Goal: Task Accomplishment & Management: Use online tool/utility

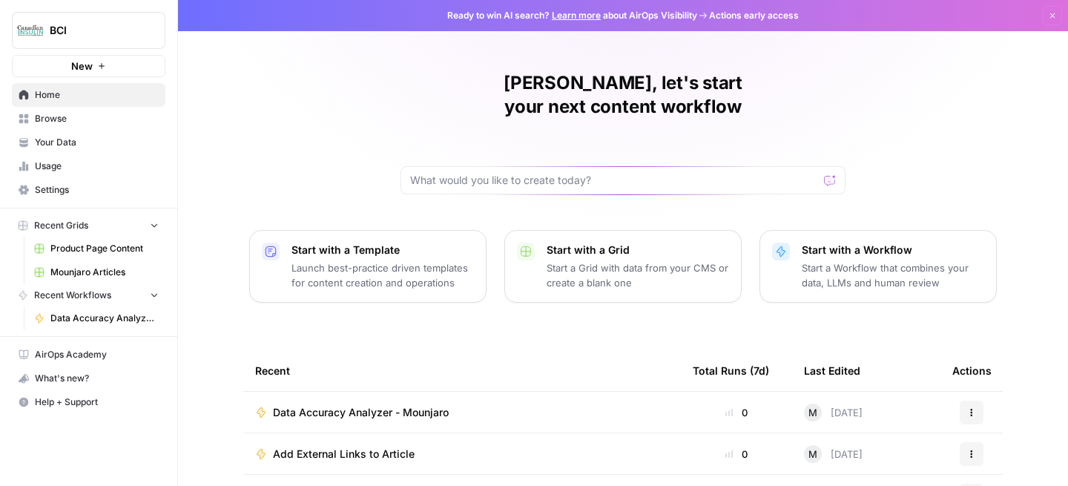
click at [86, 117] on span "Browse" at bounding box center [97, 118] width 124 height 13
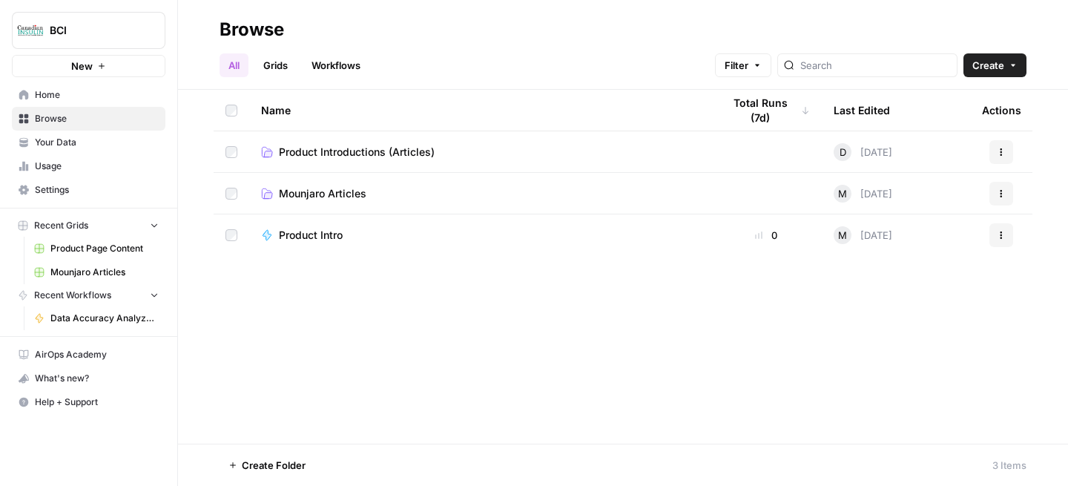
click at [352, 195] on span "Mounjaro Articles" at bounding box center [323, 193] width 88 height 15
click at [341, 139] on td "Product Introductions (Articles)" at bounding box center [480, 151] width 462 height 41
click at [333, 150] on span "Product Introductions (Articles)" at bounding box center [357, 152] width 156 height 15
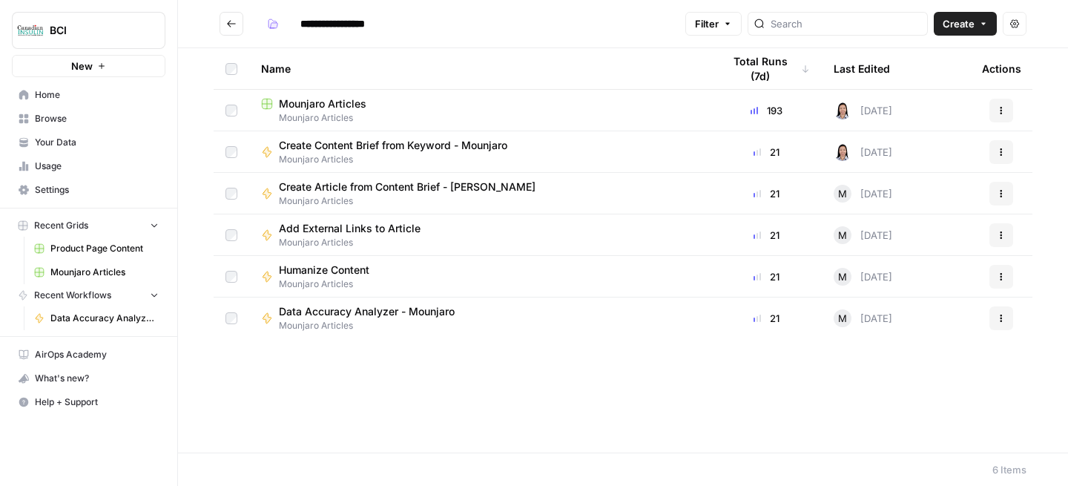
click at [324, 102] on span "Mounjaro Articles" at bounding box center [323, 103] width 88 height 15
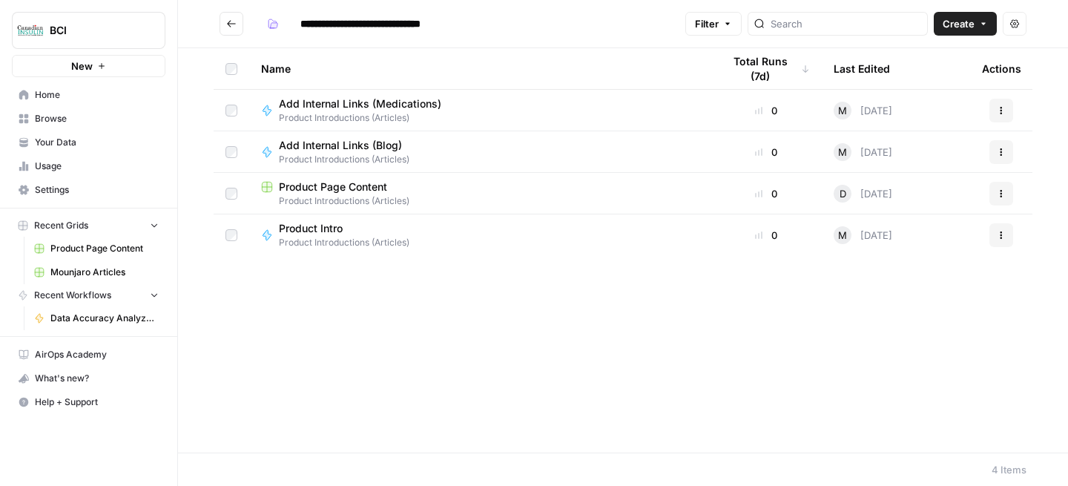
click at [337, 190] on span "Product Page Content" at bounding box center [333, 187] width 108 height 15
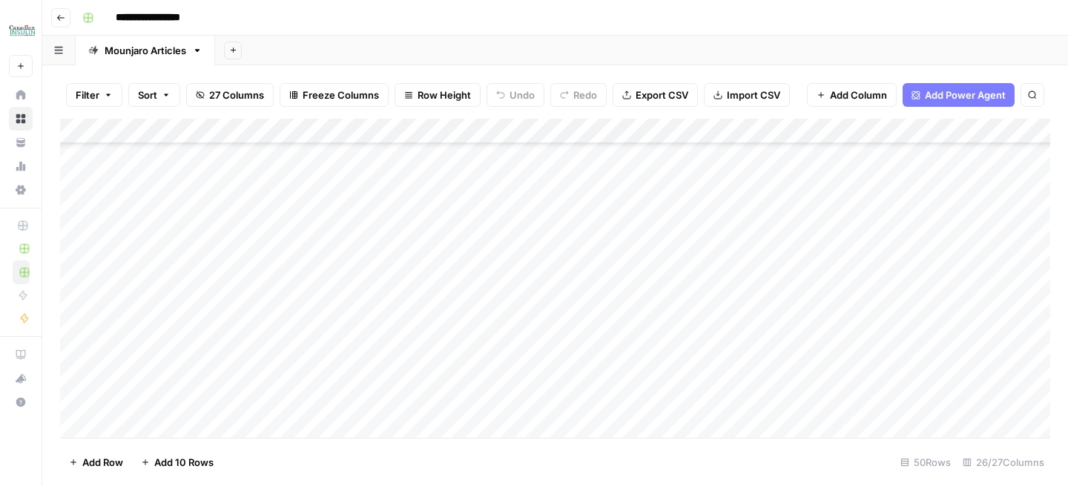
scroll to position [409, 0]
click at [835, 329] on div "Add Column" at bounding box center [555, 278] width 991 height 319
click at [816, 352] on div "Add Column" at bounding box center [555, 278] width 991 height 319
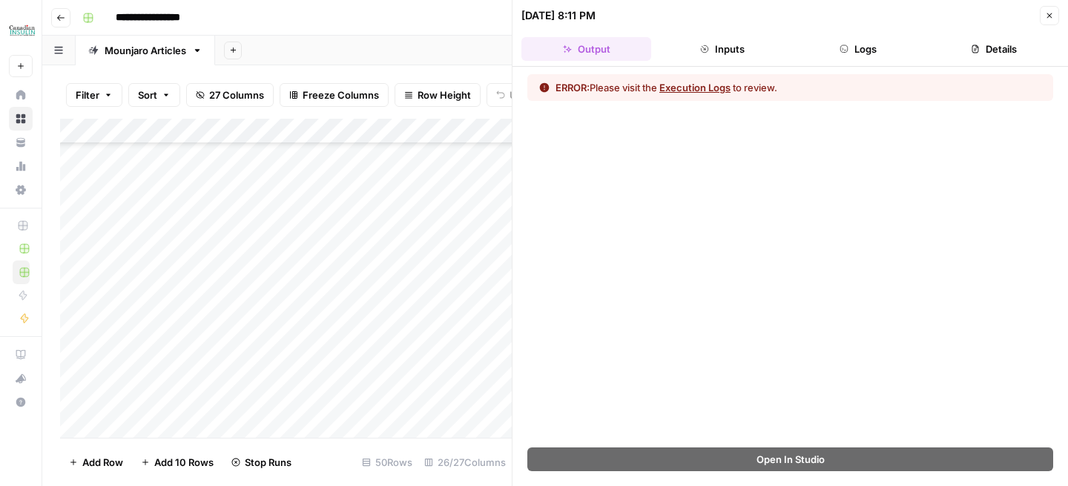
click at [718, 85] on button "Execution Logs" at bounding box center [695, 87] width 71 height 15
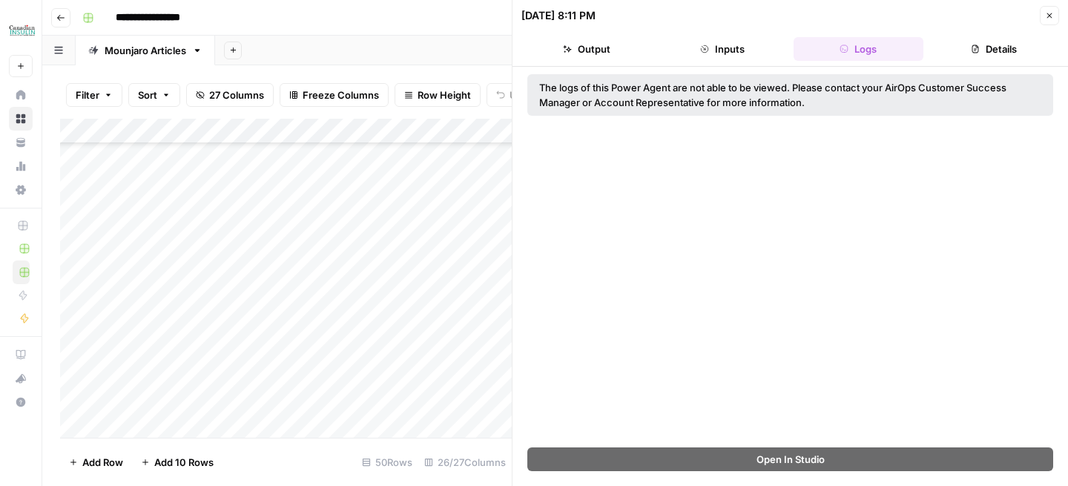
click at [1053, 21] on button "Close" at bounding box center [1049, 15] width 19 height 19
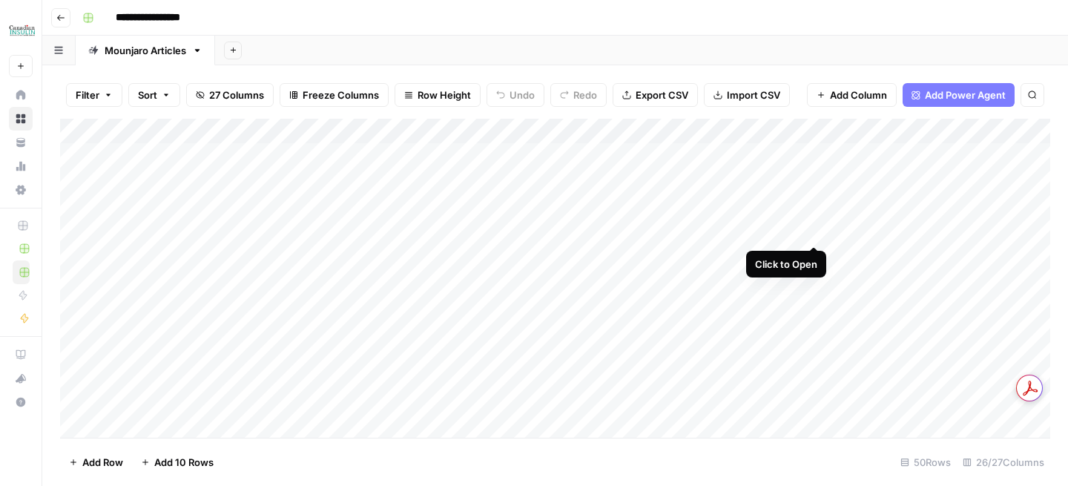
click at [815, 230] on div "Add Column" at bounding box center [555, 278] width 991 height 319
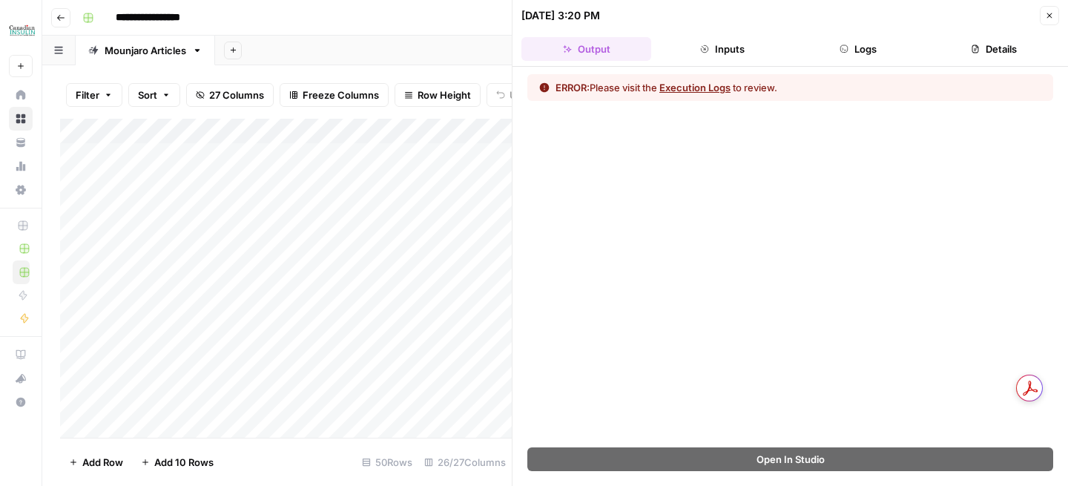
click at [911, 50] on button "Logs" at bounding box center [859, 49] width 130 height 24
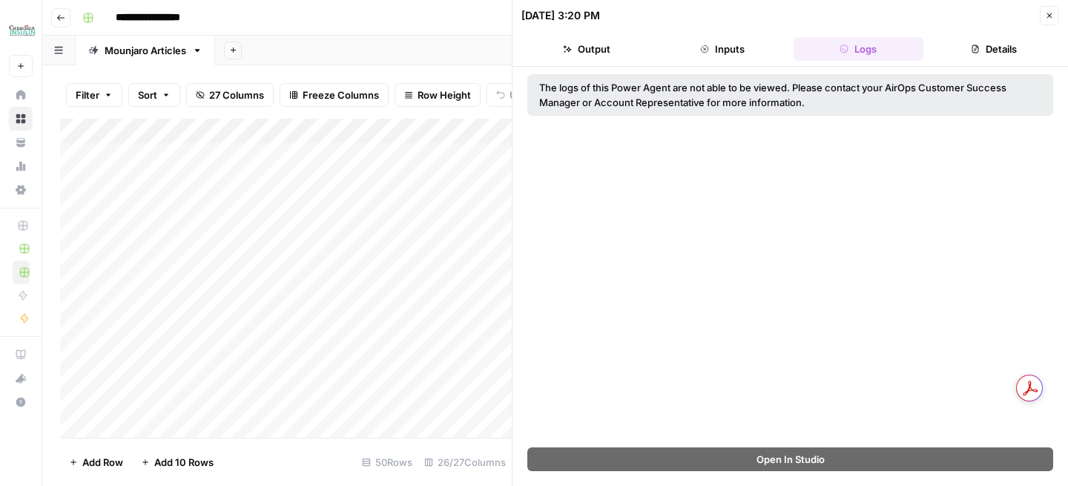
click at [602, 39] on button "Output" at bounding box center [587, 49] width 130 height 24
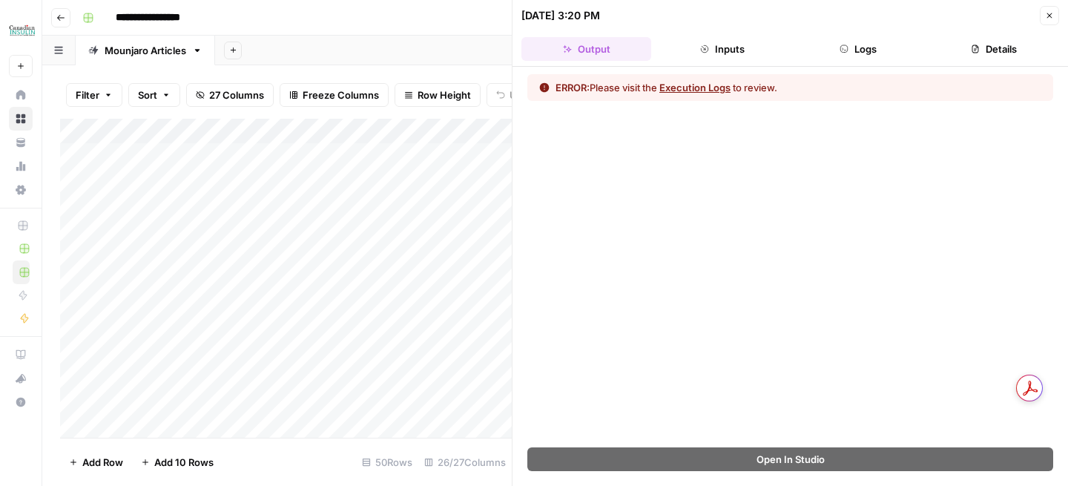
click at [711, 89] on button "Execution Logs" at bounding box center [695, 87] width 71 height 15
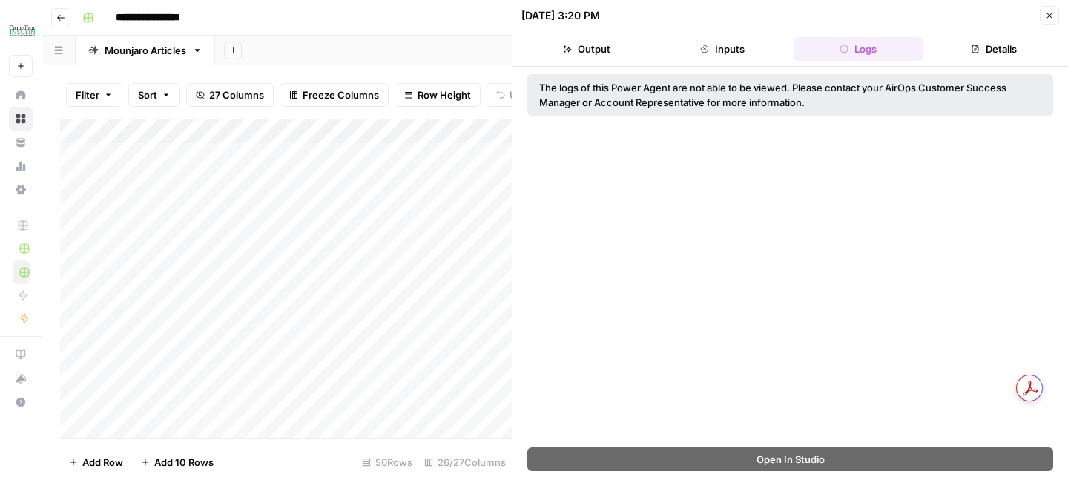
click at [1048, 15] on icon "button" at bounding box center [1049, 15] width 9 height 9
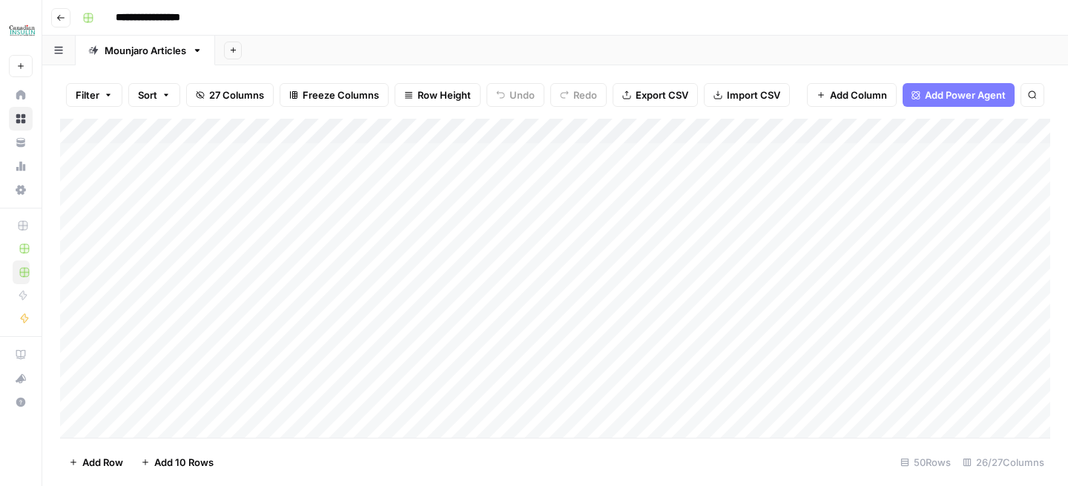
click at [812, 137] on div "Add Column" at bounding box center [555, 278] width 991 height 319
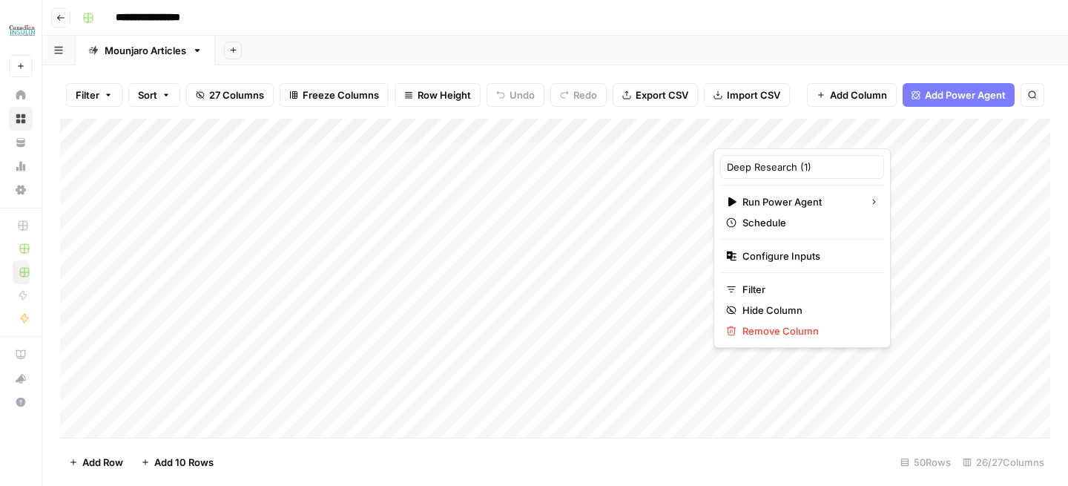
click at [781, 119] on div at bounding box center [781, 134] width 134 height 30
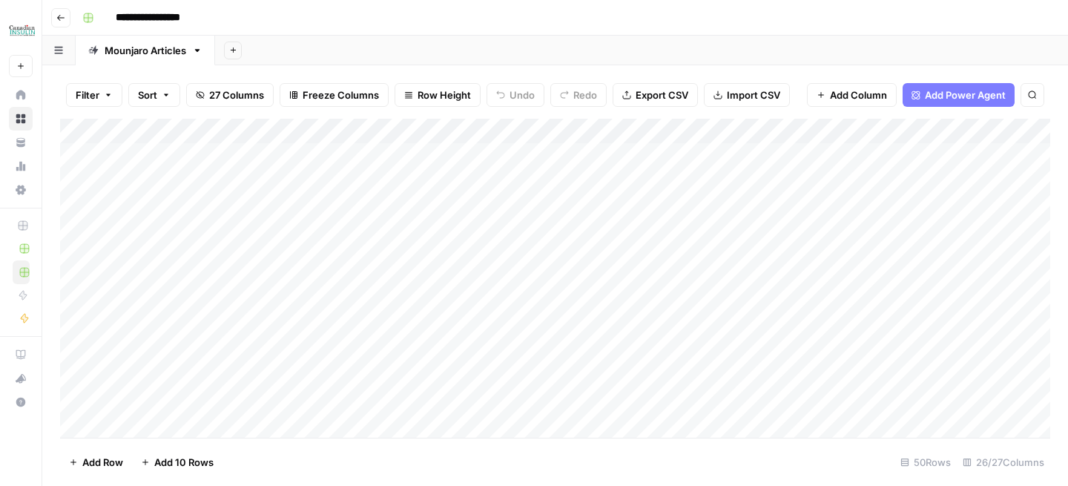
click at [836, 226] on div "Add Column" at bounding box center [555, 278] width 991 height 319
click at [833, 289] on div "Add Column" at bounding box center [555, 278] width 991 height 319
click at [813, 232] on div "Add Column" at bounding box center [555, 278] width 991 height 319
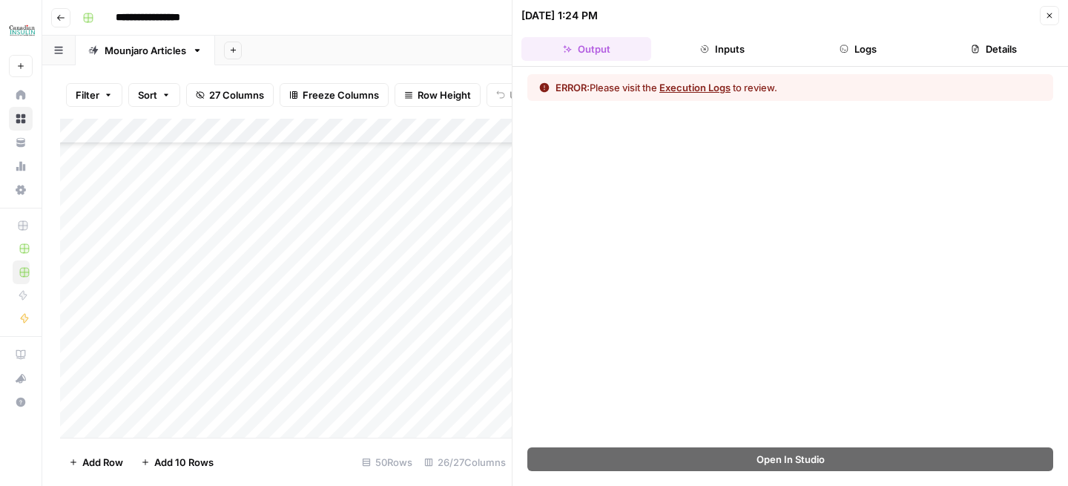
click at [712, 82] on button "Execution Logs" at bounding box center [695, 87] width 71 height 15
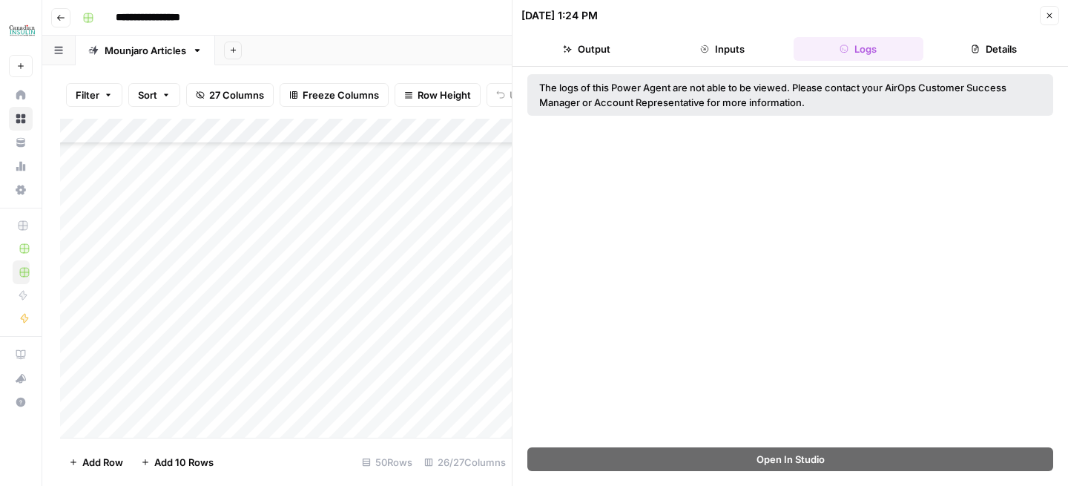
drag, startPoint x: 539, startPoint y: 84, endPoint x: 842, endPoint y: 106, distance: 303.6
click at [843, 106] on div "The logs of this Power Agent are not able to be viewed. Please contact your Air…" at bounding box center [790, 95] width 502 height 30
click at [842, 106] on div "The logs of this Power Agent are not able to be viewed. Please contact your Air…" at bounding box center [790, 95] width 502 height 30
drag, startPoint x: 536, startPoint y: 86, endPoint x: 804, endPoint y: 117, distance: 269.7
click at [804, 118] on div "The logs of this Power Agent are not able to be viewed. Please contact your Air…" at bounding box center [791, 257] width 556 height 381
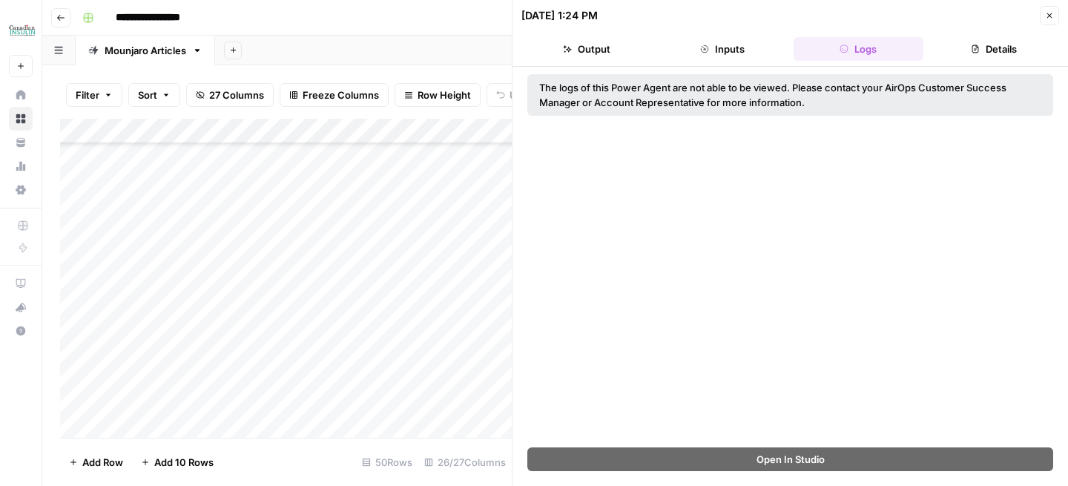
click at [814, 106] on div "The logs of this Power Agent are not able to be viewed. Please contact your Air…" at bounding box center [790, 95] width 502 height 30
click at [807, 179] on div "The logs of this Power Agent are not able to be viewed. Please contact your Air…" at bounding box center [791, 257] width 556 height 381
click at [1054, 9] on button "Close" at bounding box center [1049, 15] width 19 height 19
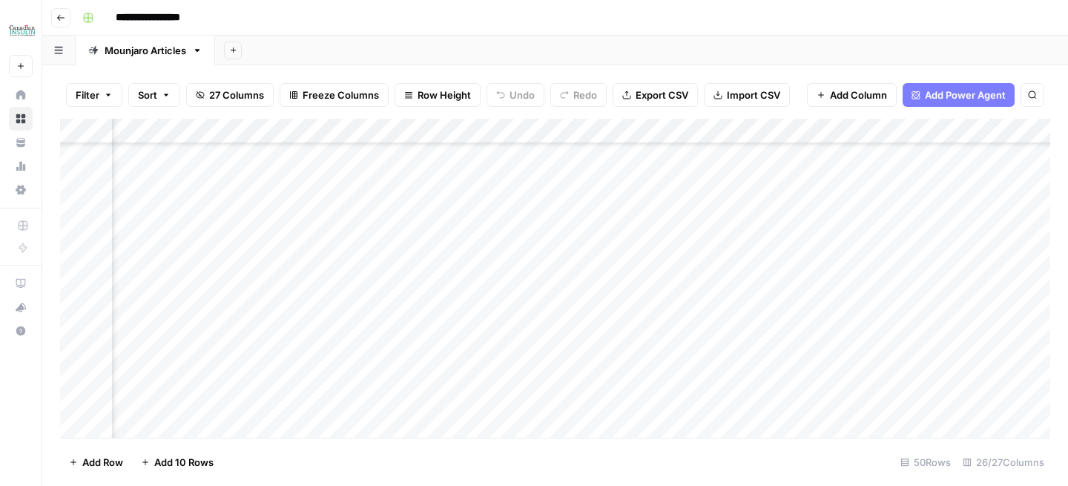
scroll to position [502, 775]
click at [712, 129] on div "Add Column" at bounding box center [555, 278] width 991 height 319
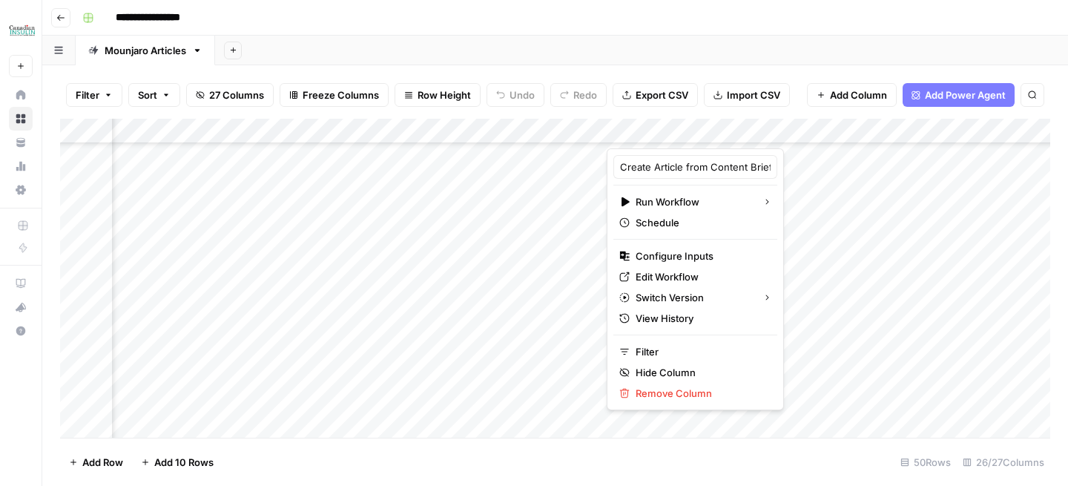
click at [863, 206] on div "Add Column" at bounding box center [555, 278] width 991 height 319
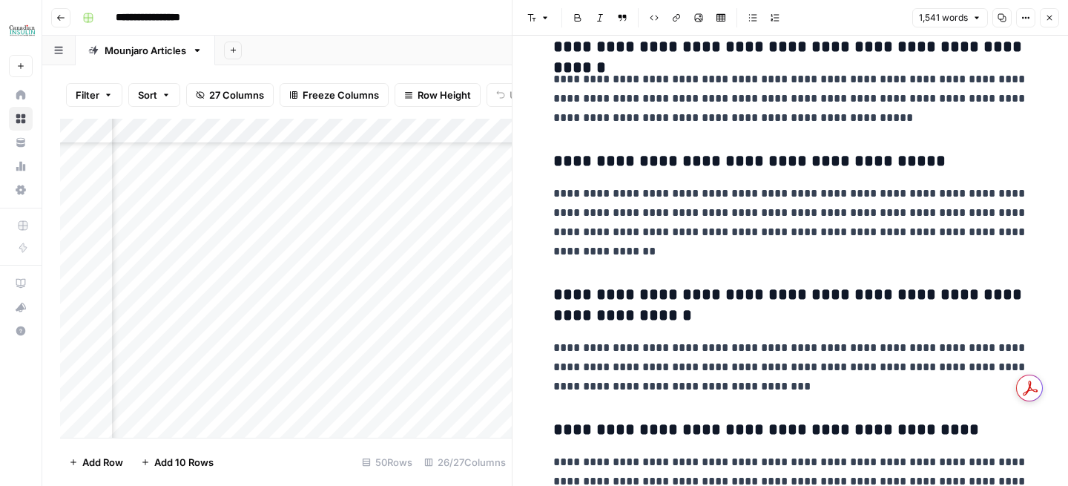
scroll to position [3674, 0]
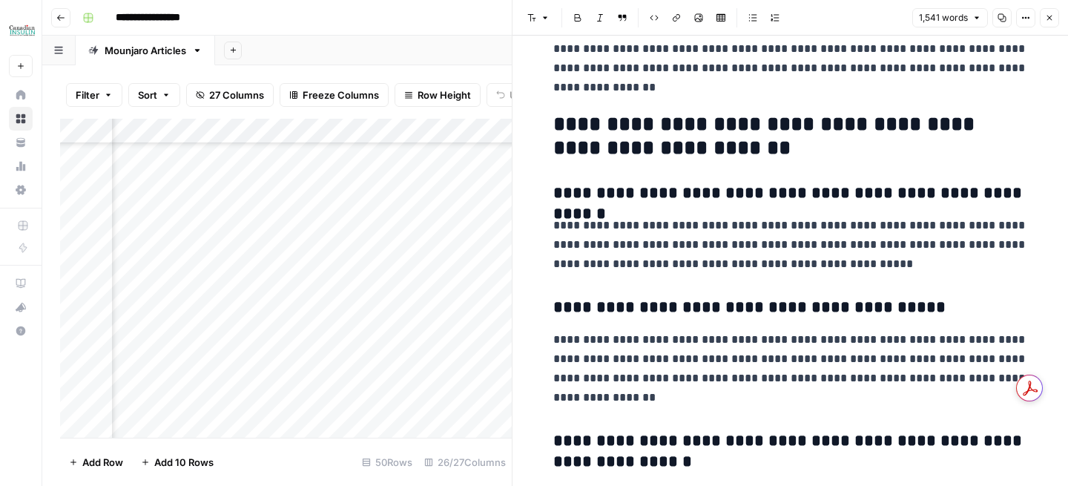
click at [1054, 13] on button "Close" at bounding box center [1049, 17] width 19 height 19
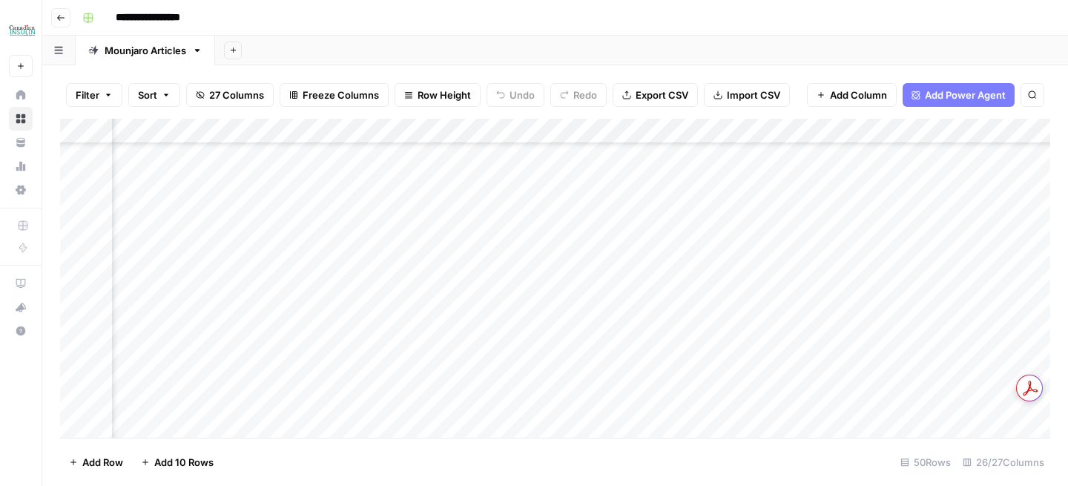
click at [859, 286] on div "Add Column" at bounding box center [555, 278] width 991 height 319
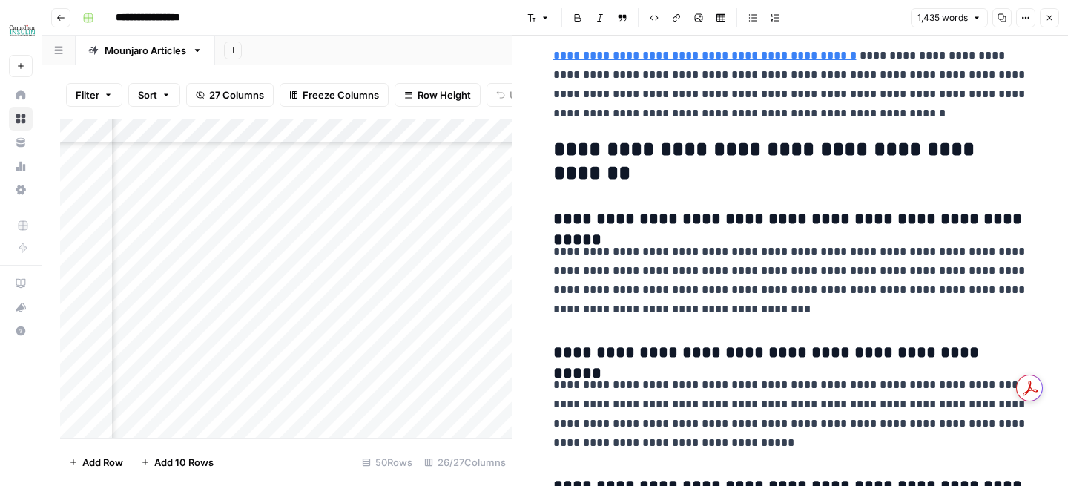
scroll to position [3818, 0]
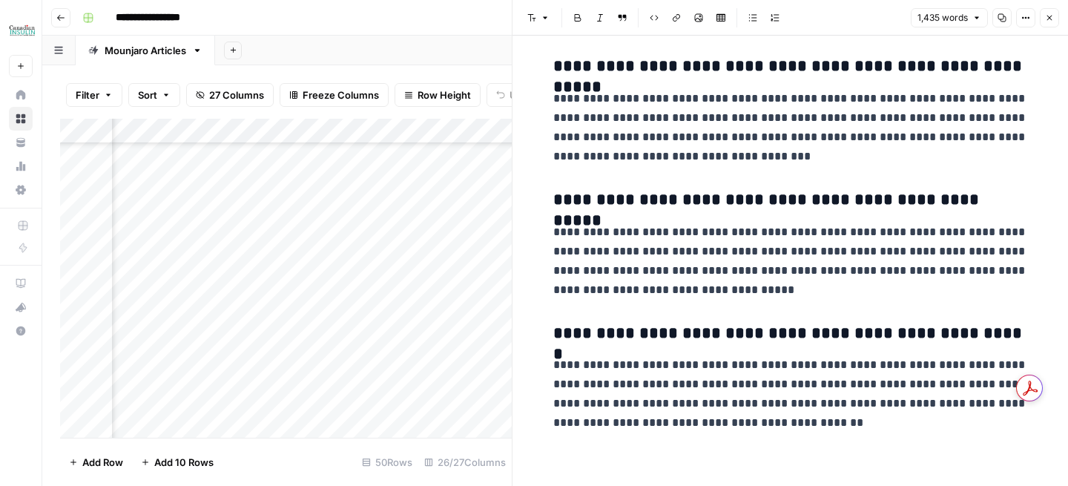
click at [1048, 19] on icon "button" at bounding box center [1050, 18] width 5 height 5
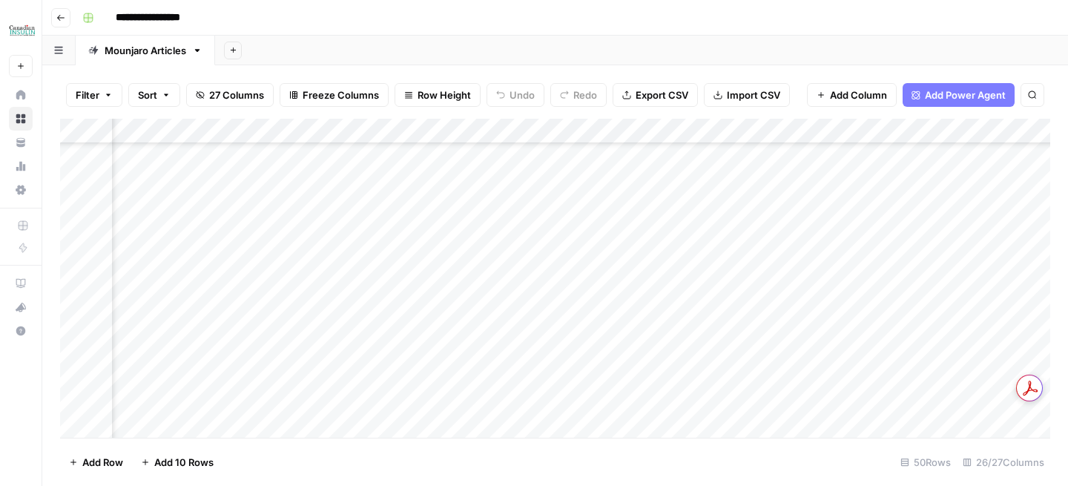
click at [713, 134] on div "Add Column" at bounding box center [555, 278] width 991 height 319
click at [708, 66] on div "Filter Sort 27 Columns Freeze Columns Row Height Undo Redo Export CSV Import CS…" at bounding box center [555, 275] width 1026 height 421
click at [861, 286] on div "Add Column" at bounding box center [555, 278] width 991 height 319
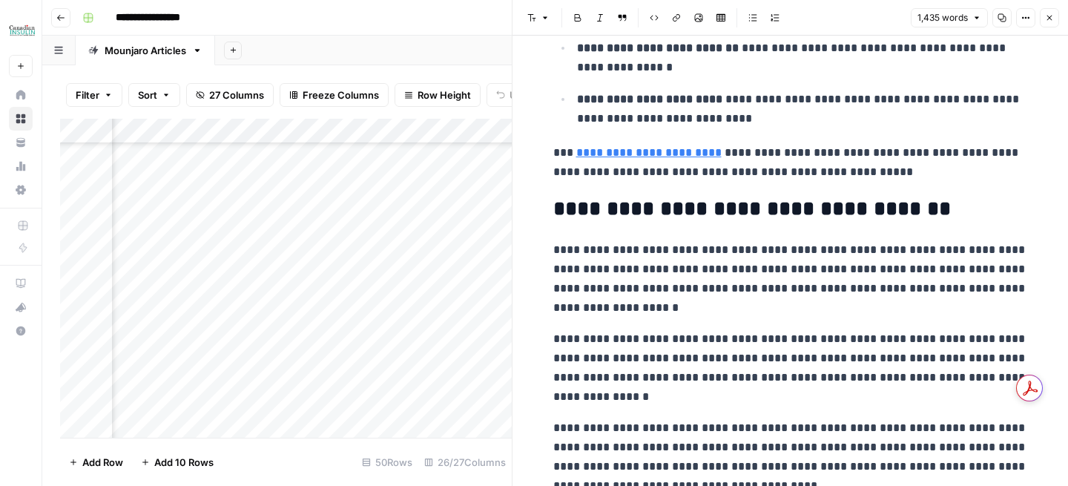
scroll to position [3442, 0]
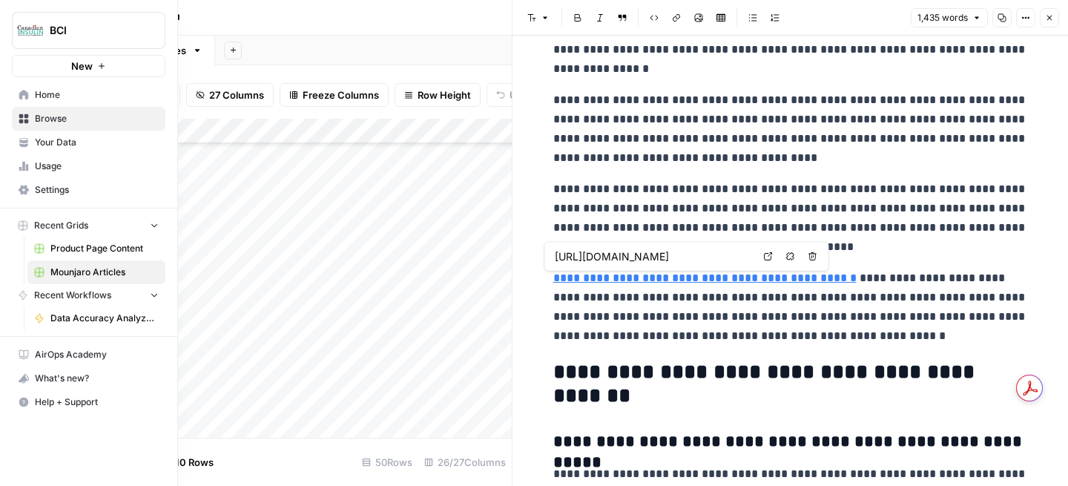
click at [68, 145] on span "Your Data" at bounding box center [97, 142] width 124 height 13
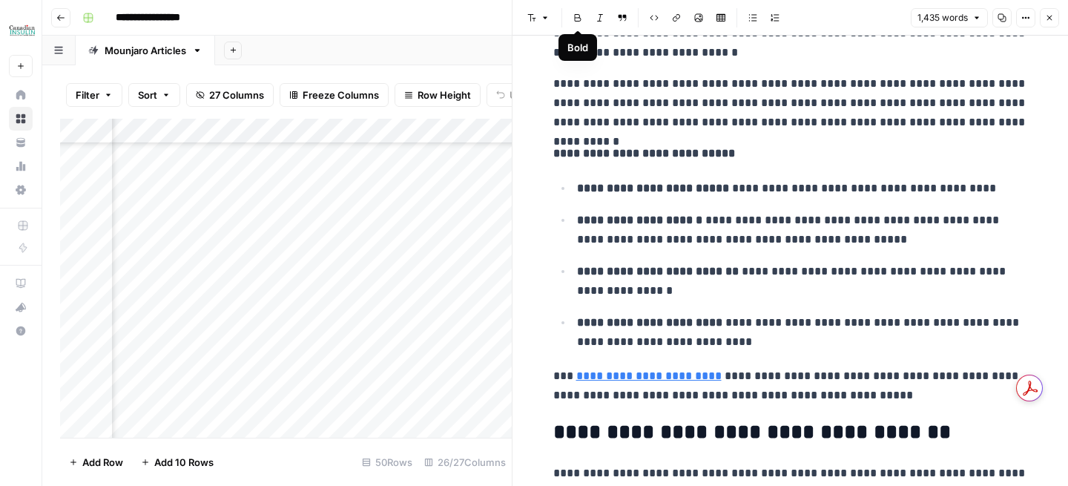
scroll to position [3116, 0]
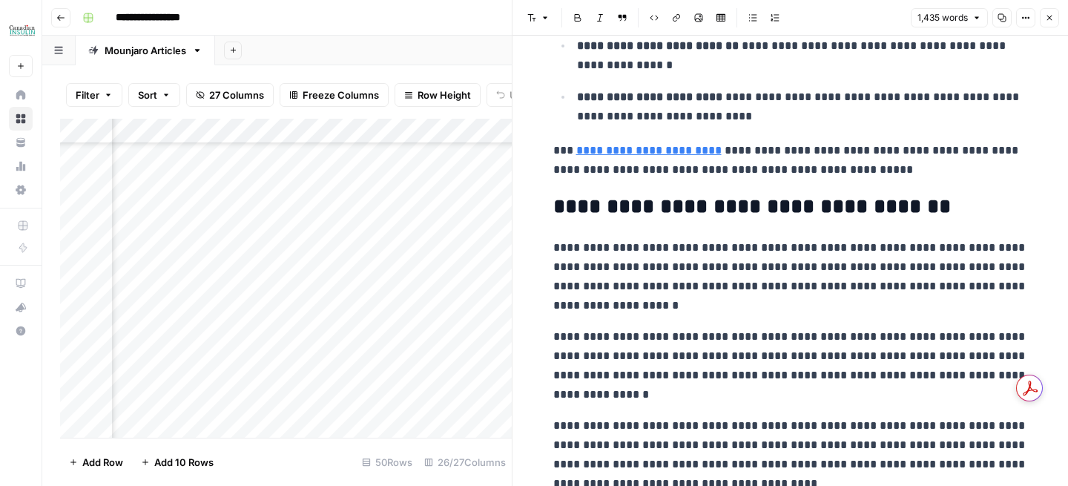
click at [1055, 19] on button "Close" at bounding box center [1049, 17] width 19 height 19
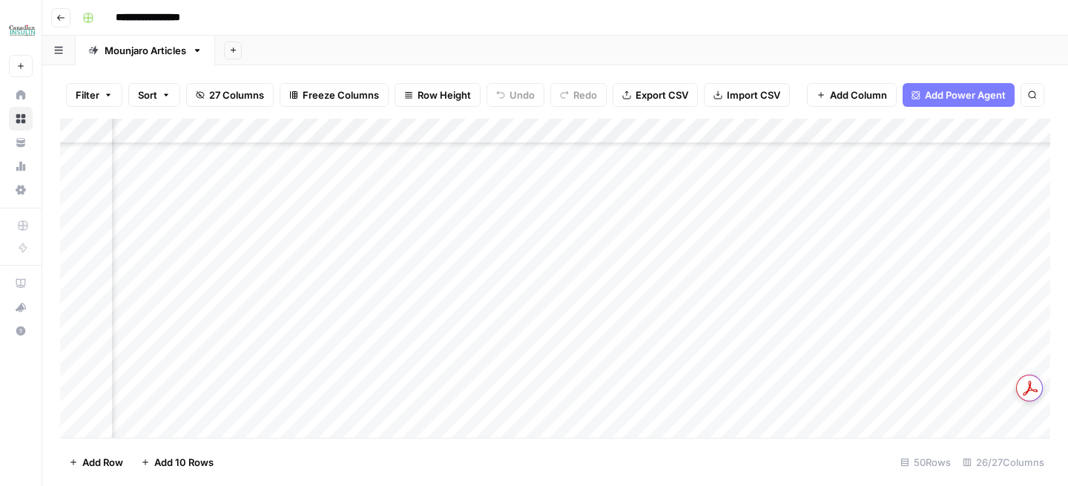
scroll to position [502, 1661]
click at [776, 285] on div "Add Column" at bounding box center [555, 278] width 991 height 319
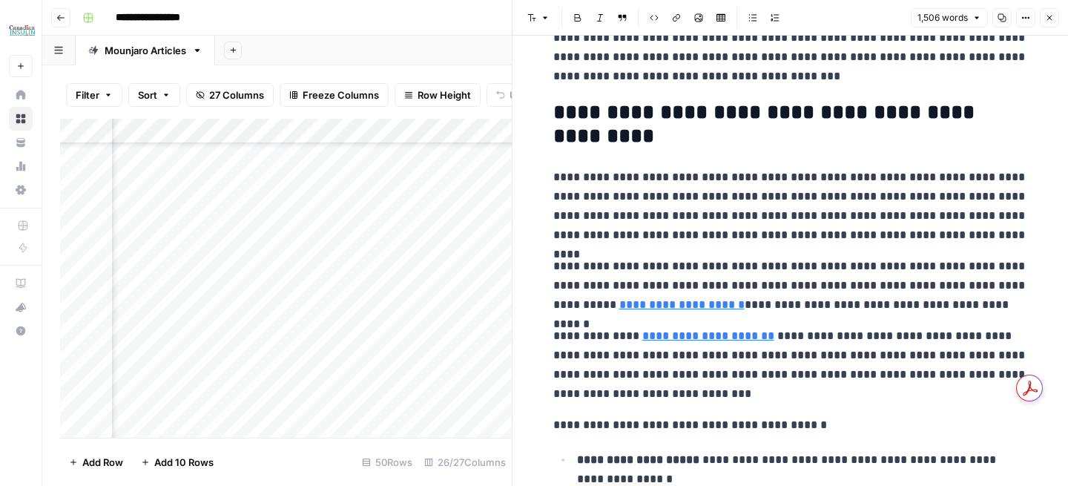
scroll to position [871, 0]
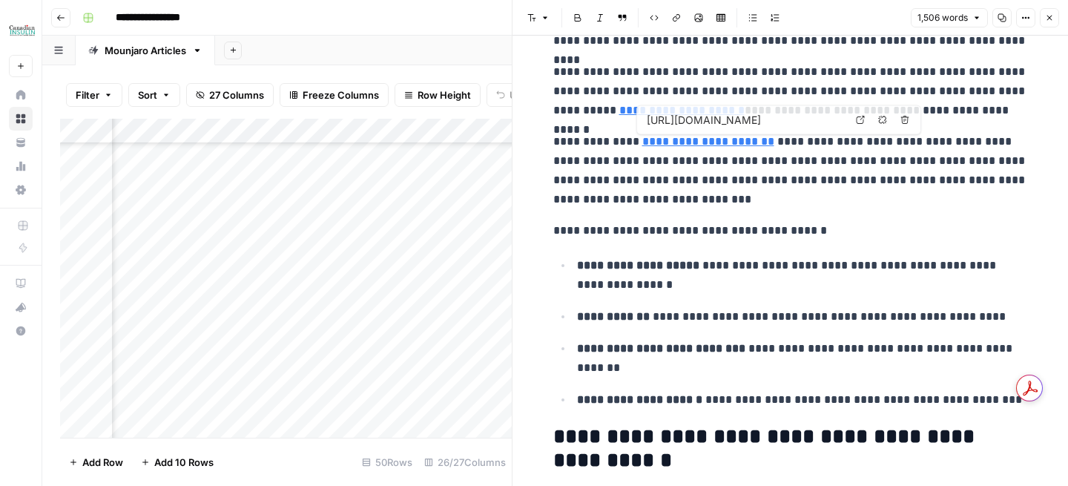
type input "https://www.buycanadianinsulin.com/mounjaro-weight-loss/"
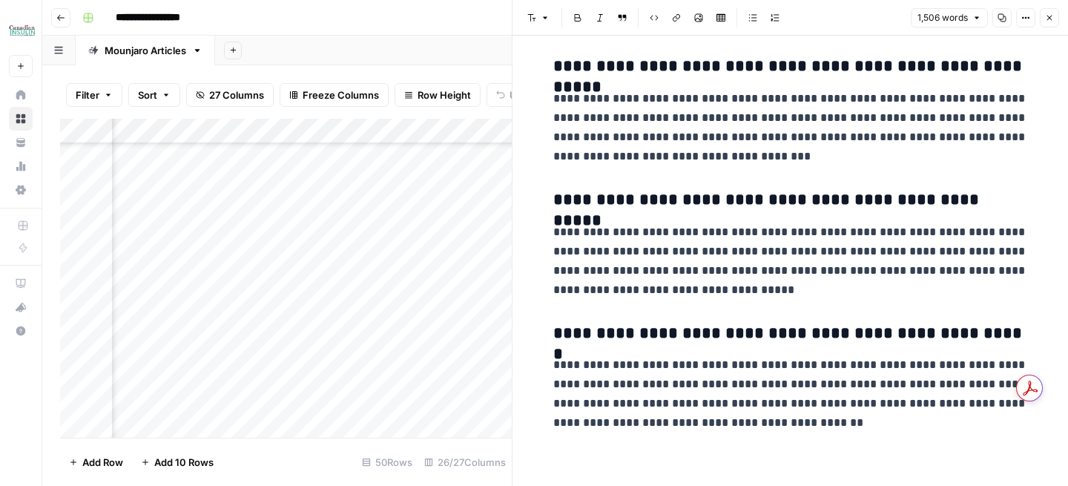
scroll to position [3520, 0]
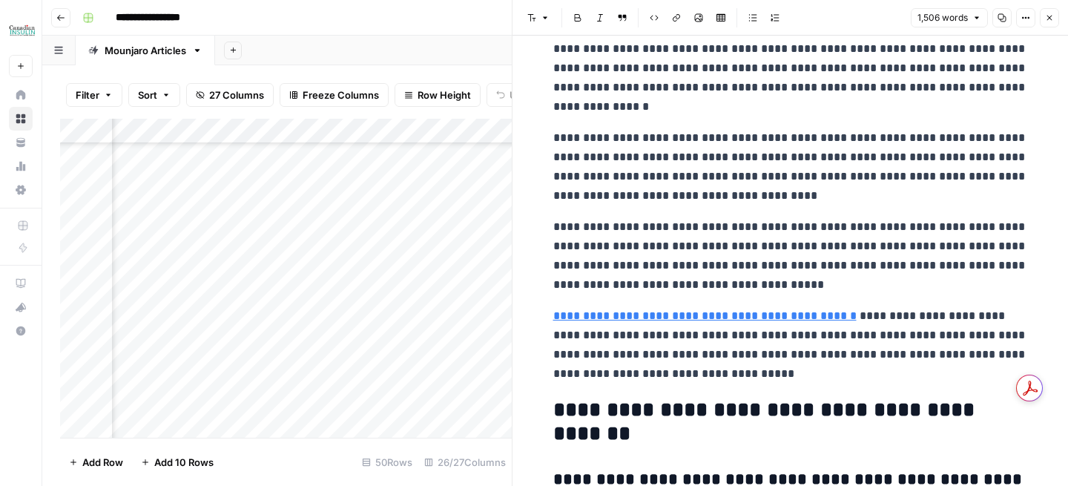
click at [1046, 20] on icon "button" at bounding box center [1049, 17] width 9 height 9
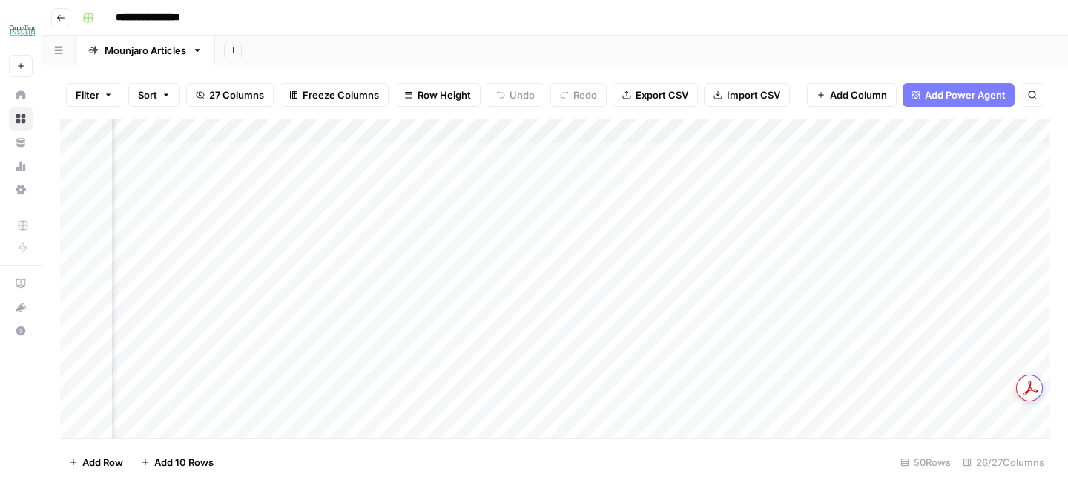
scroll to position [0, 1767]
click at [669, 157] on div "Add Column" at bounding box center [555, 278] width 991 height 319
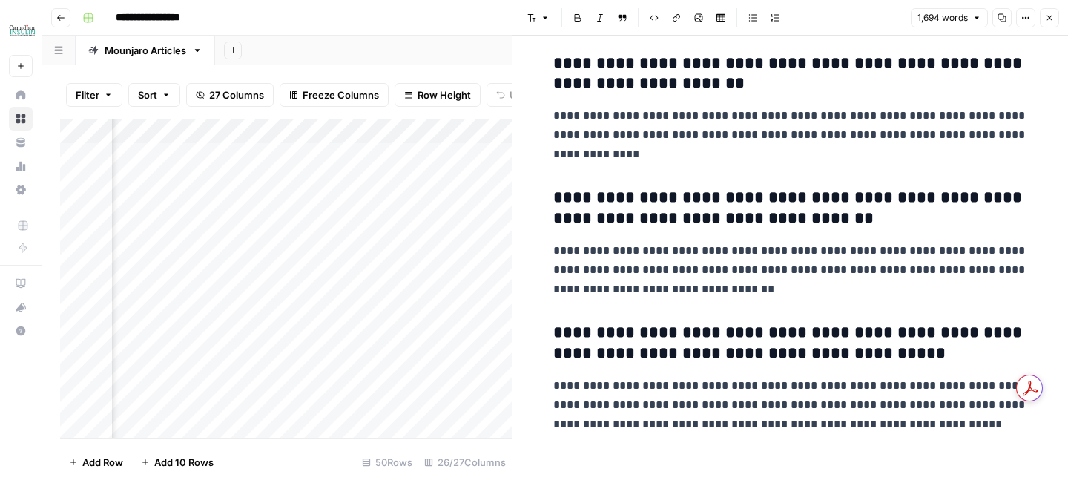
scroll to position [4832, 0]
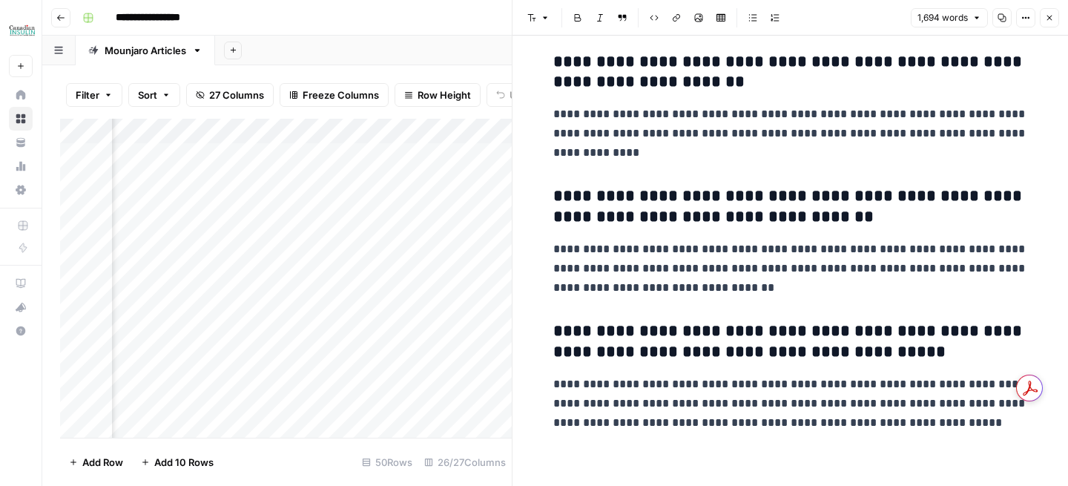
click at [1051, 19] on icon "button" at bounding box center [1049, 17] width 9 height 9
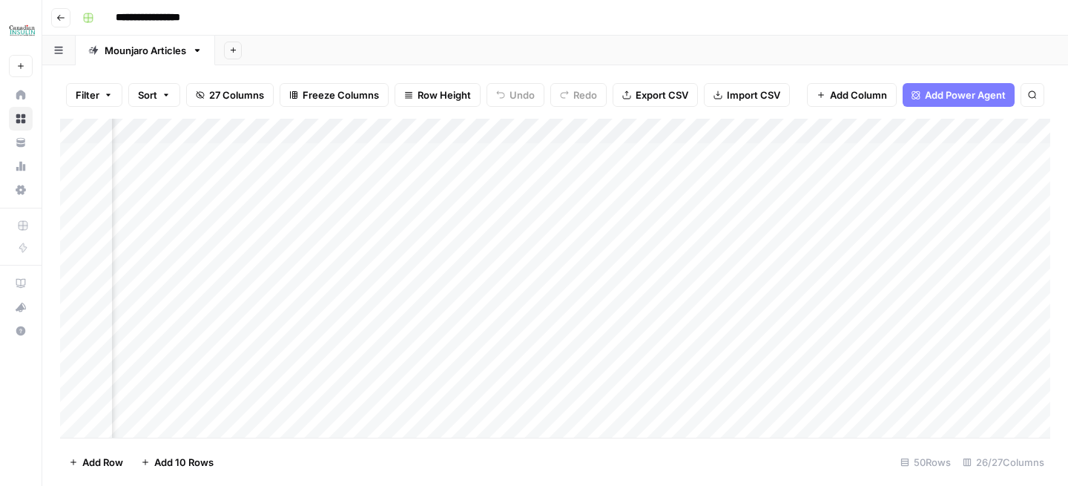
scroll to position [0, 1581]
click at [860, 156] on div "Add Column" at bounding box center [555, 278] width 991 height 319
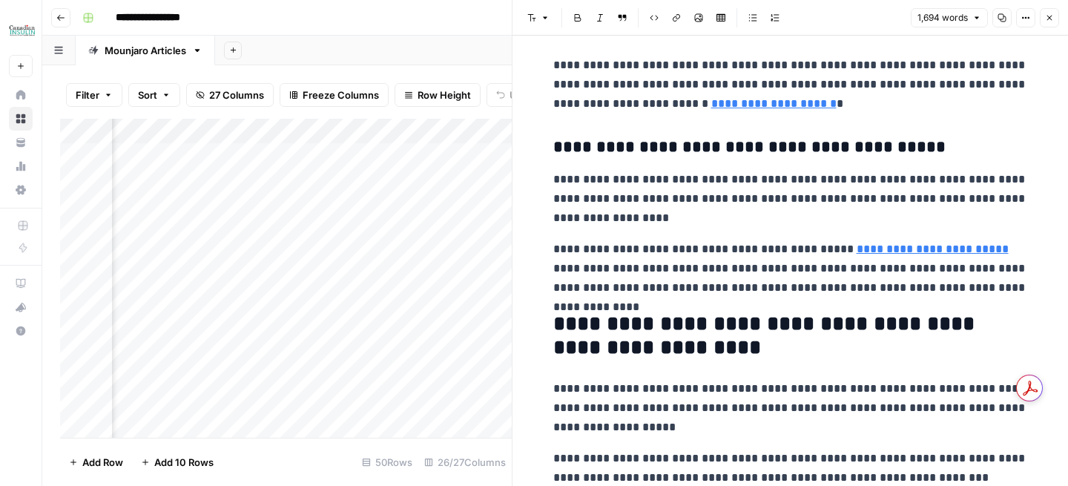
scroll to position [1255, 0]
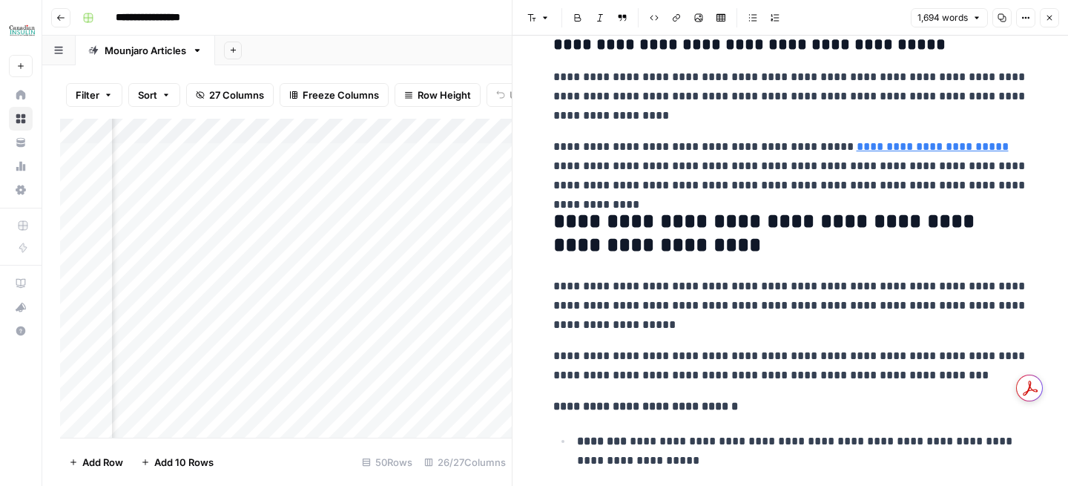
click at [1050, 22] on icon "button" at bounding box center [1049, 17] width 9 height 9
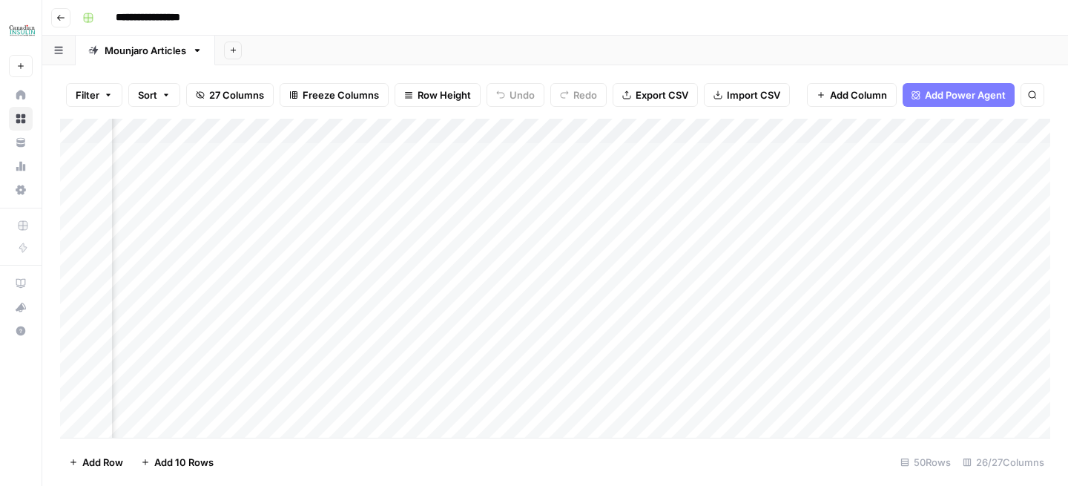
scroll to position [0, 1239]
click at [929, 97] on span "Add Power Agent" at bounding box center [965, 95] width 81 height 15
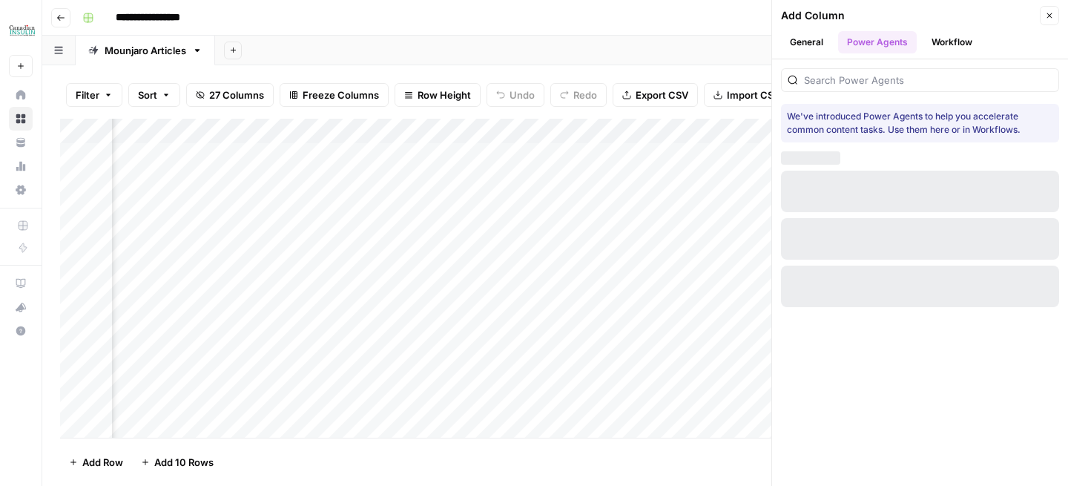
click at [946, 52] on button "Workflow" at bounding box center [952, 42] width 59 height 22
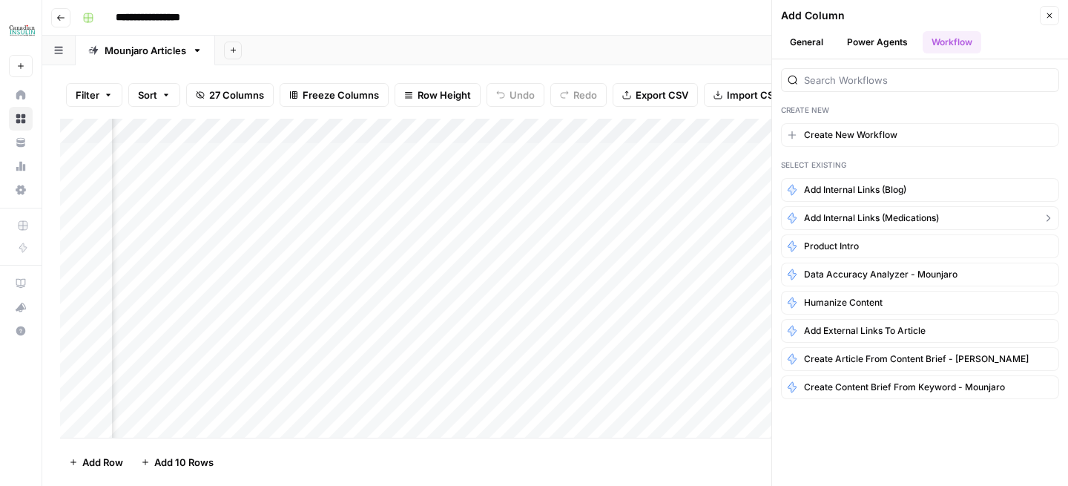
click at [907, 220] on span "Add Internal Links (Medications)" at bounding box center [871, 217] width 135 height 13
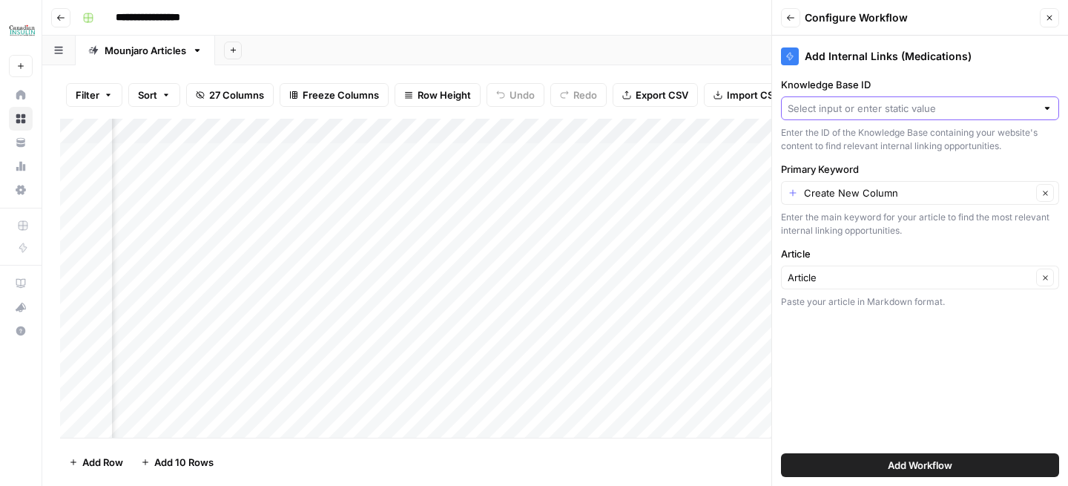
click at [851, 113] on input "Knowledge Base ID" at bounding box center [912, 108] width 249 height 15
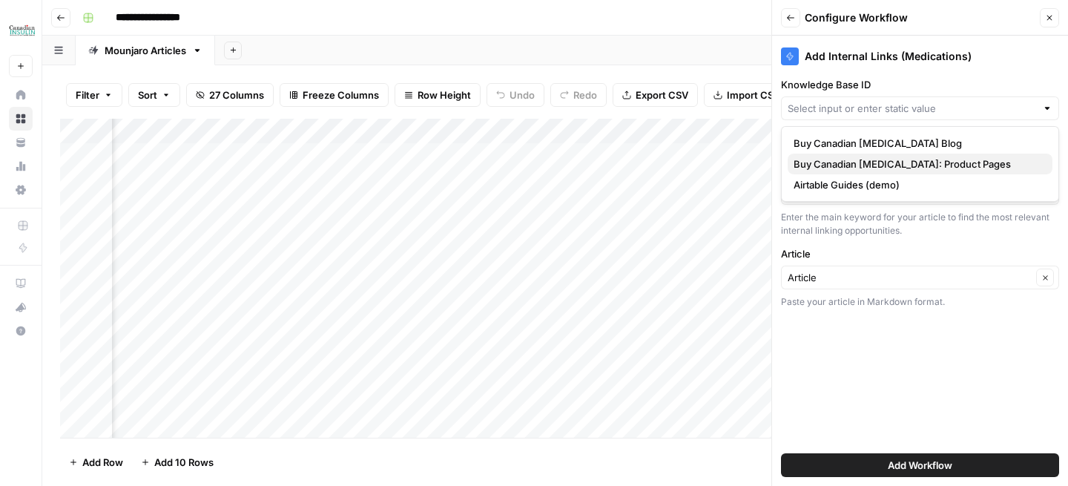
click at [918, 165] on span "Buy Canadian Insulin: Product Pages" at bounding box center [917, 164] width 247 height 15
type input "Buy Canadian Insulin: Product Pages"
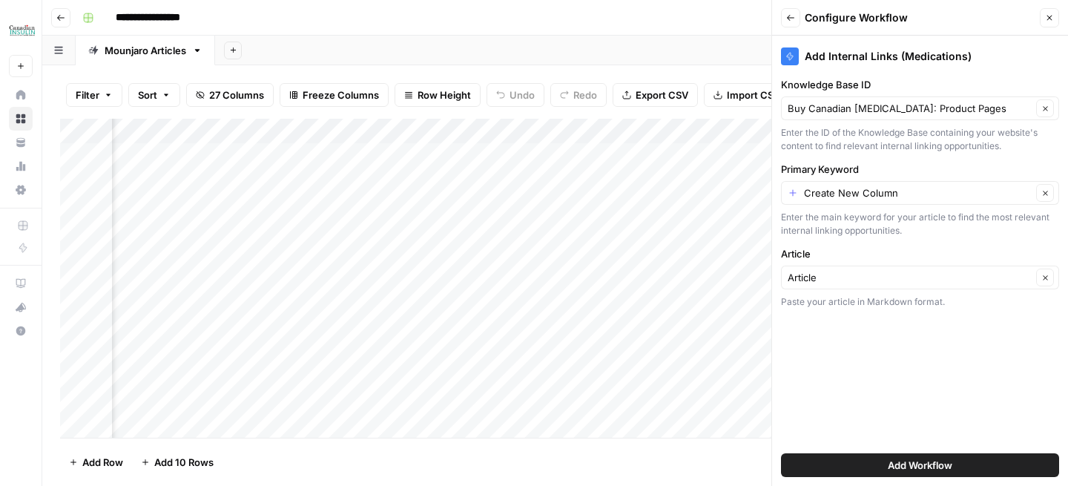
click at [920, 462] on span "Add Workflow" at bounding box center [920, 465] width 65 height 15
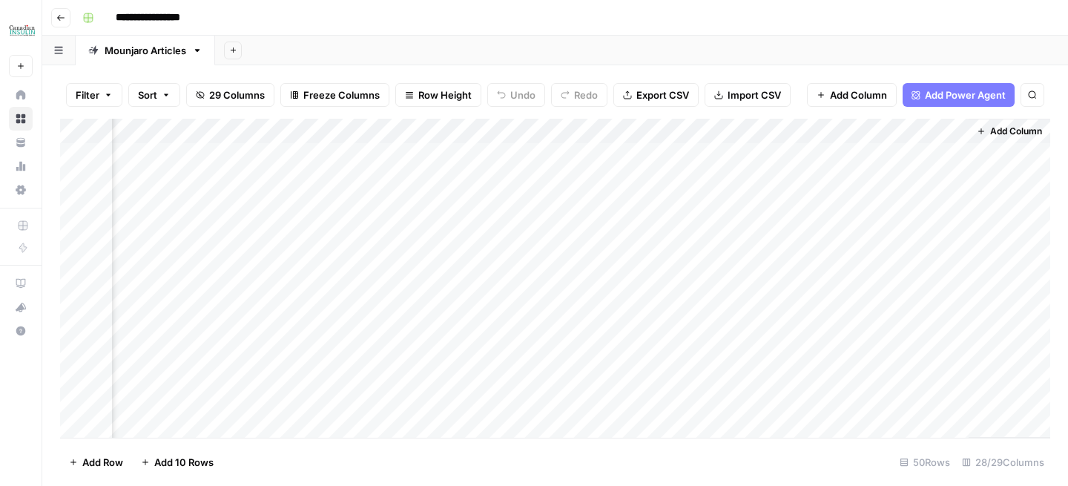
scroll to position [0, 2943]
drag, startPoint x: 845, startPoint y: 136, endPoint x: 255, endPoint y: 142, distance: 589.9
click at [255, 142] on div "Add Column" at bounding box center [555, 278] width 991 height 319
drag, startPoint x: 755, startPoint y: 129, endPoint x: 223, endPoint y: 125, distance: 532.0
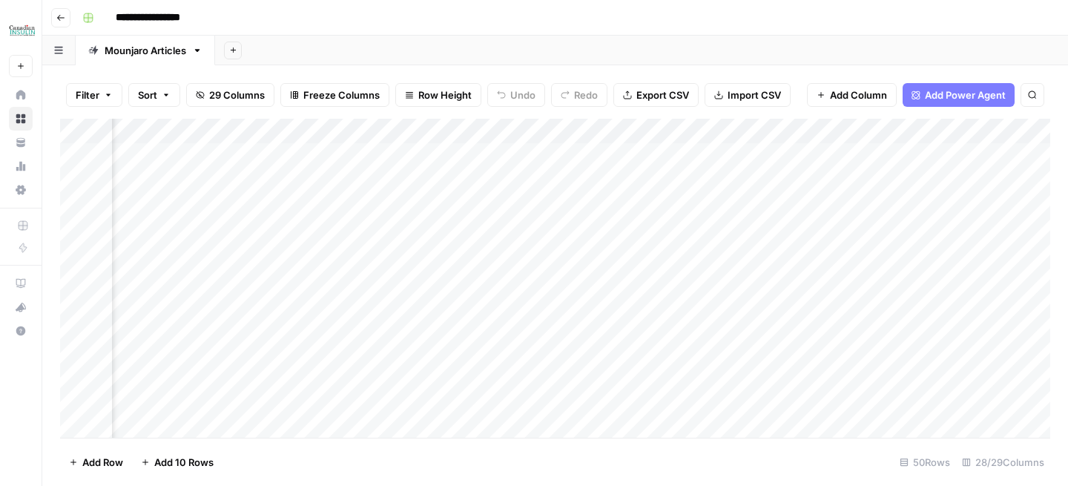
click at [223, 126] on div "Add Column" at bounding box center [555, 278] width 991 height 319
drag, startPoint x: 887, startPoint y: 136, endPoint x: 360, endPoint y: 154, distance: 527.9
click at [359, 154] on div "Add Column" at bounding box center [555, 278] width 991 height 319
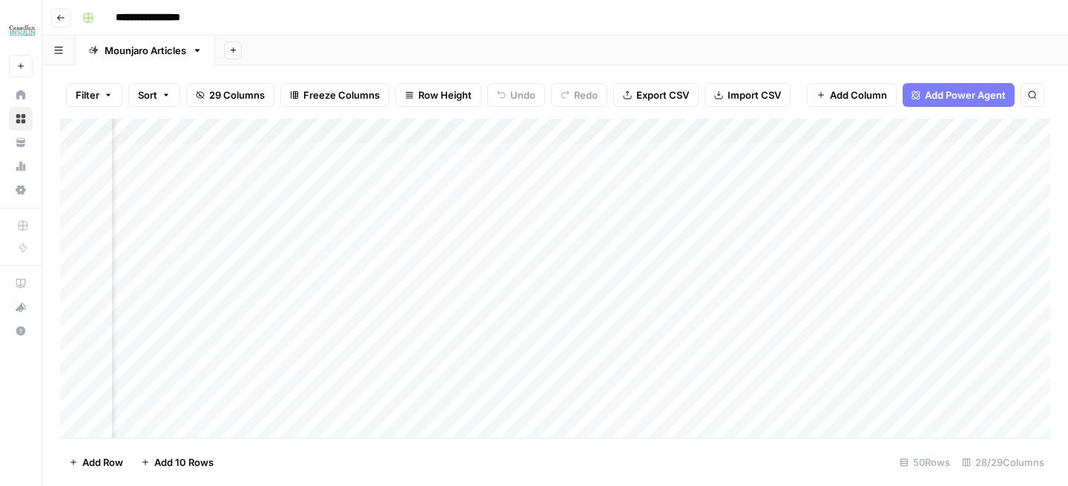
drag, startPoint x: 724, startPoint y: 128, endPoint x: 338, endPoint y: 131, distance: 386.6
click at [338, 131] on div "Add Column" at bounding box center [555, 278] width 991 height 319
click at [940, 104] on button "Add Power Agent" at bounding box center [959, 95] width 112 height 24
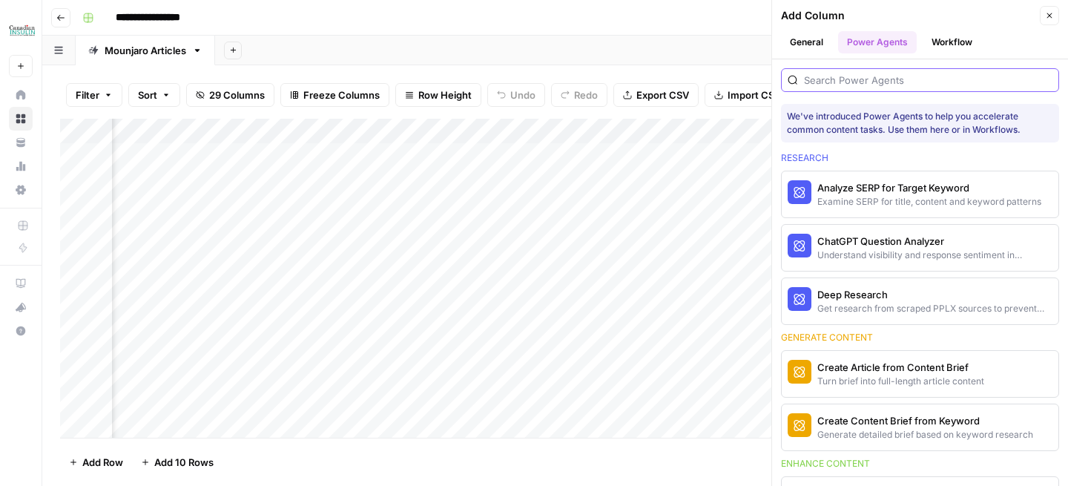
click at [930, 73] on input "search" at bounding box center [928, 80] width 249 height 15
click at [947, 39] on button "Workflow" at bounding box center [952, 42] width 59 height 22
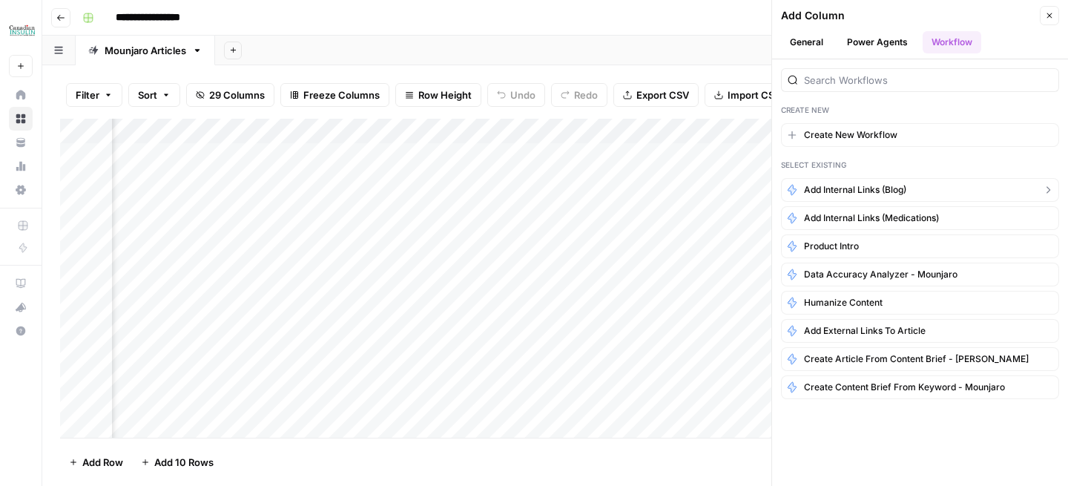
click at [902, 191] on span "Add Internal Links (Blog)" at bounding box center [855, 189] width 102 height 13
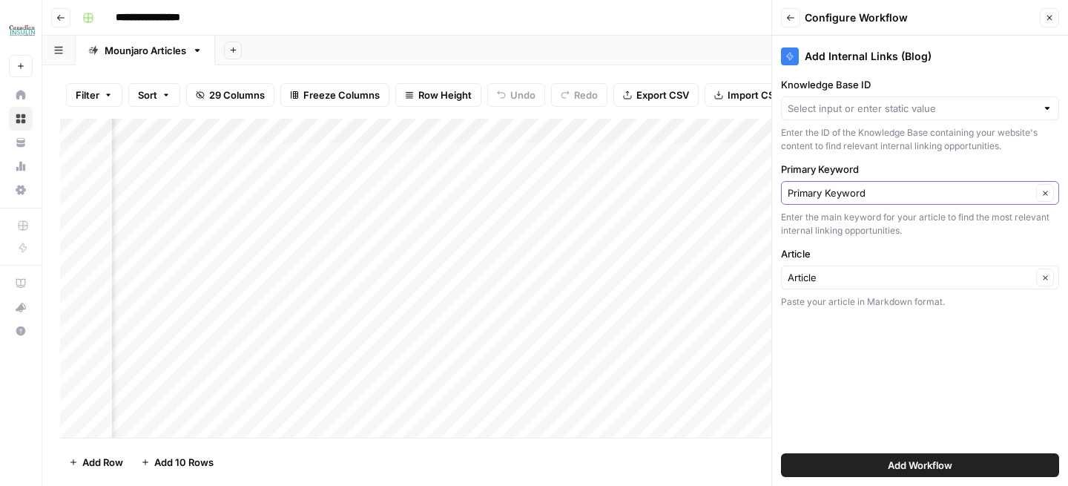
click at [1044, 195] on icon "button" at bounding box center [1046, 193] width 8 height 8
click at [856, 110] on input "Knowledge Base ID" at bounding box center [912, 108] width 249 height 15
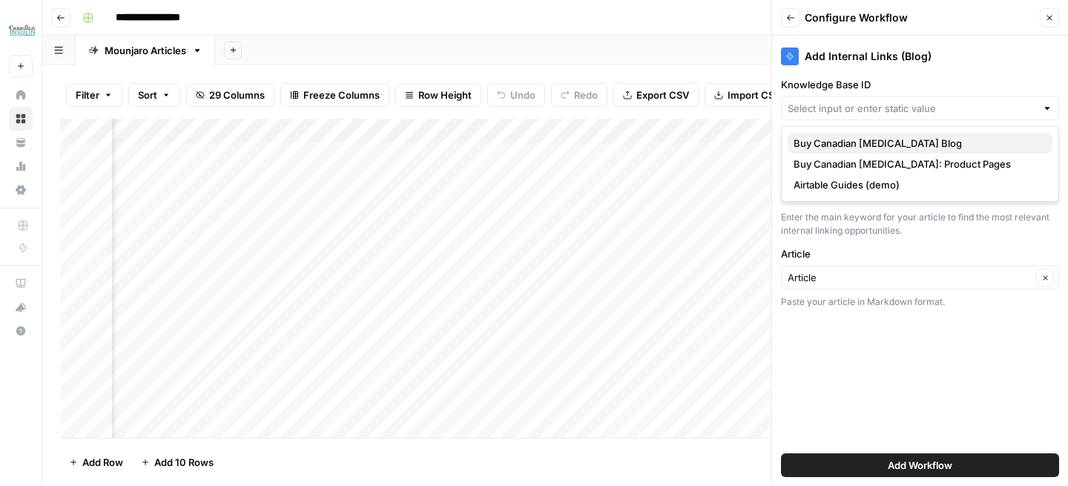
click at [853, 145] on span "Buy Canadian Insulin Blog" at bounding box center [917, 143] width 247 height 15
type input "Buy Canadian Insulin Blog"
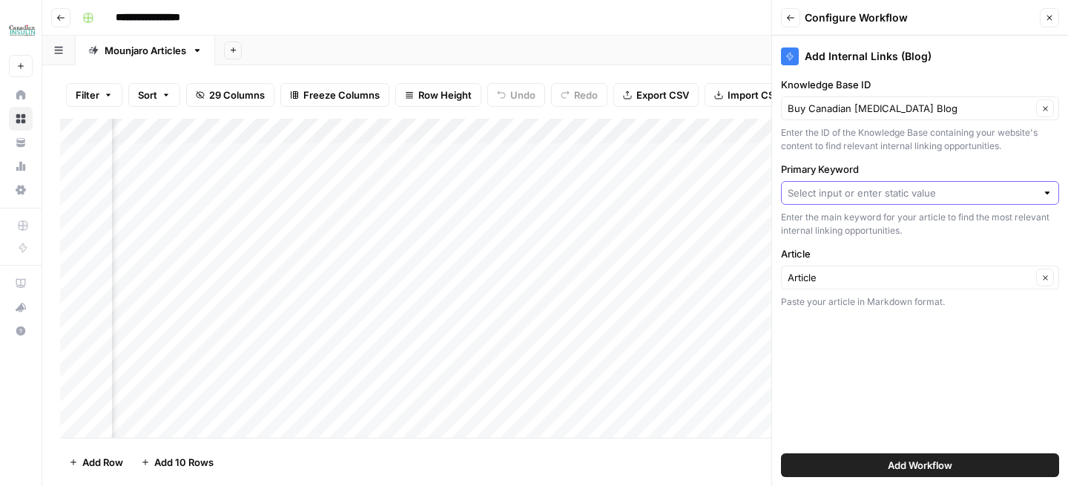
click at [833, 188] on input "Primary Keyword" at bounding box center [912, 193] width 249 height 15
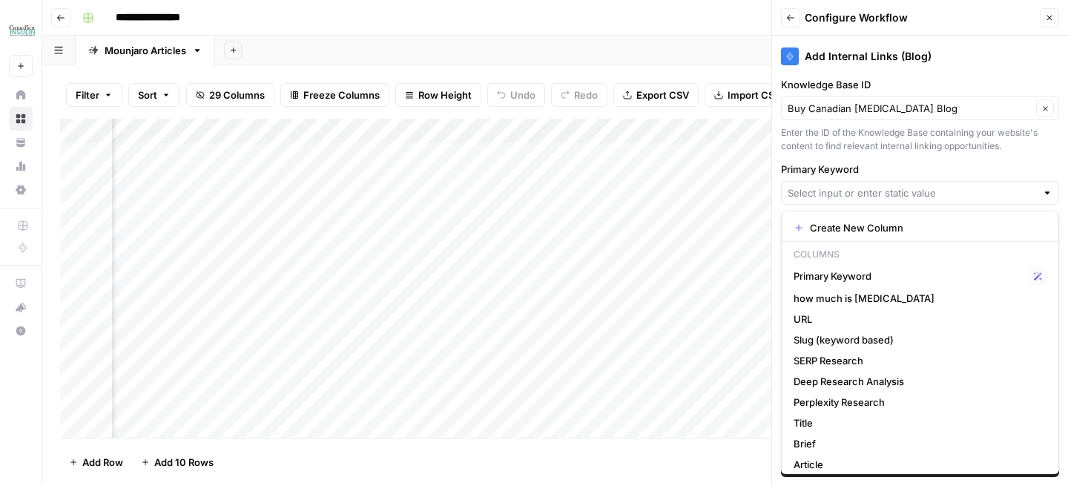
click at [893, 159] on div "Add Internal Links (Blog) Knowledge Base ID Buy Canadian Insulin Blog Clear Ent…" at bounding box center [920, 261] width 296 height 450
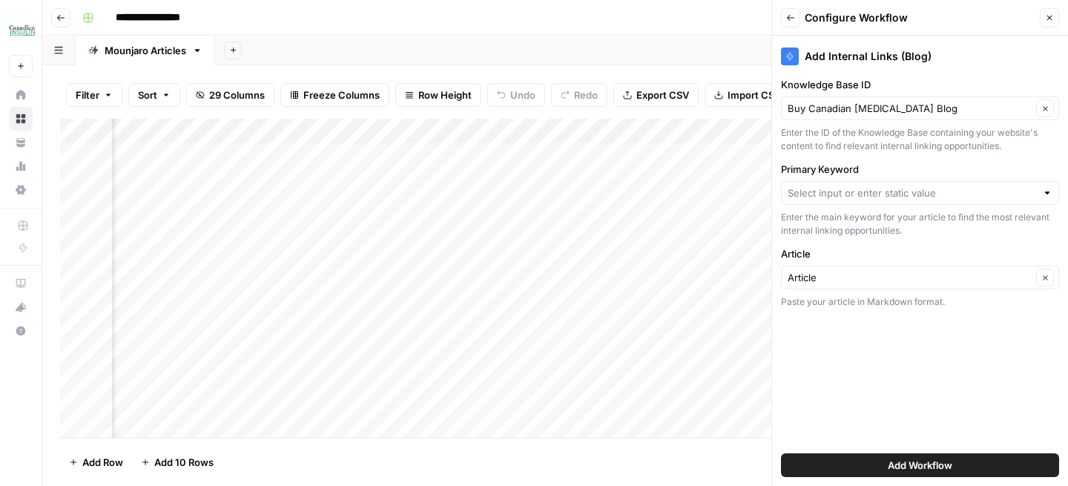
click at [876, 462] on button "Add Workflow" at bounding box center [920, 465] width 278 height 24
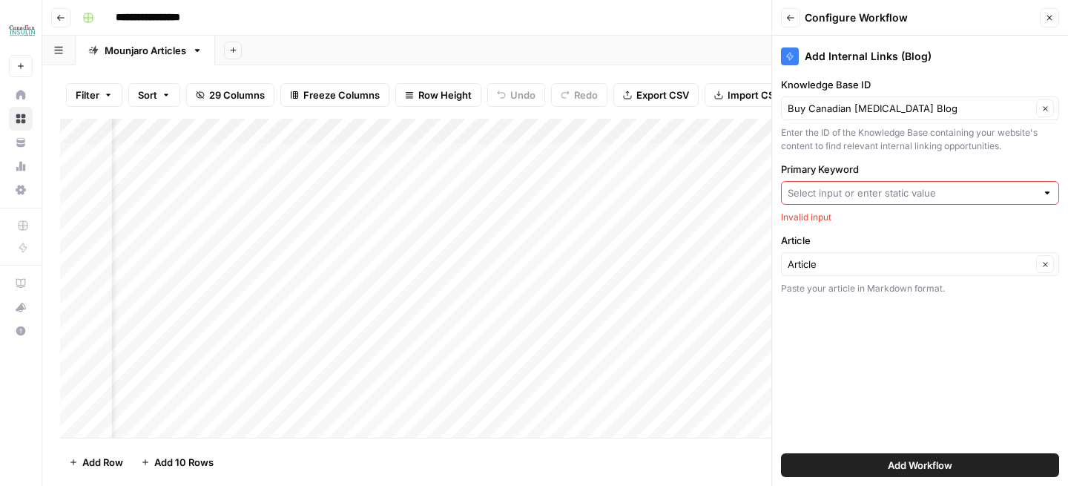
scroll to position [0, 0]
click at [839, 196] on input "Primary Keyword" at bounding box center [912, 193] width 249 height 15
click at [897, 157] on div "Add Internal Links (Blog) Knowledge Base ID Buy Canadian Insulin Blog Clear Ent…" at bounding box center [920, 261] width 296 height 450
click at [1053, 19] on icon "button" at bounding box center [1049, 17] width 9 height 9
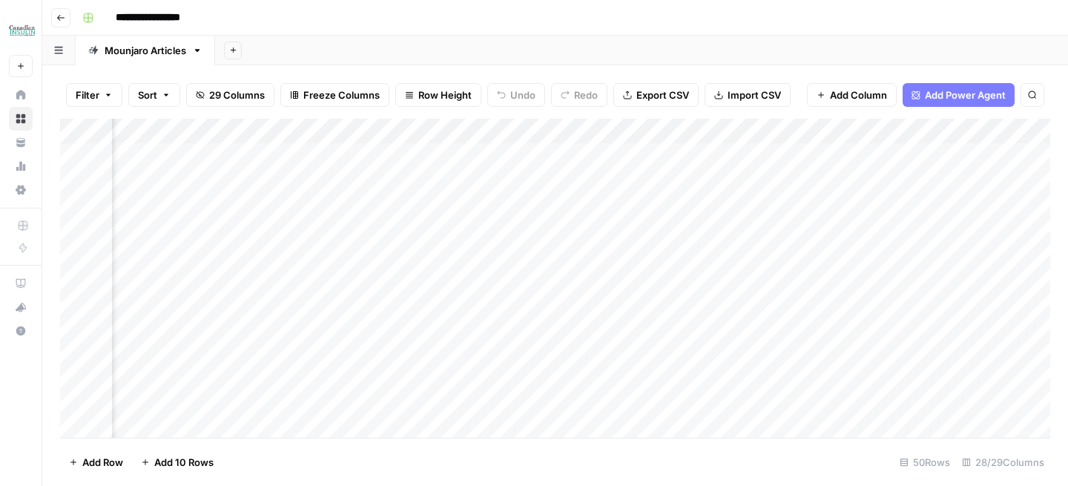
scroll to position [0, 2943]
drag, startPoint x: 823, startPoint y: 135, endPoint x: 83, endPoint y: 163, distance: 740.3
click at [83, 163] on div "Add Column" at bounding box center [555, 278] width 991 height 319
drag, startPoint x: 571, startPoint y: 126, endPoint x: 214, endPoint y: 126, distance: 357.6
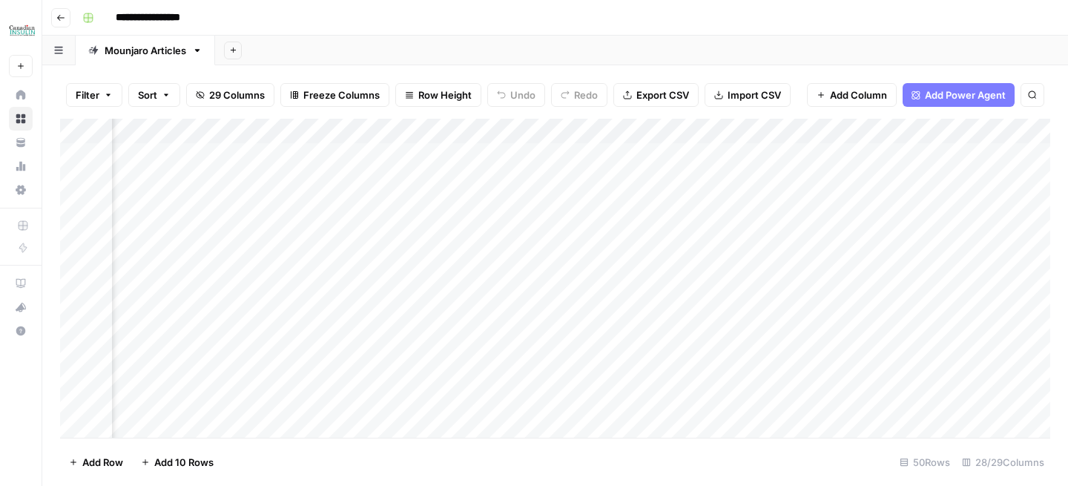
click at [214, 126] on div "Add Column" at bounding box center [555, 278] width 991 height 319
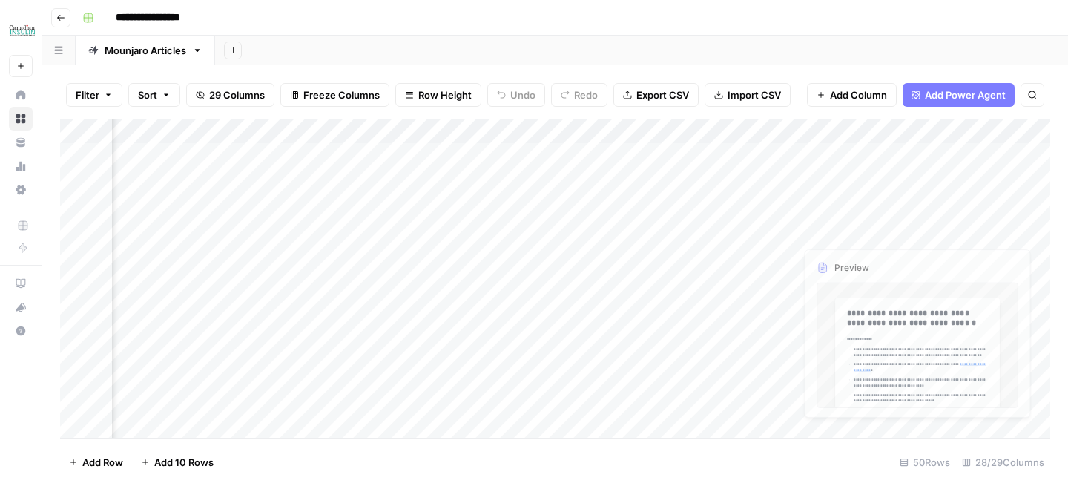
scroll to position [0, 1701]
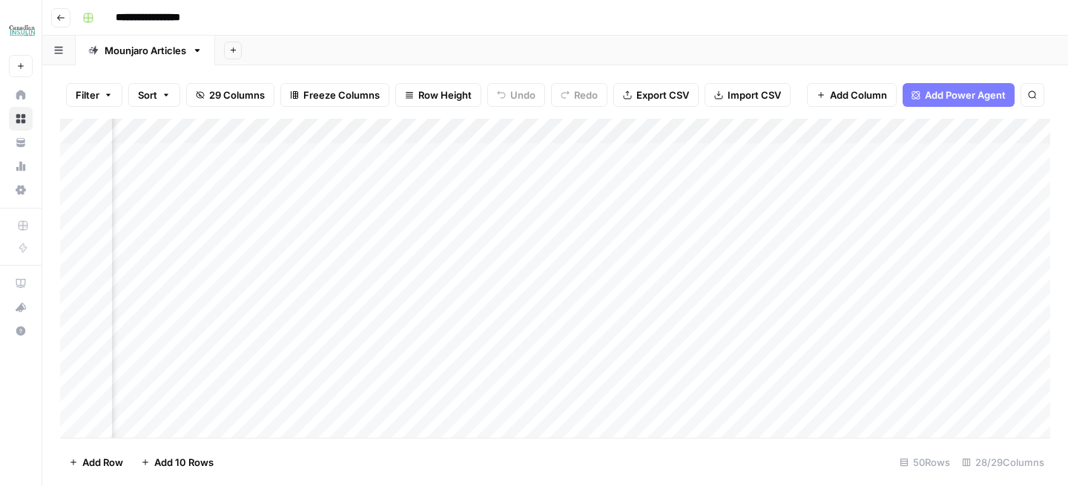
drag, startPoint x: 992, startPoint y: 128, endPoint x: 162, endPoint y: 124, distance: 830.3
click at [162, 125] on div "Add Column" at bounding box center [555, 278] width 991 height 319
drag, startPoint x: 796, startPoint y: 133, endPoint x: 156, endPoint y: 133, distance: 640.4
click at [156, 134] on div "Add Column" at bounding box center [555, 278] width 991 height 319
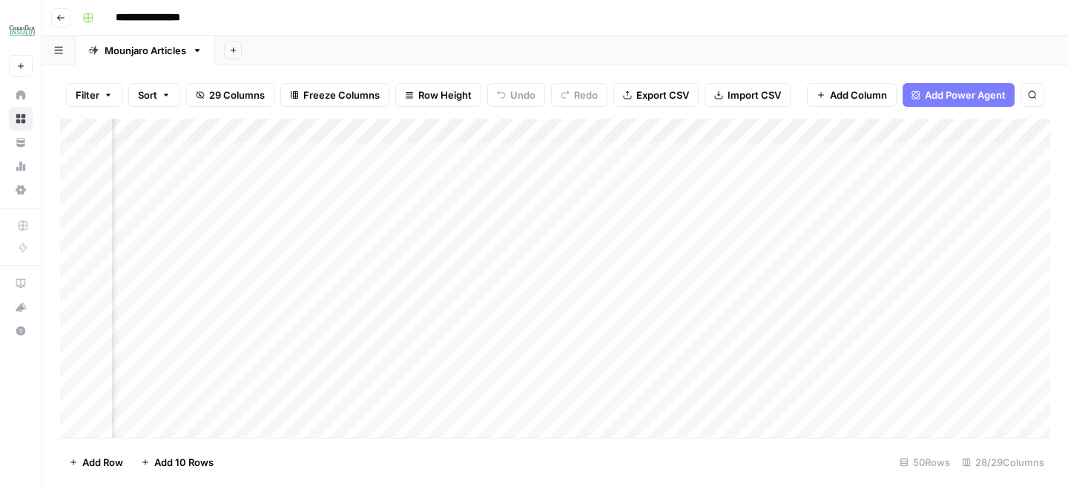
scroll to position [0, 91]
drag, startPoint x: 927, startPoint y: 128, endPoint x: 164, endPoint y: 124, distance: 762.8
click at [164, 125] on div "Add Column" at bounding box center [555, 278] width 991 height 319
drag, startPoint x: 389, startPoint y: 131, endPoint x: 168, endPoint y: 131, distance: 221.1
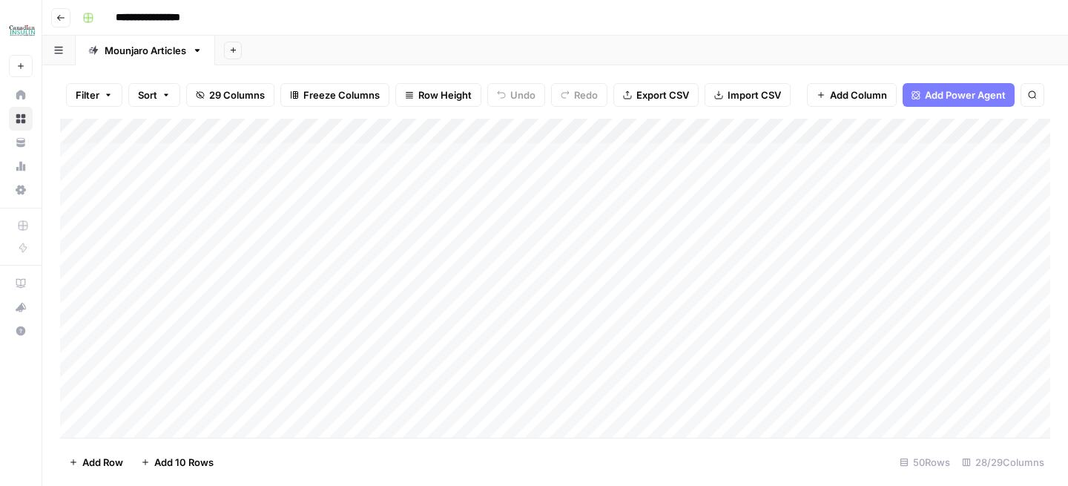
click at [168, 131] on div "Add Column" at bounding box center [555, 278] width 991 height 319
click at [150, 131] on div "Add Column" at bounding box center [555, 278] width 991 height 319
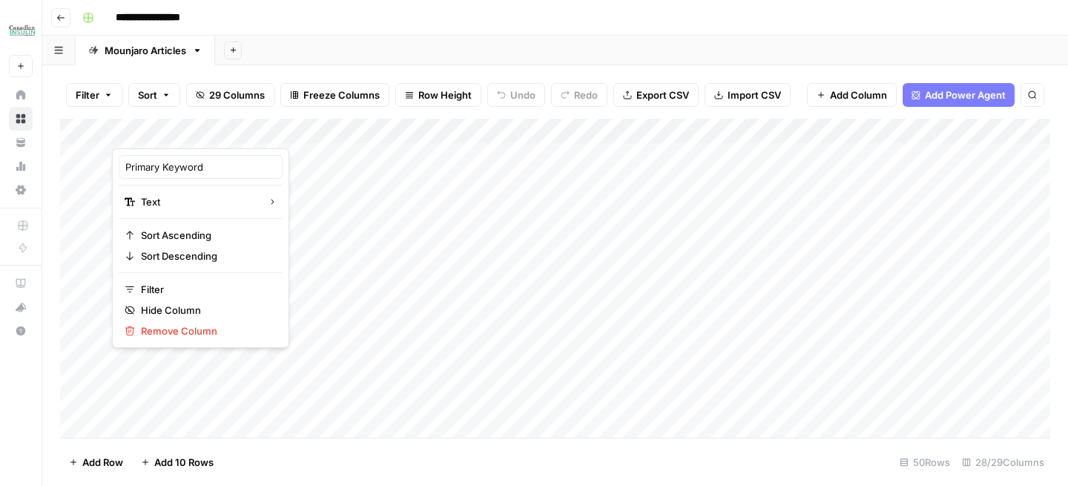
click at [150, 131] on div at bounding box center [219, 134] width 214 height 30
click at [191, 173] on input "Primary Keyword" at bounding box center [200, 167] width 151 height 15
type input "Medication Name"
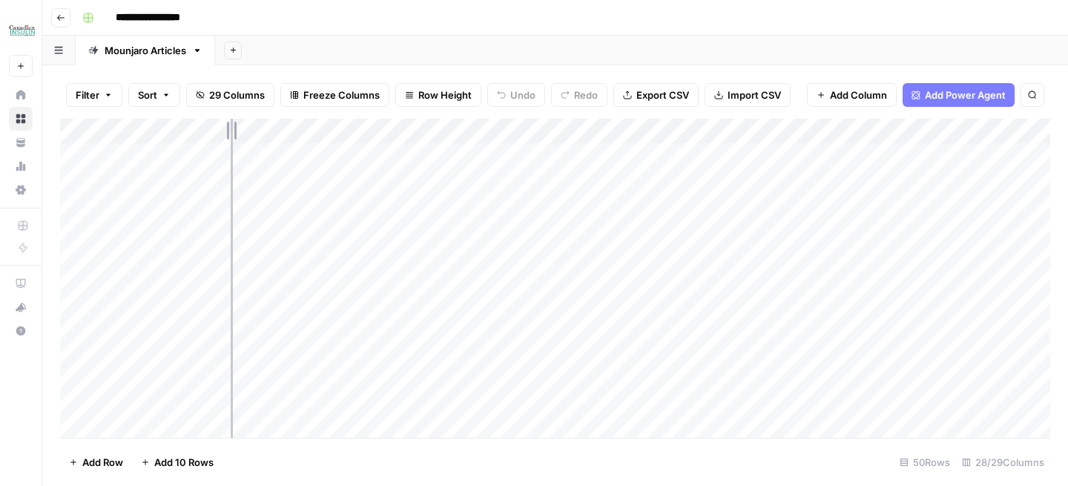
drag, startPoint x: 325, startPoint y: 128, endPoint x: 221, endPoint y: 127, distance: 103.9
click at [220, 127] on div "Add Column" at bounding box center [555, 278] width 991 height 319
click at [174, 156] on div "Add Column" at bounding box center [555, 278] width 991 height 319
type textarea "********"
click at [181, 154] on div "Add Column" at bounding box center [555, 278] width 991 height 319
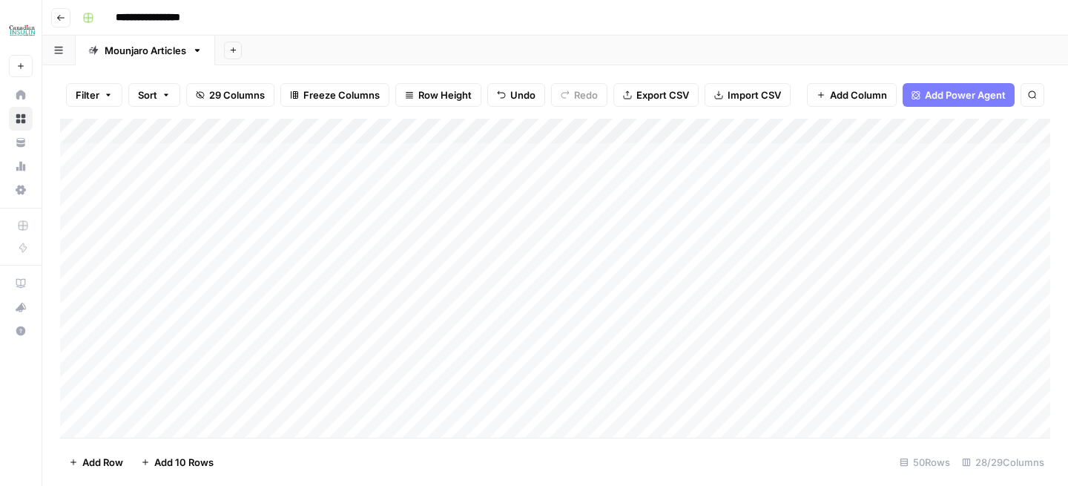
drag, startPoint x: 181, startPoint y: 180, endPoint x: 177, endPoint y: 351, distance: 170.7
click at [178, 352] on div "Add Column" at bounding box center [555, 278] width 991 height 319
click at [180, 189] on div "Add Column" at bounding box center [555, 278] width 991 height 319
click at [175, 203] on div "Add Column" at bounding box center [555, 278] width 991 height 319
click at [175, 226] on div "Add Column" at bounding box center [555, 278] width 991 height 319
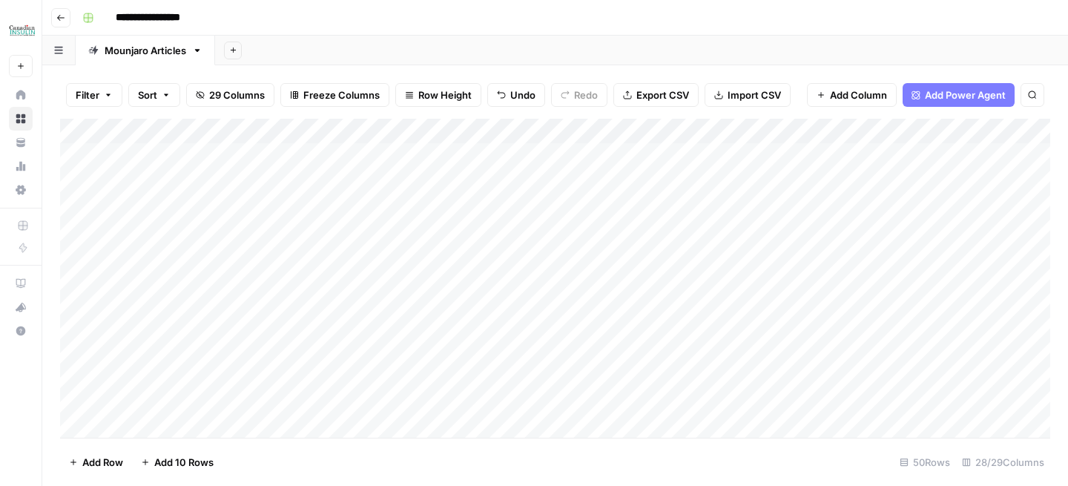
drag, startPoint x: 174, startPoint y: 254, endPoint x: 174, endPoint y: 427, distance: 172.9
click at [174, 427] on div "Add Column" at bounding box center [555, 278] width 991 height 319
click at [162, 176] on div "Add Column" at bounding box center [555, 278] width 991 height 319
click at [171, 208] on div "Add Column" at bounding box center [555, 278] width 991 height 319
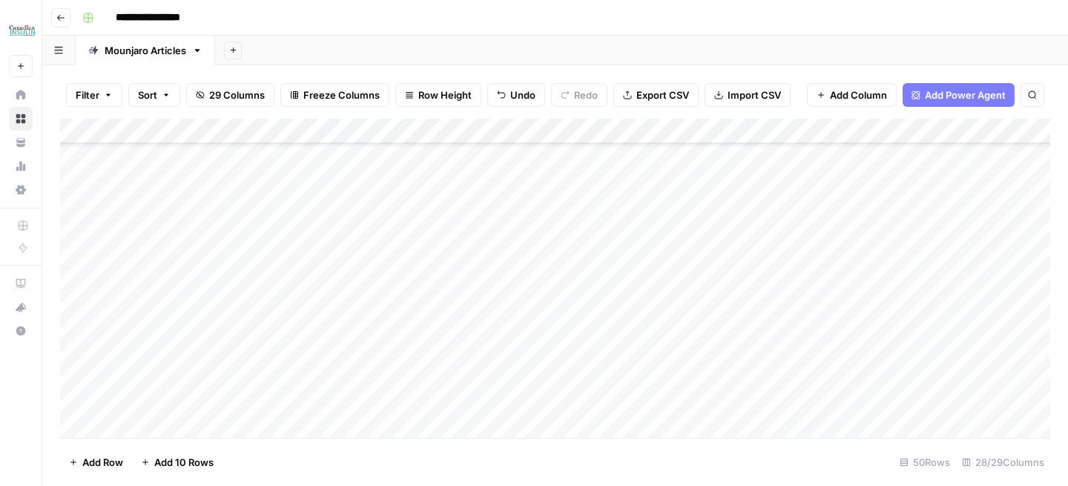
click at [166, 174] on div "Add Column" at bounding box center [555, 278] width 991 height 319
drag, startPoint x: 158, startPoint y: 202, endPoint x: 158, endPoint y: 392, distance: 190.0
click at [158, 393] on div "Add Column" at bounding box center [555, 278] width 991 height 319
drag, startPoint x: 178, startPoint y: 228, endPoint x: 177, endPoint y: 367, distance: 139.5
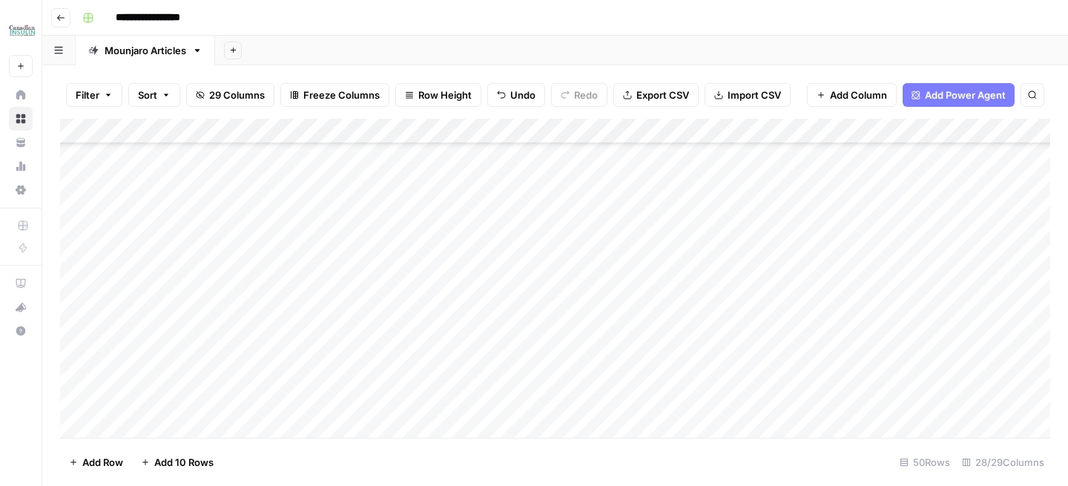
click at [177, 369] on div "Add Column" at bounding box center [555, 278] width 991 height 319
click at [162, 267] on div "Add Column" at bounding box center [555, 278] width 991 height 319
click at [162, 285] on div "Add Column" at bounding box center [555, 278] width 991 height 319
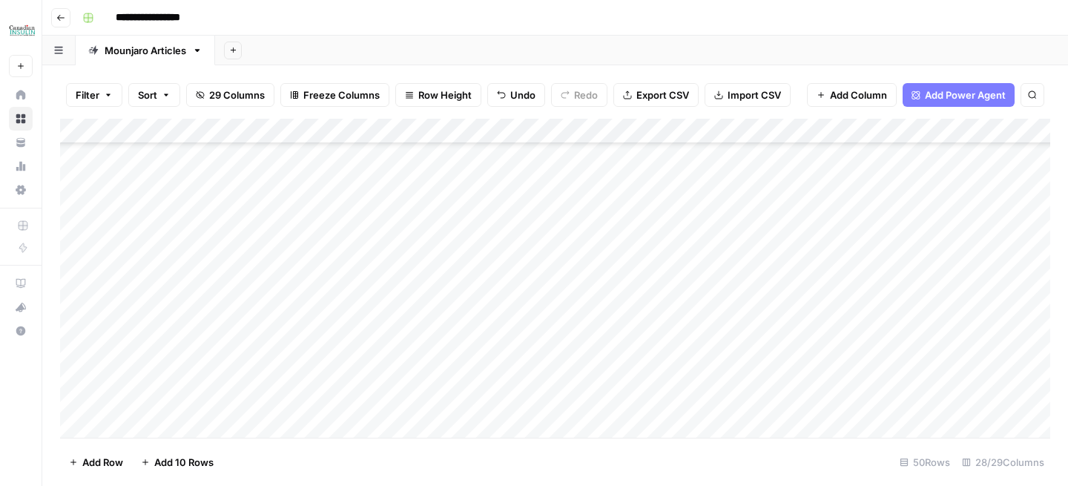
click at [188, 231] on div "Add Column" at bounding box center [555, 278] width 991 height 319
click at [172, 223] on div "Add Column" at bounding box center [555, 278] width 991 height 319
click at [169, 243] on div "Add Column" at bounding box center [555, 278] width 991 height 319
click at [169, 278] on div "Add Column" at bounding box center [555, 278] width 991 height 319
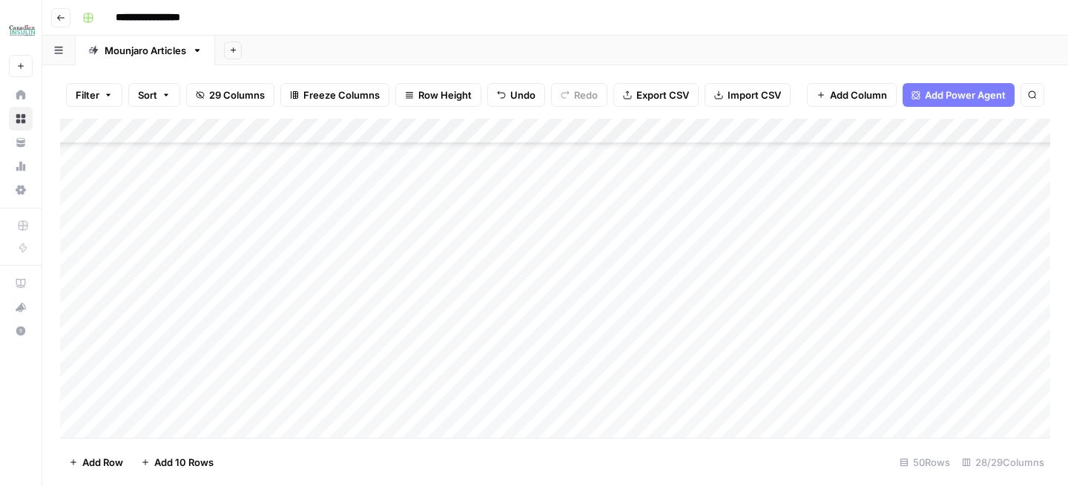
click at [182, 312] on div "Add Column" at bounding box center [555, 278] width 991 height 319
click at [182, 340] on div "Add Column" at bounding box center [555, 278] width 991 height 319
click at [166, 227] on div "Add Column" at bounding box center [555, 278] width 991 height 319
click at [165, 260] on div "Add Column" at bounding box center [555, 278] width 991 height 319
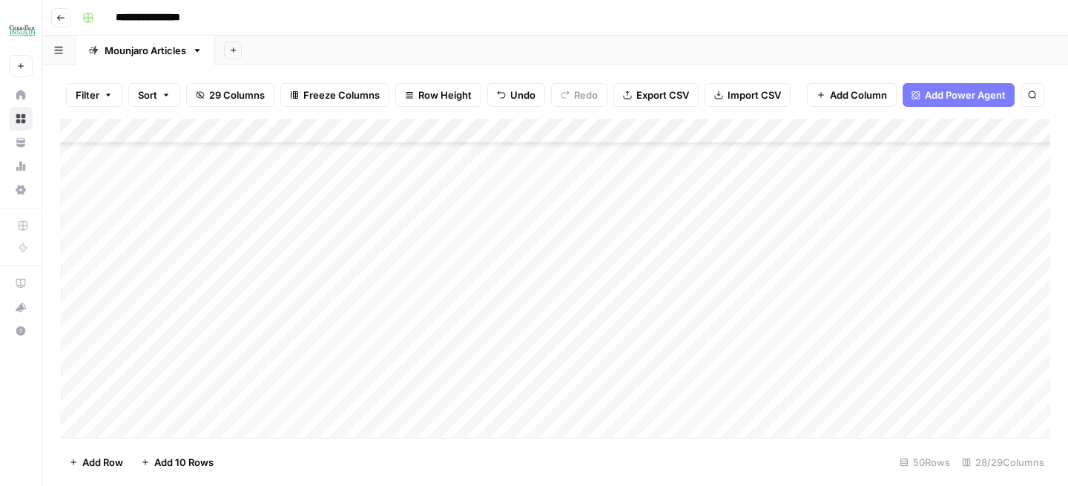
click at [165, 278] on div "Add Column" at bounding box center [555, 278] width 991 height 319
click at [165, 307] on div "Add Column" at bounding box center [555, 278] width 991 height 319
click at [165, 329] on div "Add Column" at bounding box center [555, 278] width 991 height 319
click at [163, 349] on div "Add Column" at bounding box center [555, 278] width 991 height 319
click at [163, 376] on div "Add Column" at bounding box center [555, 278] width 991 height 319
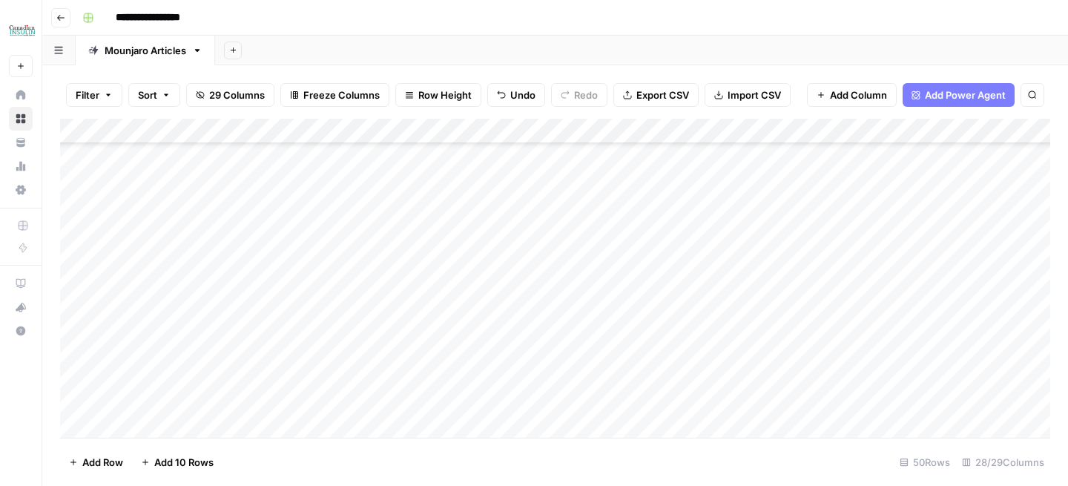
scroll to position [406, 0]
click at [168, 308] on div "Add Column" at bounding box center [555, 278] width 991 height 319
click at [165, 330] on div "Add Column" at bounding box center [555, 278] width 991 height 319
click at [165, 355] on div "Add Column" at bounding box center [555, 278] width 991 height 319
click at [165, 387] on div "Add Column" at bounding box center [555, 278] width 991 height 319
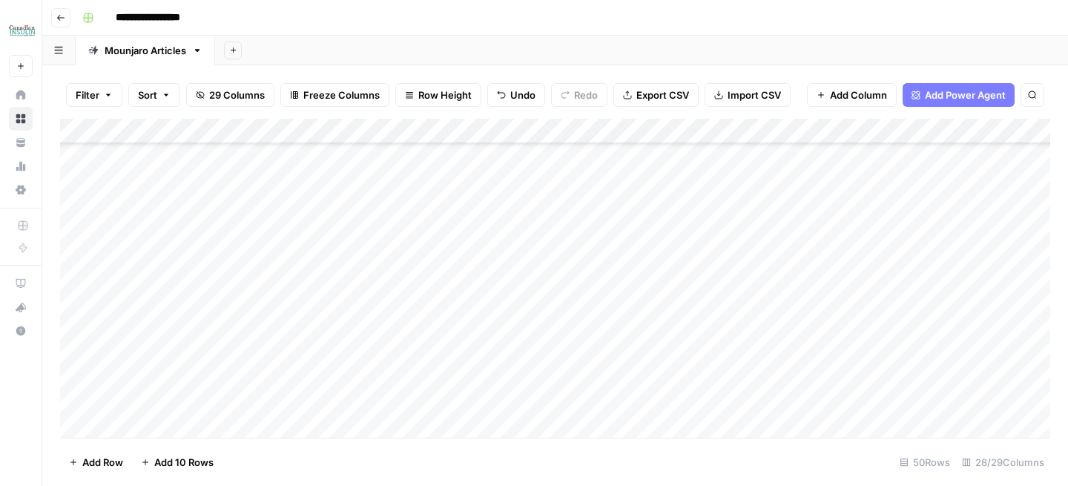
scroll to position [594, 0]
click at [182, 226] on div "Add Column" at bounding box center [555, 278] width 991 height 319
click at [182, 251] on div "Add Column" at bounding box center [555, 278] width 991 height 319
click at [182, 275] on div "Add Column" at bounding box center [555, 278] width 991 height 319
click at [182, 295] on div "Add Column" at bounding box center [555, 278] width 991 height 319
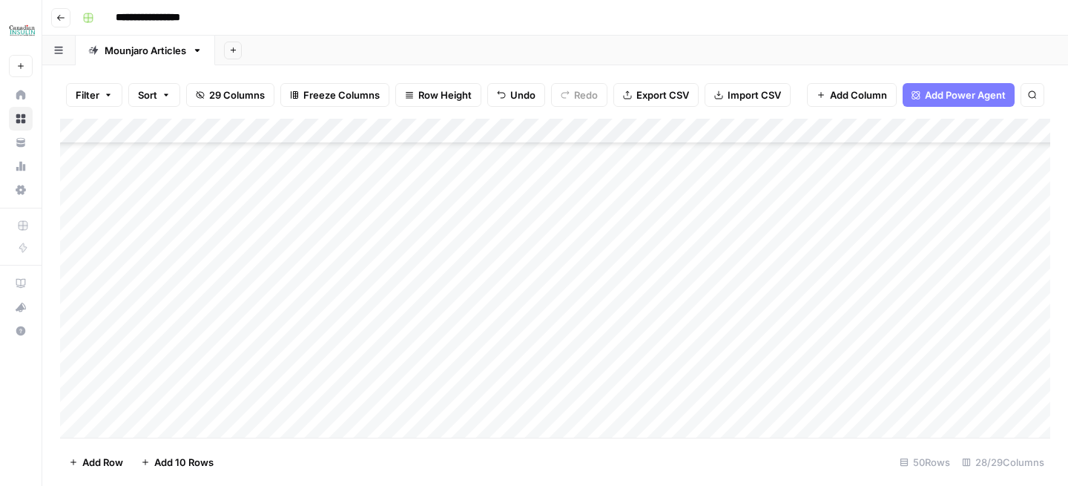
click at [171, 220] on div "Add Column" at bounding box center [555, 278] width 991 height 319
click at [175, 272] on div "Add Column" at bounding box center [555, 278] width 991 height 319
click at [171, 292] on div "Add Column" at bounding box center [555, 278] width 991 height 319
click at [171, 318] on div "Add Column" at bounding box center [555, 278] width 991 height 319
click at [171, 352] on div "Add Column" at bounding box center [555, 278] width 991 height 319
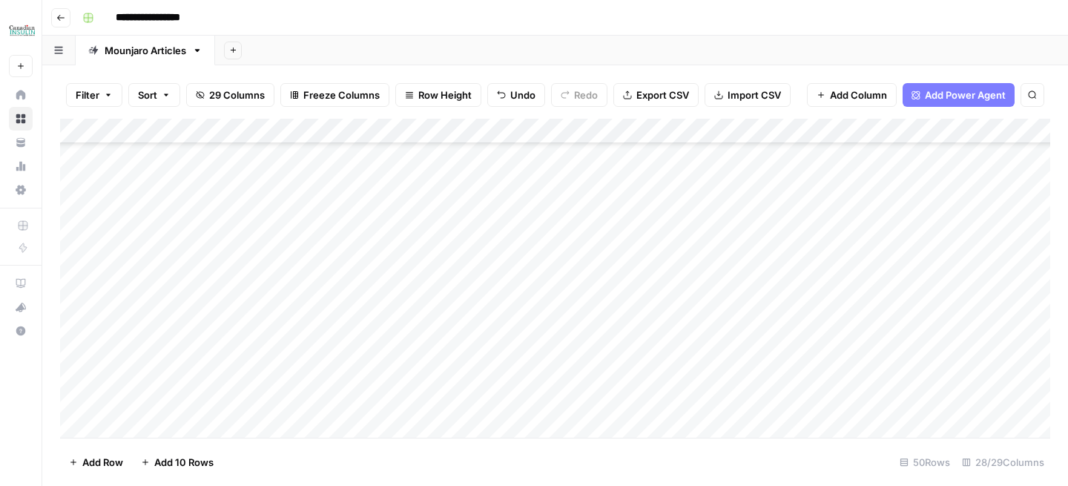
scroll to position [741, 0]
click at [180, 223] on div "Add Column" at bounding box center [555, 278] width 991 height 319
click at [180, 244] on div "Add Column" at bounding box center [555, 278] width 991 height 319
click at [180, 274] on div "Add Column" at bounding box center [555, 278] width 991 height 319
click at [180, 295] on div "Add Column" at bounding box center [555, 278] width 991 height 319
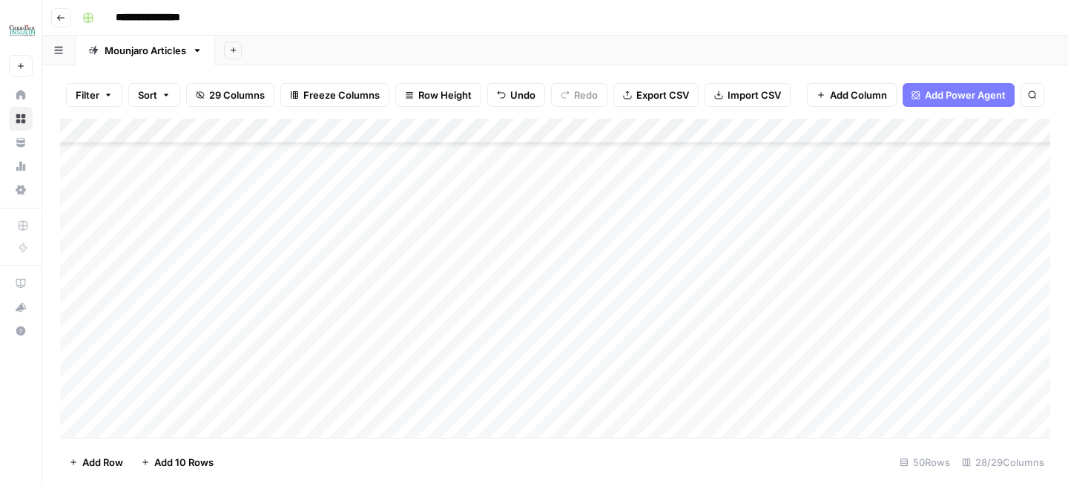
click at [180, 325] on div "Add Column" at bounding box center [555, 278] width 991 height 319
click at [180, 343] on div "Add Column" at bounding box center [555, 278] width 991 height 319
click at [171, 248] on div "Add Column" at bounding box center [555, 278] width 991 height 319
click at [166, 274] on div "Add Column" at bounding box center [555, 278] width 991 height 319
click at [164, 294] on div "Add Column" at bounding box center [555, 278] width 991 height 319
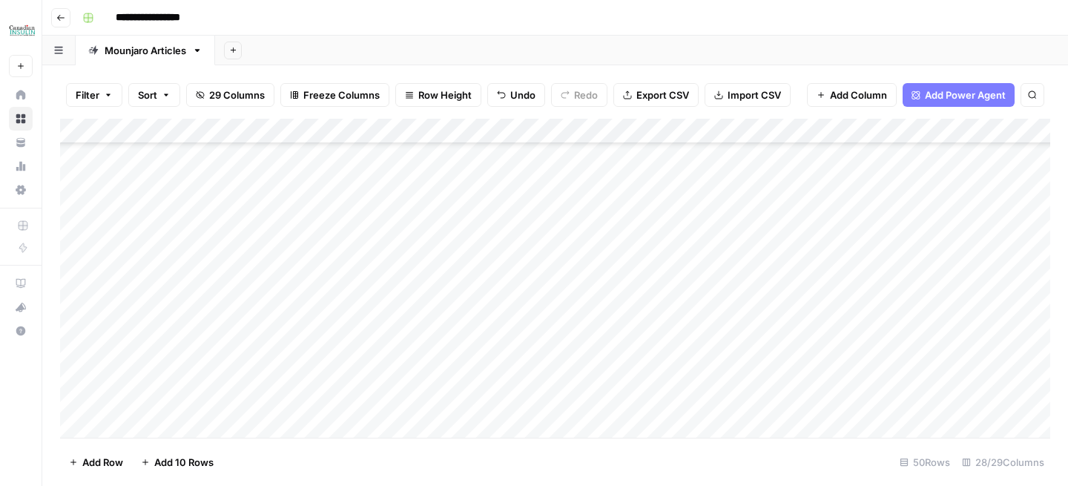
scroll to position [933, 0]
click at [182, 173] on div "Add Column" at bounding box center [555, 278] width 991 height 319
drag, startPoint x: 190, startPoint y: 280, endPoint x: 190, endPoint y: 314, distance: 34.1
click at [190, 314] on div "Add Column" at bounding box center [555, 278] width 991 height 319
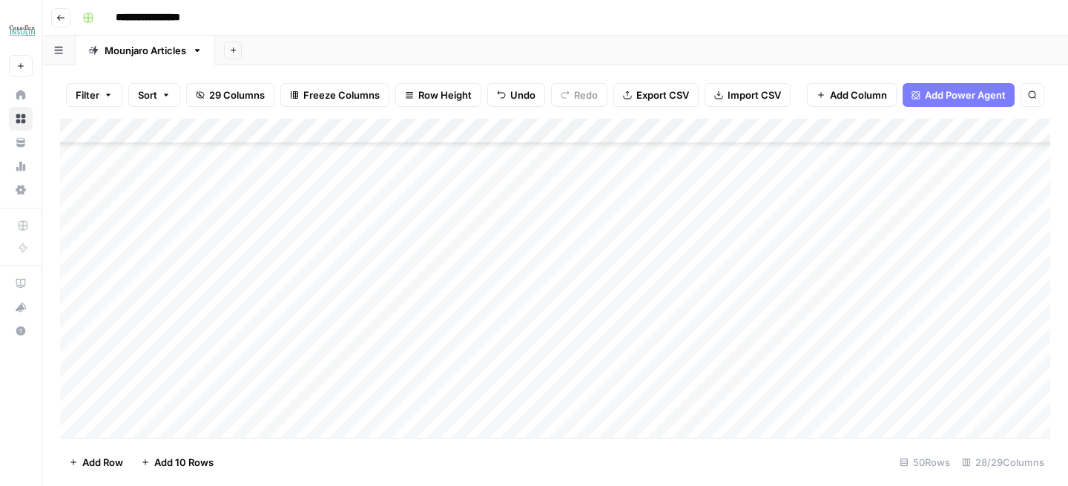
click at [183, 278] on div "Add Column" at bounding box center [555, 278] width 991 height 319
type textarea "*******"
click at [198, 276] on div "Add Column" at bounding box center [555, 278] width 991 height 319
click at [198, 298] on div "Add Column" at bounding box center [555, 278] width 991 height 319
click at [200, 332] on div "Add Column" at bounding box center [555, 278] width 991 height 319
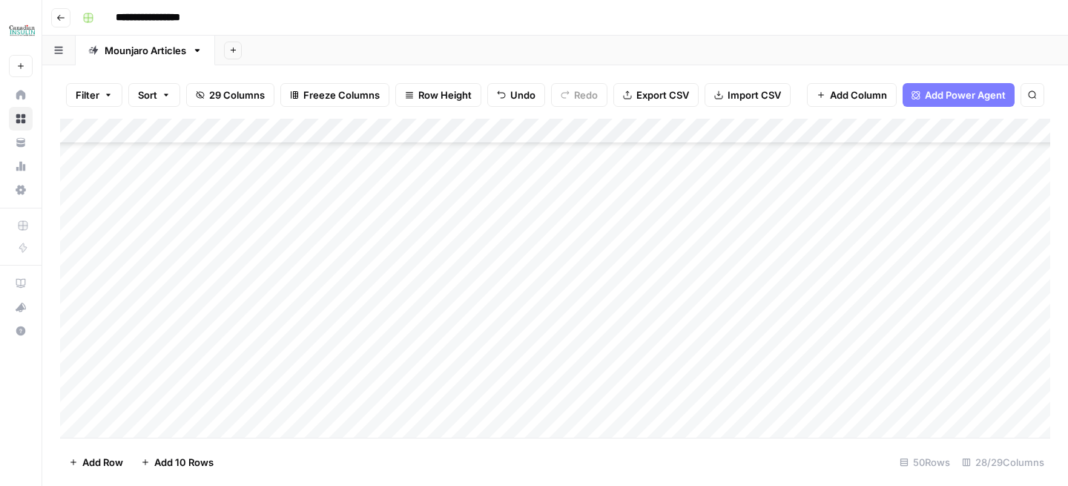
scroll to position [924, 0]
click at [212, 220] on div "Add Column" at bounding box center [555, 278] width 991 height 319
click at [210, 249] on div "Add Column" at bounding box center [555, 278] width 991 height 319
click at [185, 221] on div "Add Column" at bounding box center [555, 278] width 991 height 319
click at [185, 248] on div "Add Column" at bounding box center [555, 278] width 991 height 319
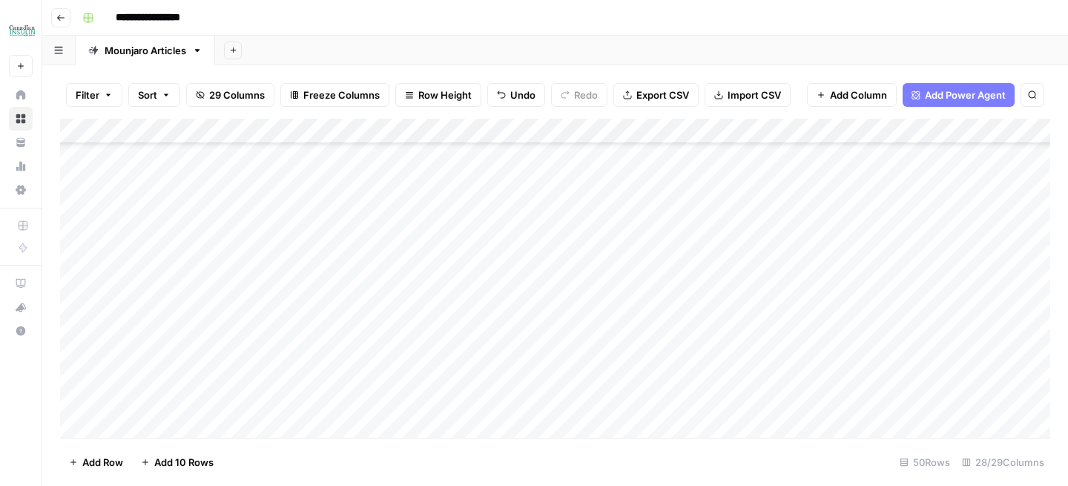
click at [185, 268] on div "Add Column" at bounding box center [555, 278] width 991 height 319
click at [185, 292] on div "Add Column" at bounding box center [555, 278] width 991 height 319
click at [185, 339] on div "Add Column" at bounding box center [555, 278] width 991 height 319
click at [182, 317] on div "Add Column" at bounding box center [555, 278] width 991 height 319
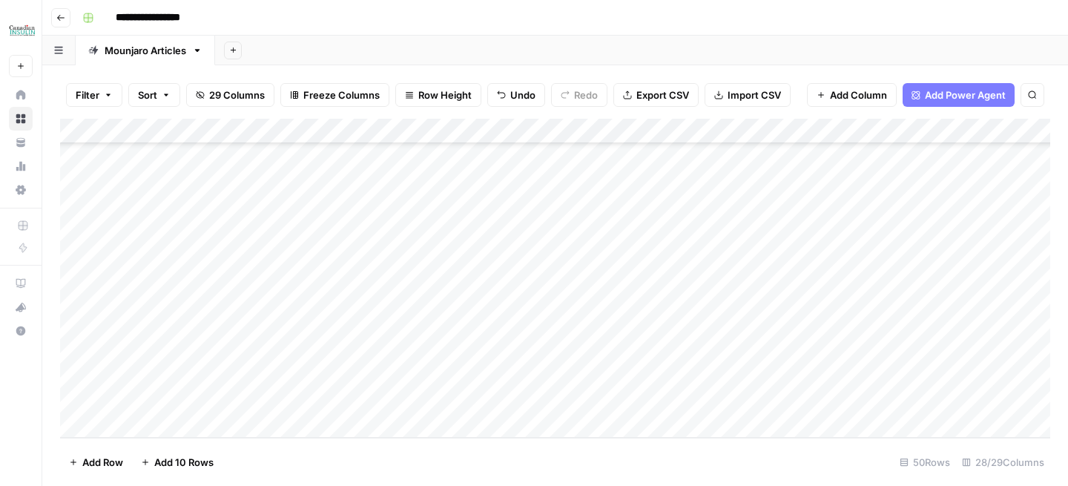
click at [191, 291] on div "Add Column" at bounding box center [555, 278] width 991 height 319
click at [191, 329] on div "Add Column" at bounding box center [555, 278] width 991 height 319
click at [191, 349] on div "Add Column" at bounding box center [555, 278] width 991 height 319
click at [191, 373] on div "Add Column" at bounding box center [555, 278] width 991 height 319
click at [191, 397] on div "Add Column" at bounding box center [555, 278] width 991 height 319
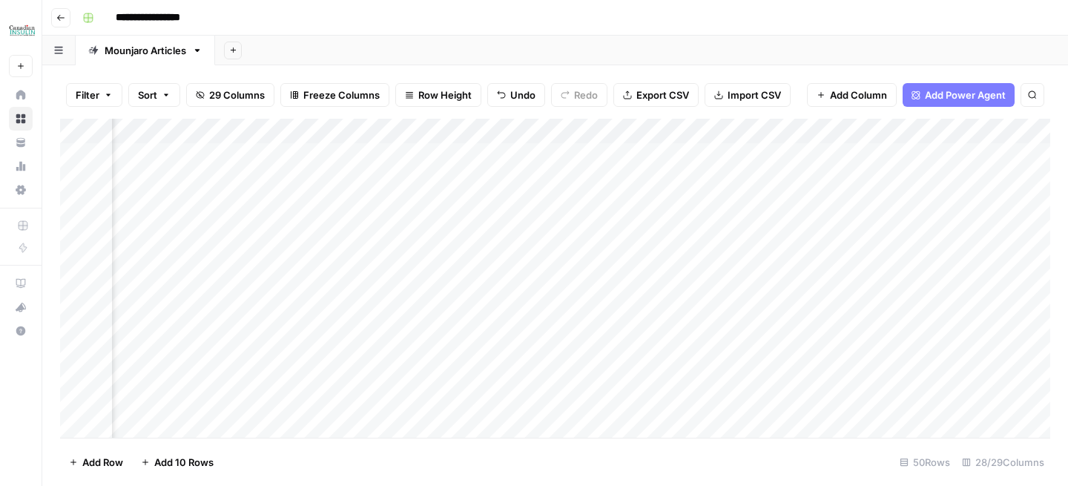
scroll to position [0, 1477]
click at [468, 131] on div "Add Column" at bounding box center [555, 278] width 991 height 319
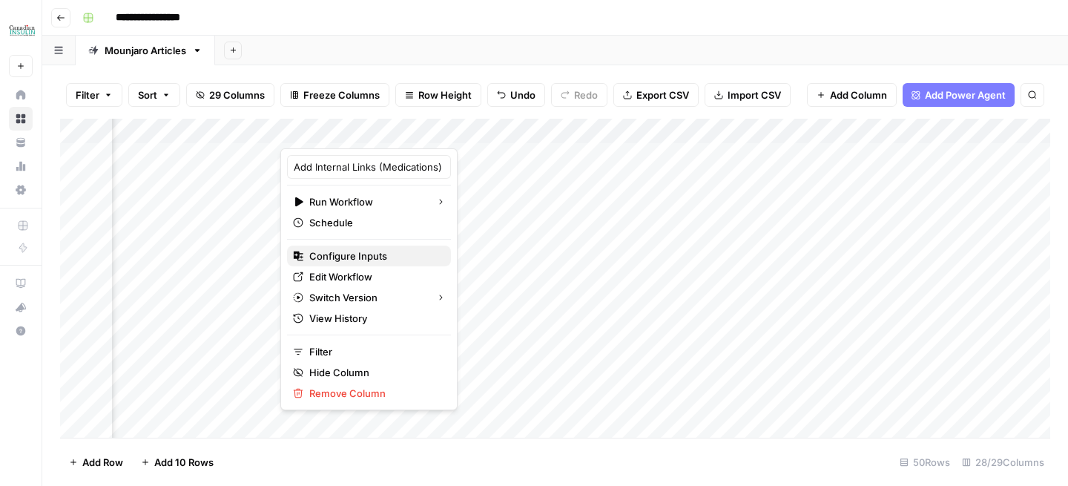
click at [344, 259] on span "Configure Inputs" at bounding box center [374, 256] width 130 height 15
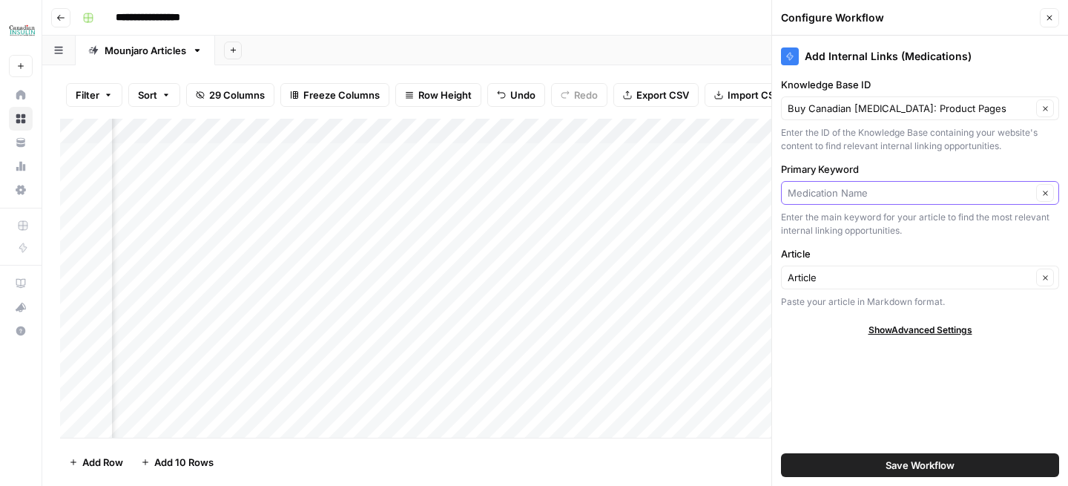
click at [830, 197] on input "Primary Keyword" at bounding box center [910, 193] width 244 height 15
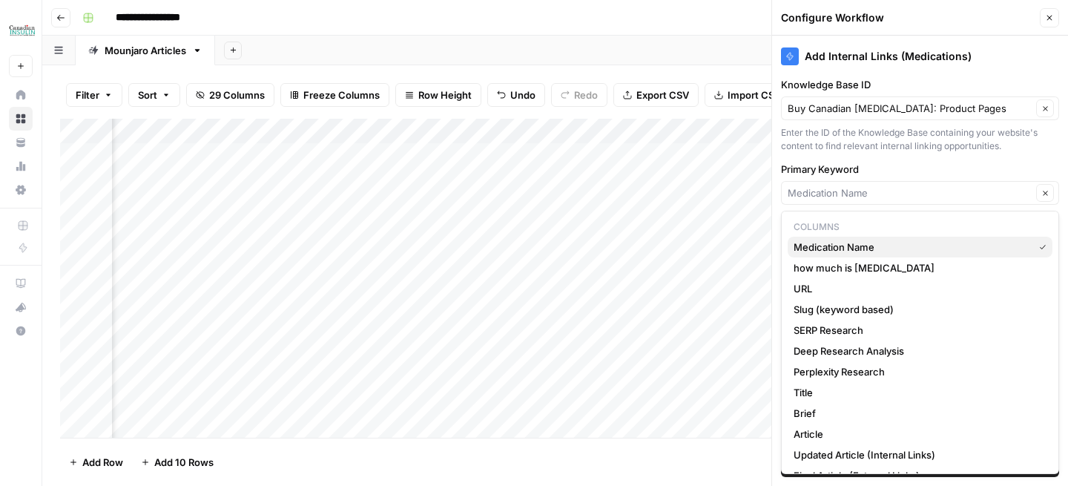
click at [837, 253] on span "Medication Name" at bounding box center [911, 247] width 234 height 15
type input "Medication Name"
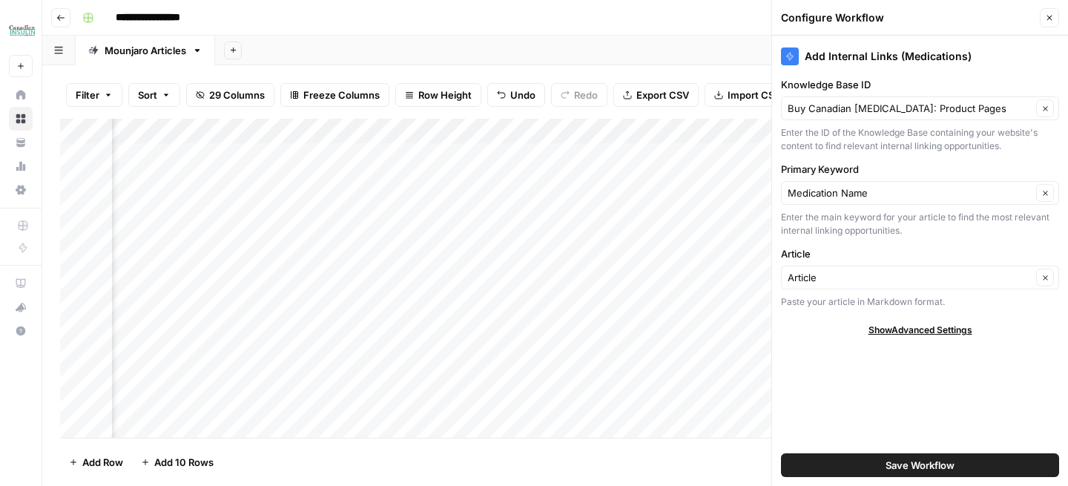
click at [841, 462] on button "Save Workflow" at bounding box center [920, 465] width 278 height 24
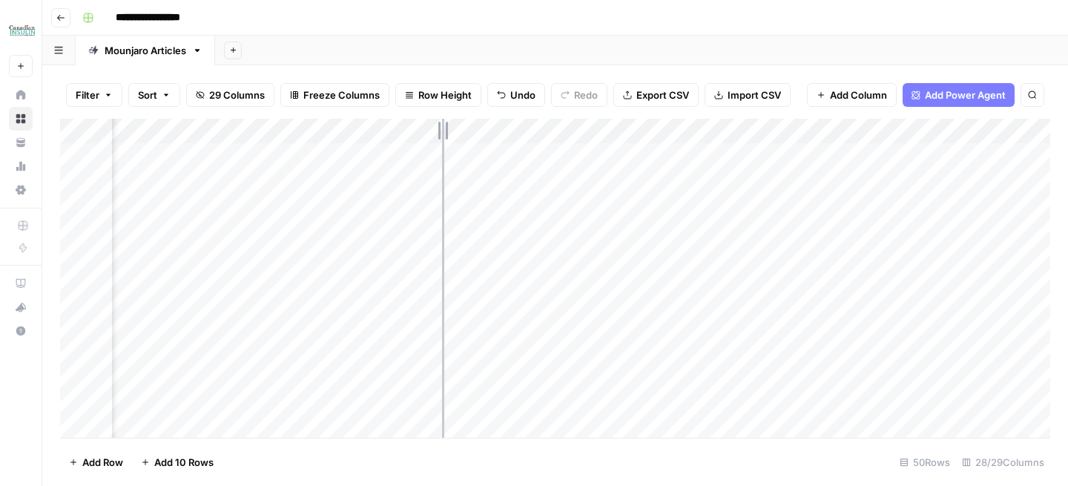
drag, startPoint x: 500, startPoint y: 128, endPoint x: 442, endPoint y: 128, distance: 57.9
click at [442, 128] on div "Add Column" at bounding box center [555, 278] width 991 height 319
drag, startPoint x: 442, startPoint y: 128, endPoint x: 457, endPoint y: 128, distance: 14.9
click at [457, 128] on div "Add Column" at bounding box center [555, 278] width 991 height 319
click at [452, 128] on div "Add Column" at bounding box center [555, 278] width 991 height 319
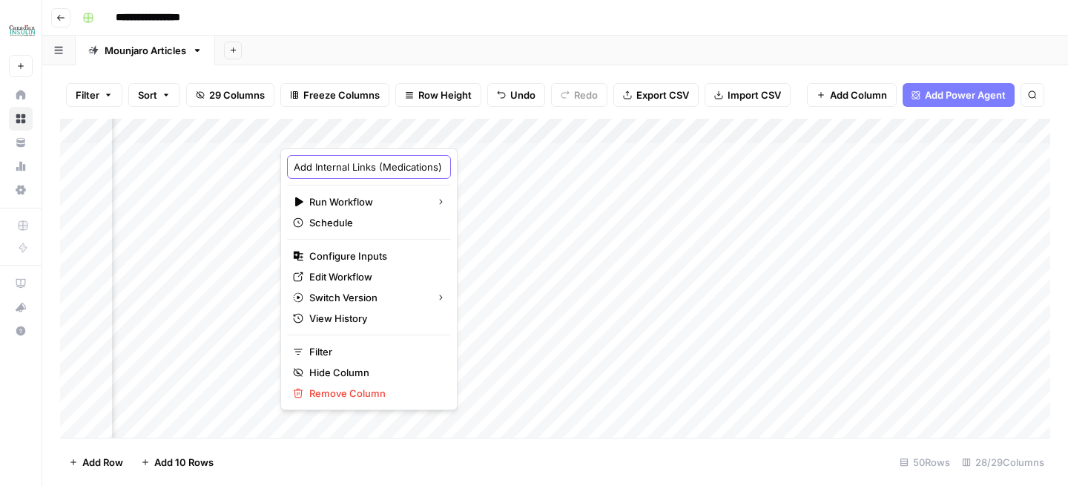
click at [402, 168] on input "Add Internal Links (Medications)" at bounding box center [369, 167] width 151 height 15
click at [424, 164] on div "Add Column" at bounding box center [555, 278] width 991 height 319
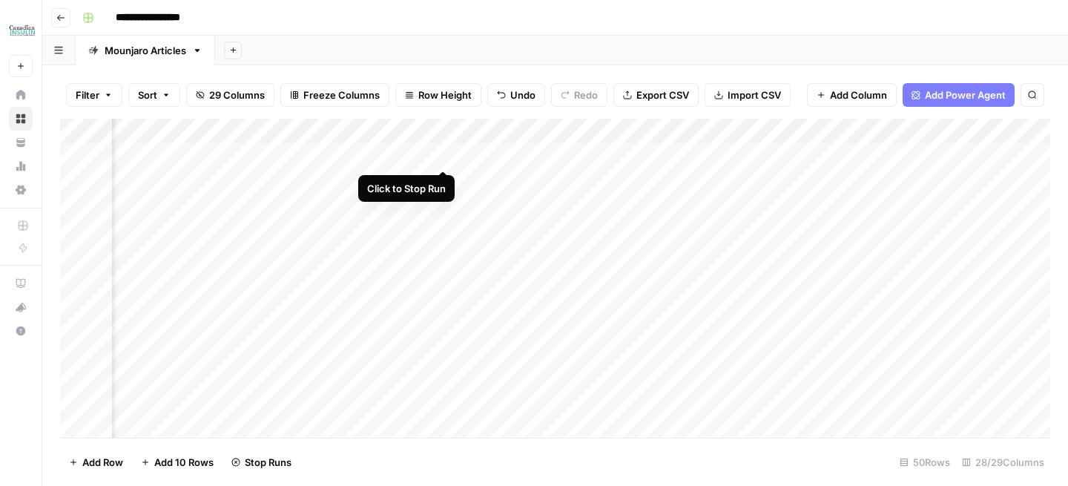
click at [445, 153] on div "Add Column" at bounding box center [555, 278] width 991 height 319
click at [425, 131] on div "Add Column" at bounding box center [555, 278] width 991 height 319
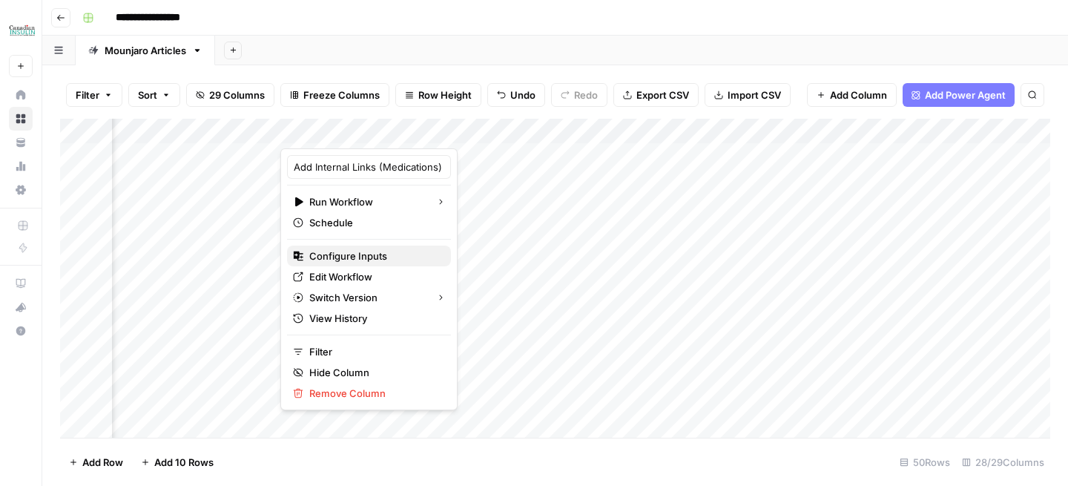
click at [370, 265] on button "Configure Inputs" at bounding box center [369, 256] width 164 height 21
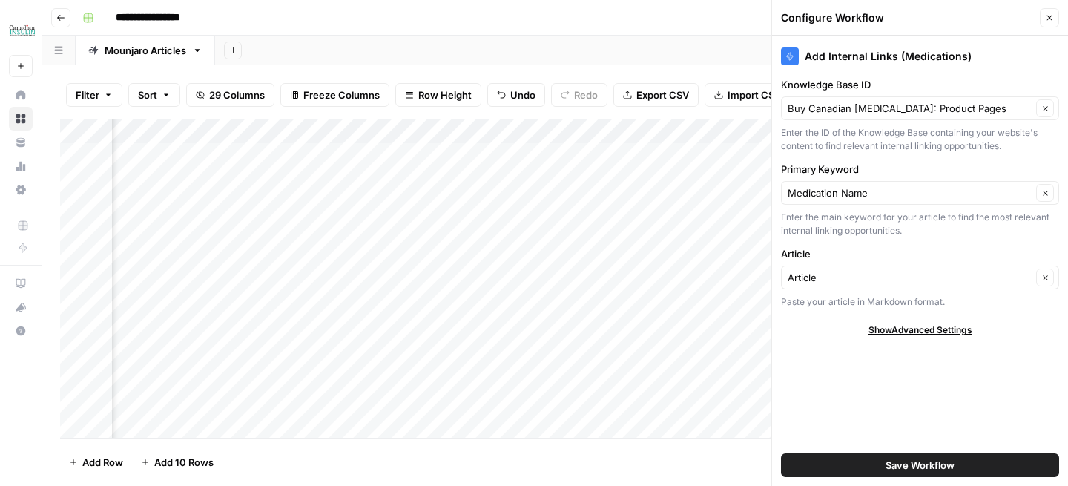
click at [1042, 19] on button "Close" at bounding box center [1049, 17] width 19 height 19
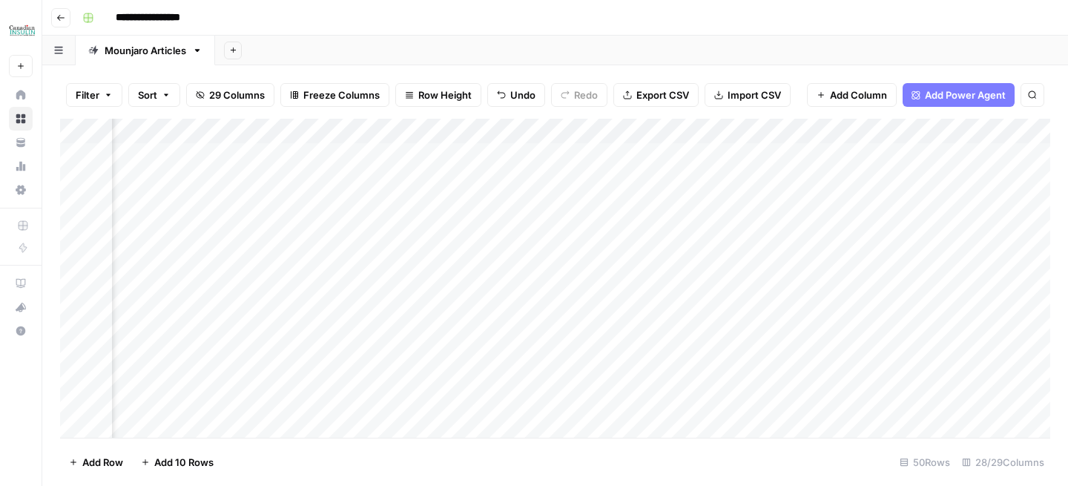
scroll to position [0, 2795]
click at [968, 102] on button "Add Power Agent" at bounding box center [959, 95] width 112 height 24
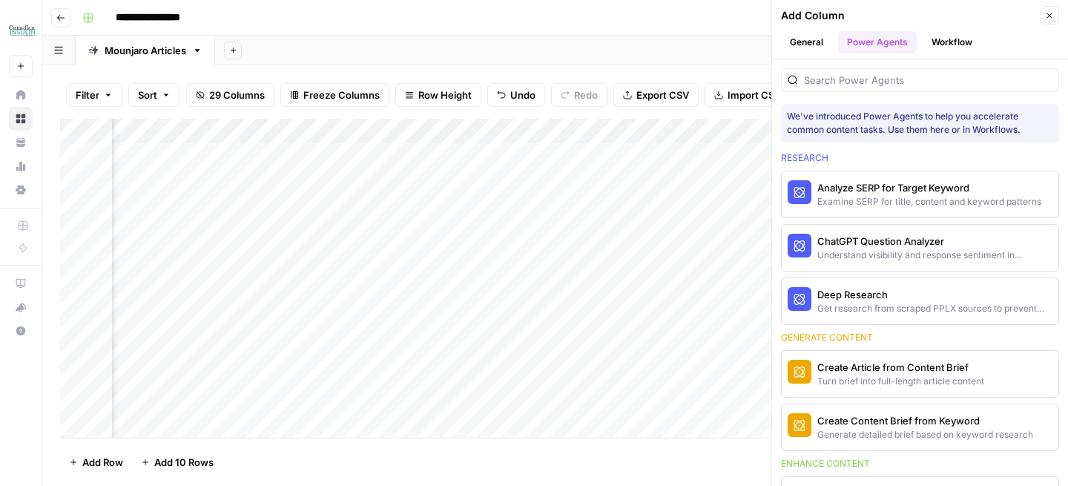
click at [967, 43] on button "Workflow" at bounding box center [952, 42] width 59 height 22
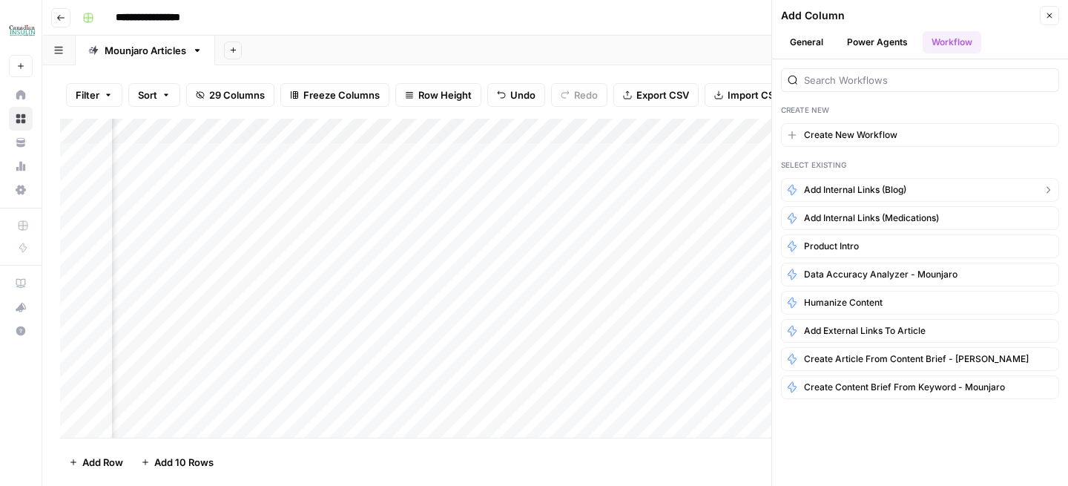
click at [877, 194] on span "Add Internal Links (Blog)" at bounding box center [855, 189] width 102 height 13
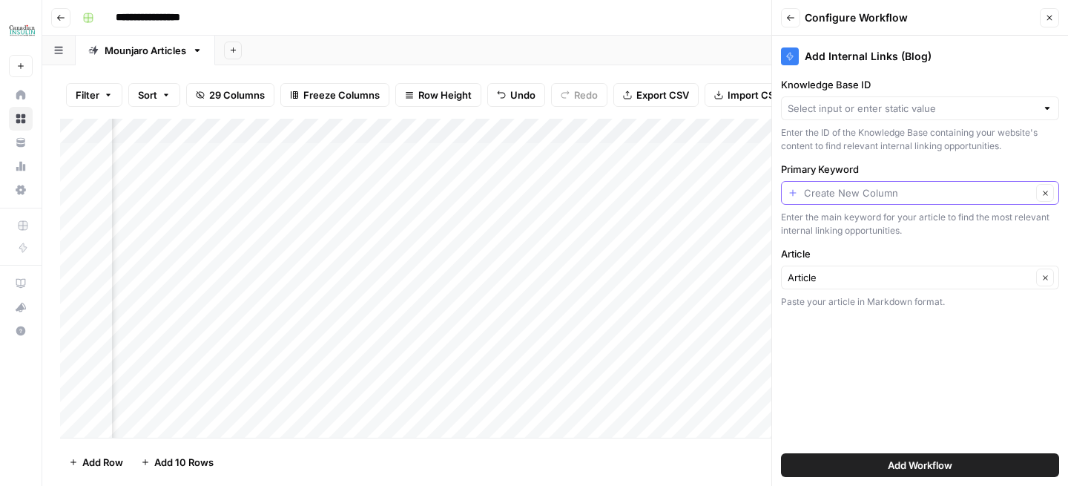
click at [857, 194] on input "Primary Keyword" at bounding box center [918, 193] width 228 height 15
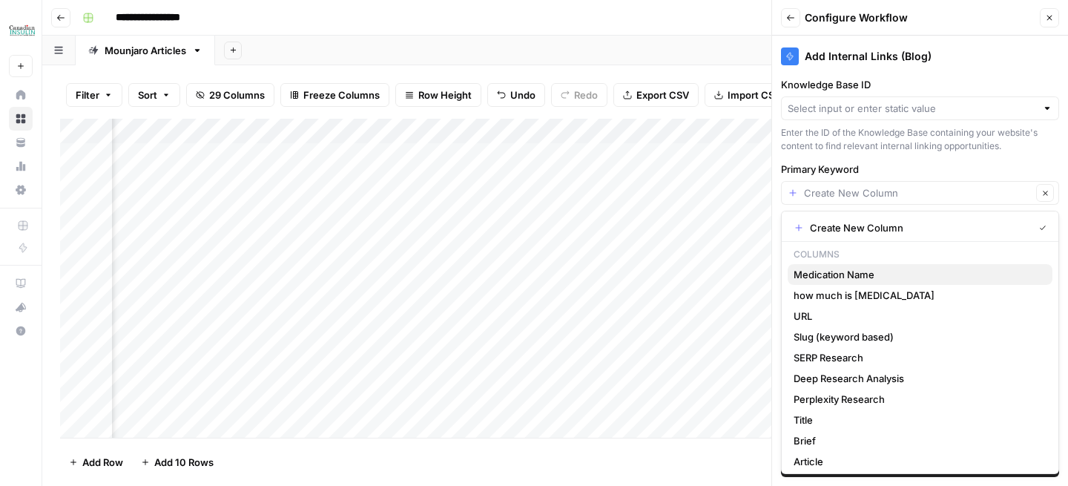
click at [843, 270] on span "Medication Name" at bounding box center [917, 274] width 247 height 15
type input "Medication Name"
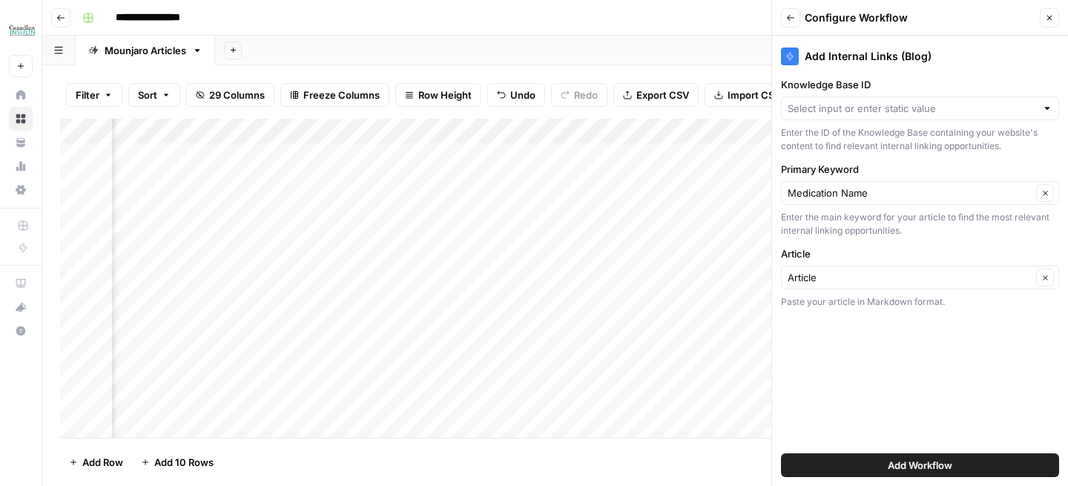
click at [836, 470] on button "Add Workflow" at bounding box center [920, 465] width 278 height 24
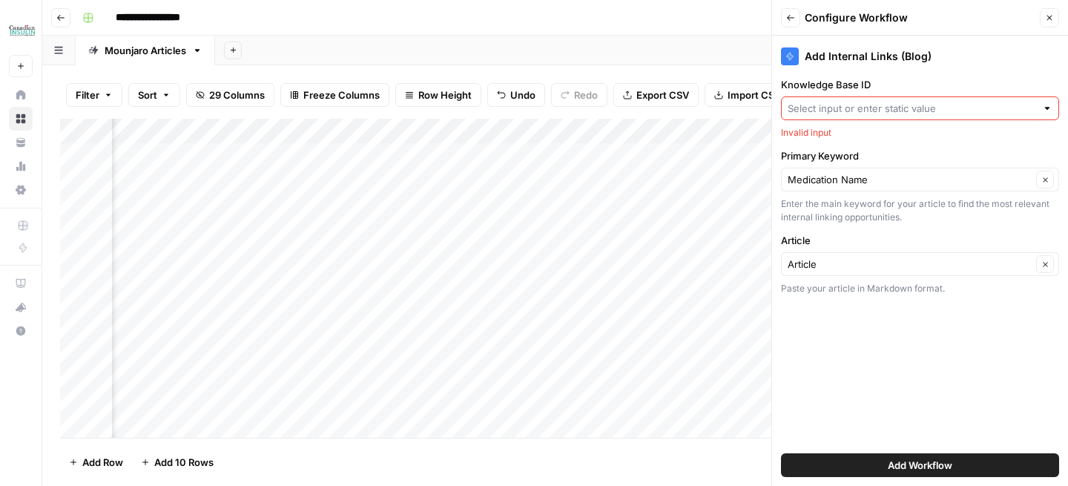
click at [838, 116] on div at bounding box center [920, 108] width 278 height 24
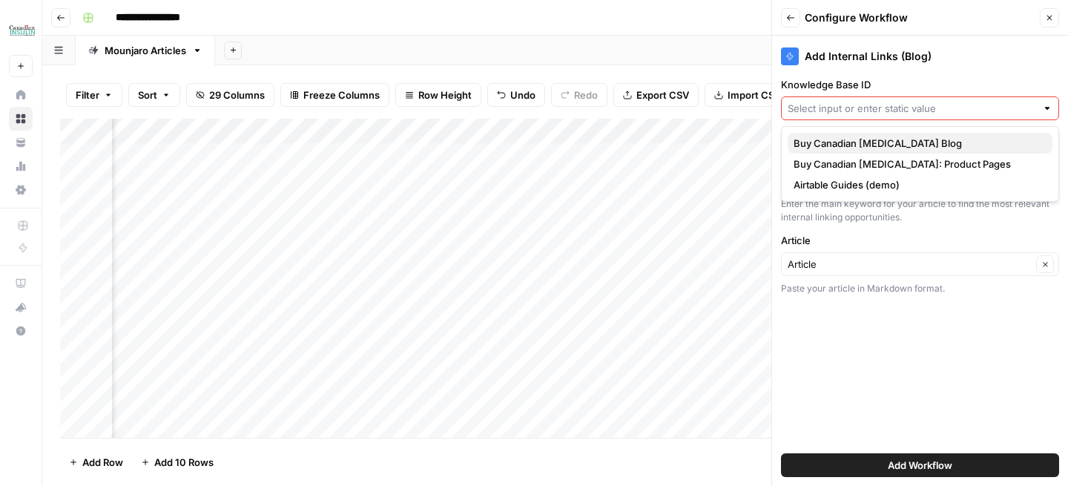
click at [841, 138] on span "Buy Canadian Insulin Blog" at bounding box center [917, 143] width 247 height 15
type input "Buy Canadian Insulin Blog"
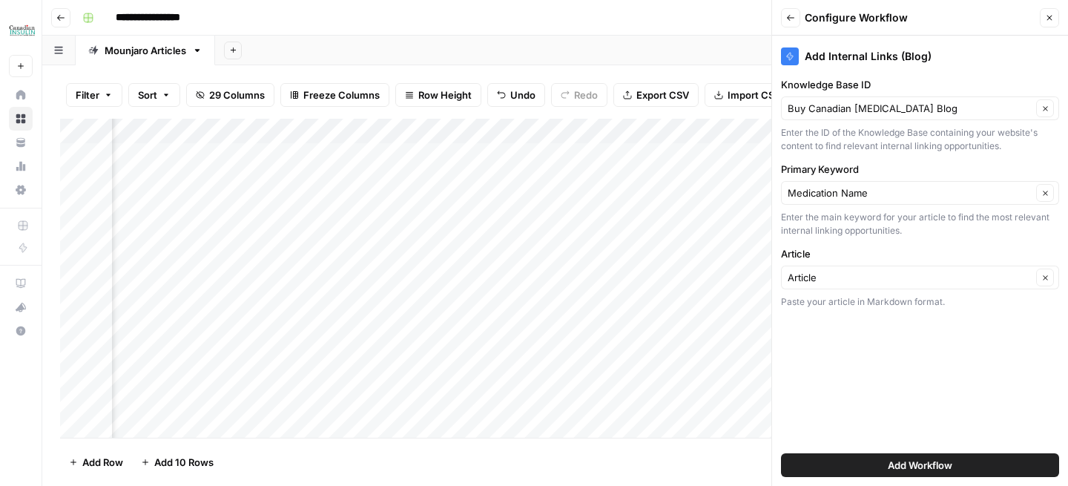
click at [848, 463] on button "Add Workflow" at bounding box center [920, 465] width 278 height 24
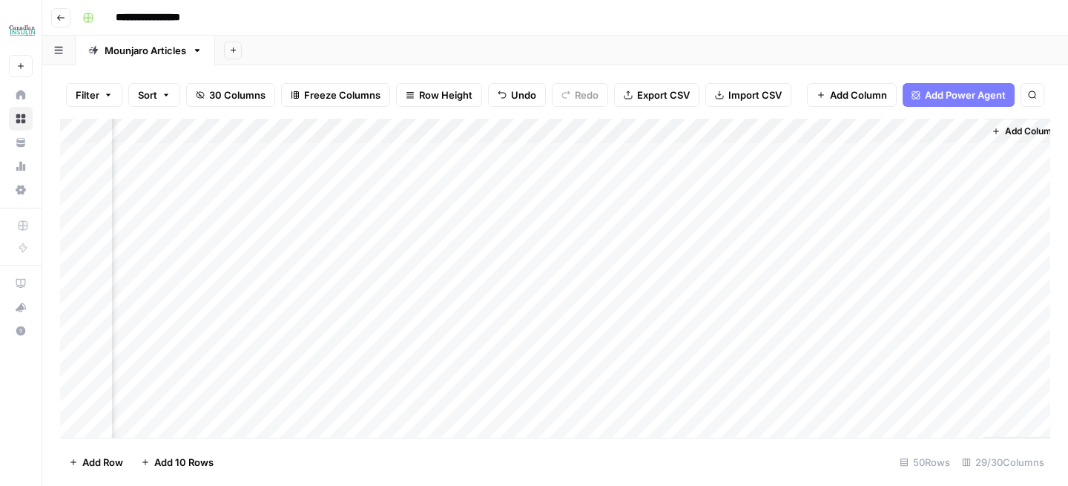
scroll to position [0, 2979]
drag, startPoint x: 910, startPoint y: 134, endPoint x: 278, endPoint y: 133, distance: 632.2
click at [278, 133] on div "Add Column" at bounding box center [555, 278] width 991 height 319
drag, startPoint x: 708, startPoint y: 131, endPoint x: 217, endPoint y: 131, distance: 491.2
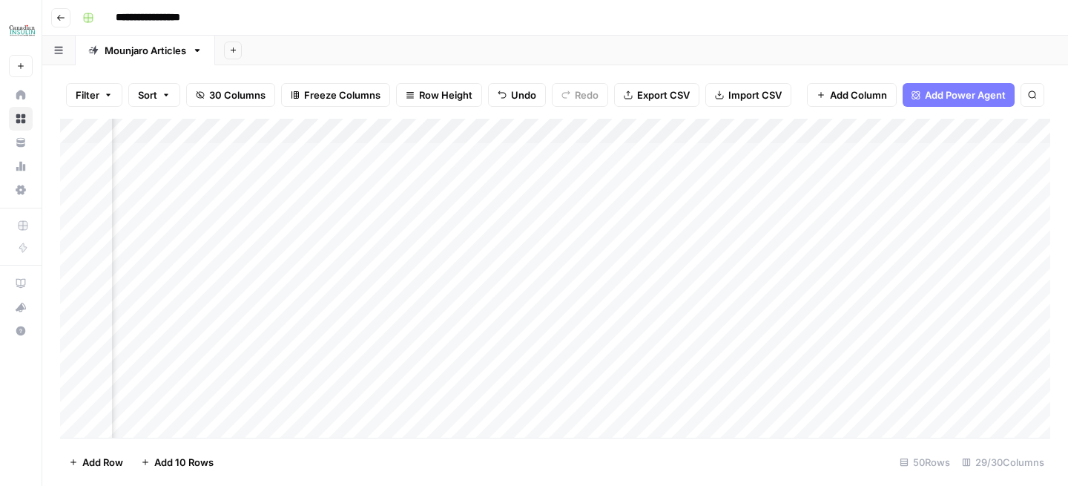
click at [217, 131] on div "Add Column" at bounding box center [555, 278] width 991 height 319
drag, startPoint x: 859, startPoint y: 134, endPoint x: 352, endPoint y: 137, distance: 506.8
click at [352, 137] on div "Add Column" at bounding box center [555, 278] width 991 height 319
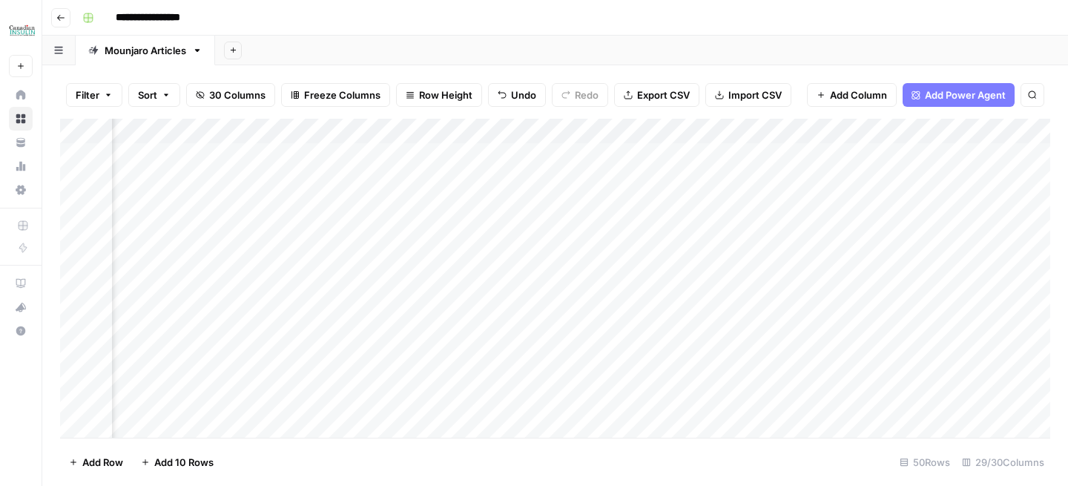
drag, startPoint x: 849, startPoint y: 134, endPoint x: 698, endPoint y: 132, distance: 150.6
click at [698, 133] on div "Add Column" at bounding box center [555, 278] width 991 height 319
click at [833, 134] on div "Add Column" at bounding box center [555, 278] width 991 height 319
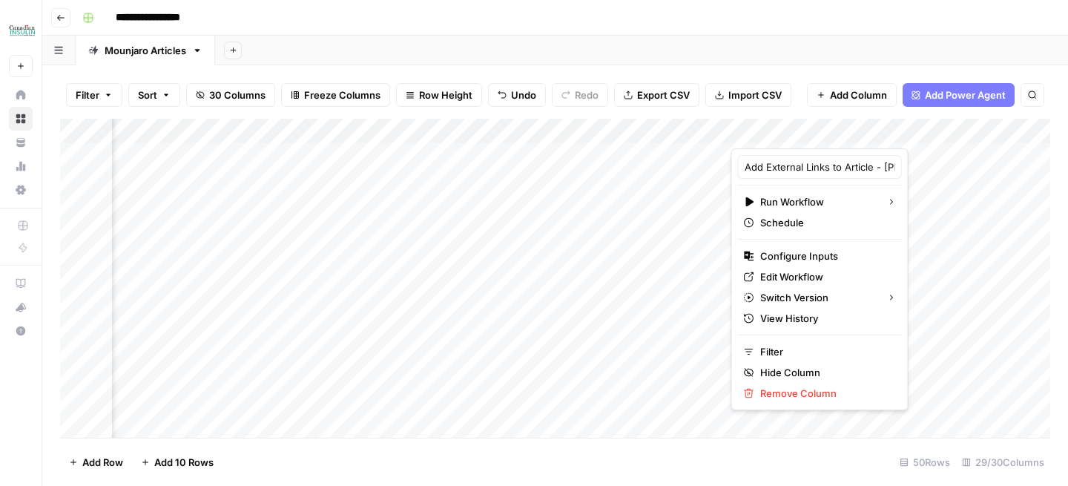
click at [786, 49] on div "Add Sheet" at bounding box center [641, 51] width 853 height 30
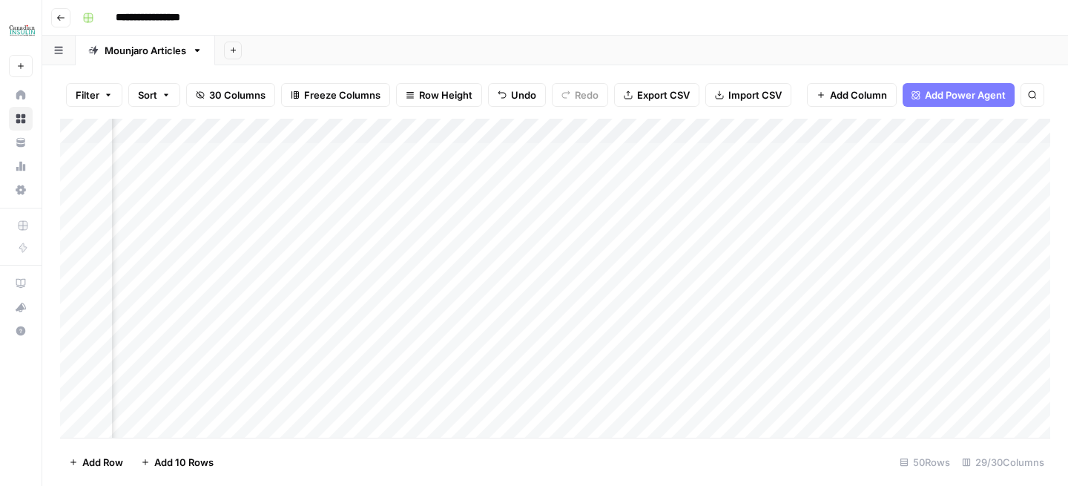
scroll to position [0, 678]
click at [515, 131] on div "Add Column" at bounding box center [555, 278] width 991 height 319
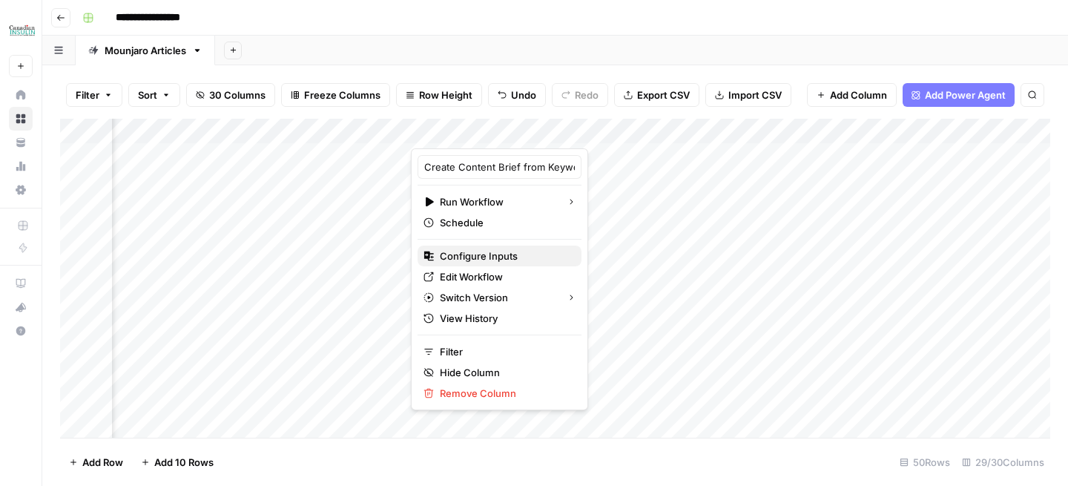
click at [499, 260] on span "Configure Inputs" at bounding box center [505, 256] width 130 height 15
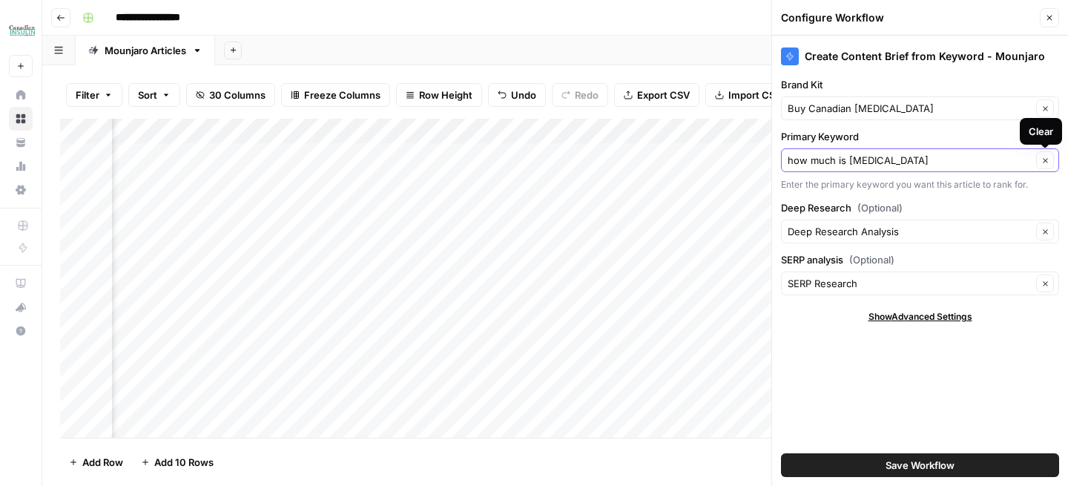
click at [1044, 163] on icon "button" at bounding box center [1046, 161] width 8 height 8
click at [953, 163] on input "Primary Keyword" at bounding box center [910, 160] width 244 height 15
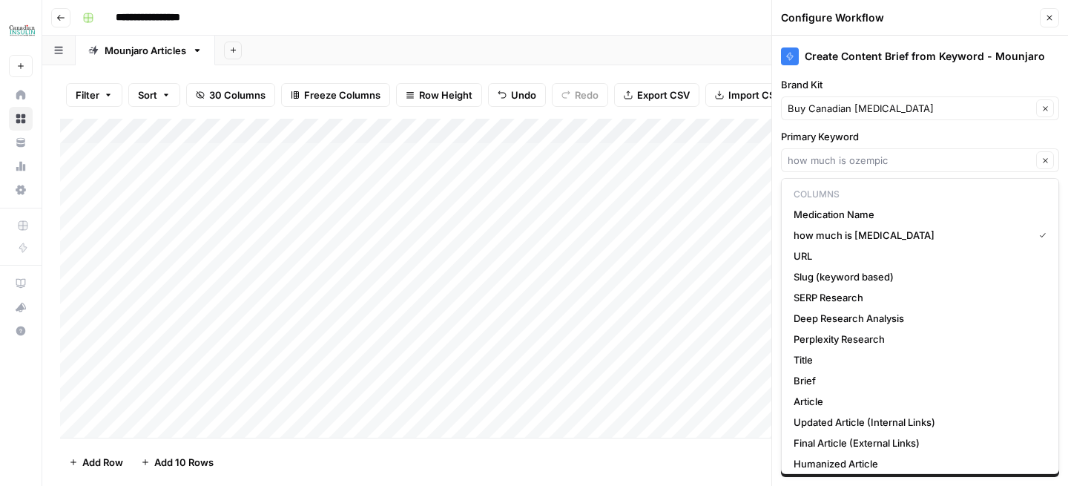
scroll to position [0, 0]
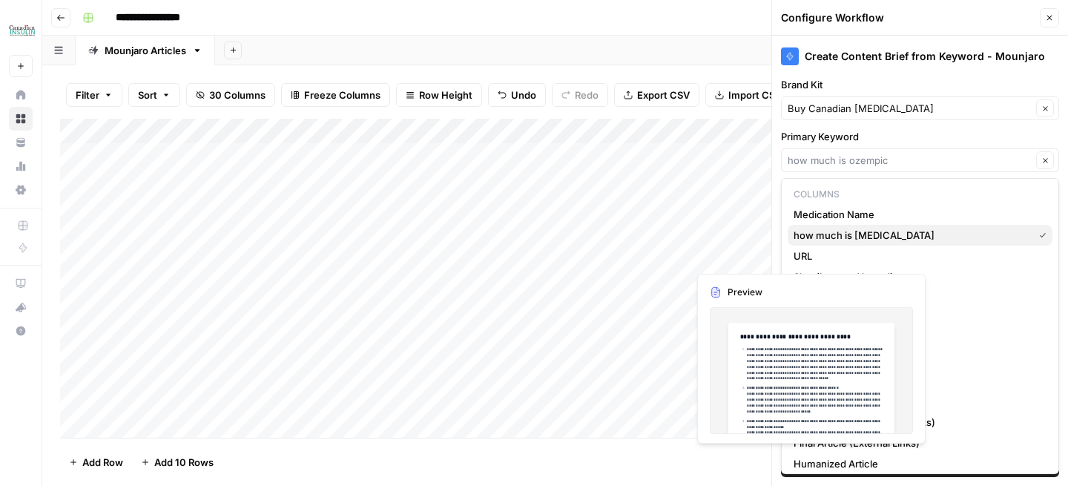
click at [831, 239] on span "how much is ozempic" at bounding box center [911, 235] width 234 height 15
type input "how much is ozempic"
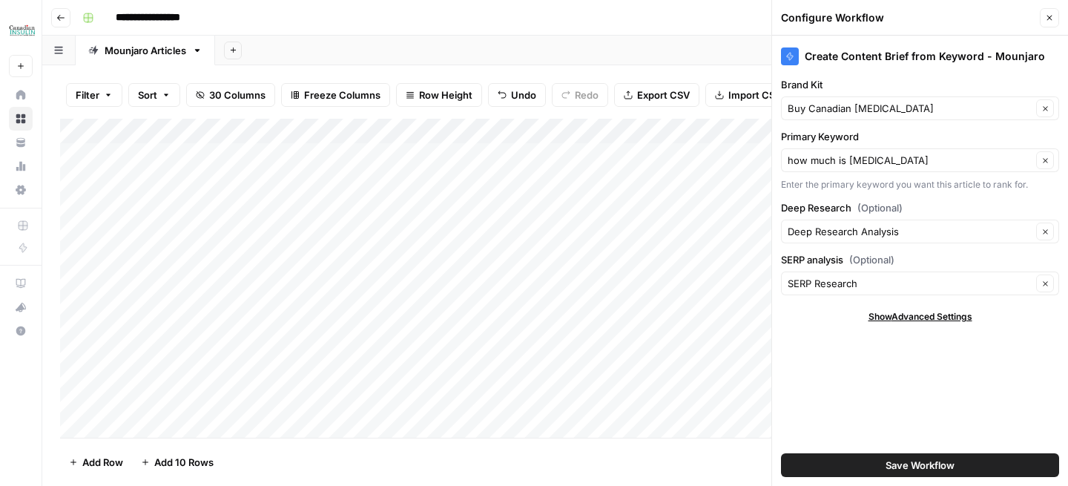
click at [291, 130] on div "Add Column" at bounding box center [555, 278] width 991 height 319
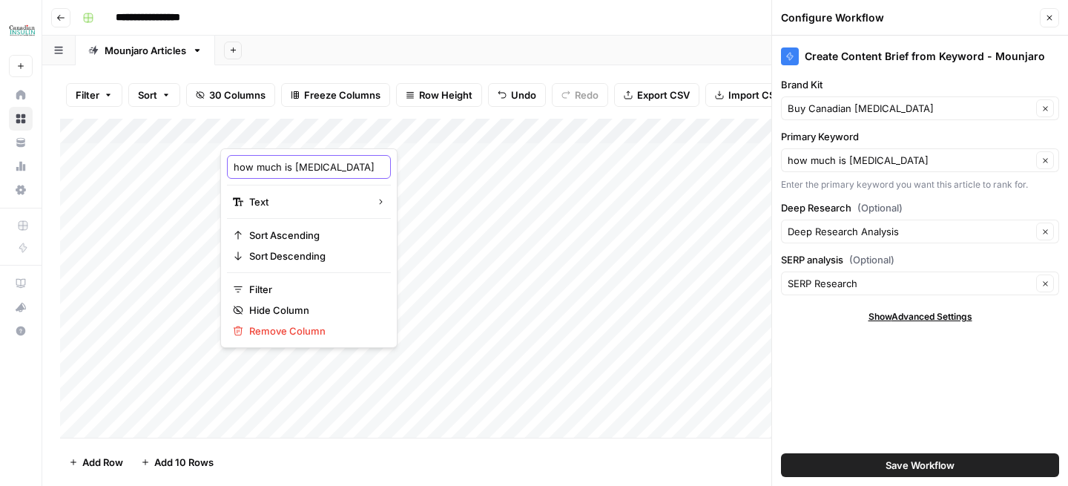
click at [296, 173] on input "how much is ozempic" at bounding box center [309, 167] width 151 height 15
type input "Primary Keyword"
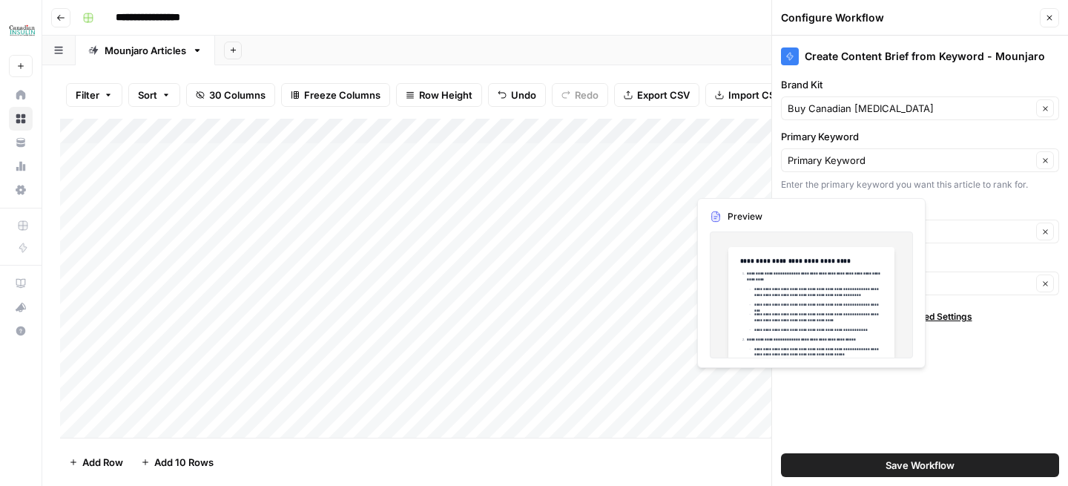
click at [893, 141] on label "Primary Keyword" at bounding box center [920, 136] width 278 height 15
click at [893, 153] on input "Primary Keyword" at bounding box center [910, 160] width 244 height 15
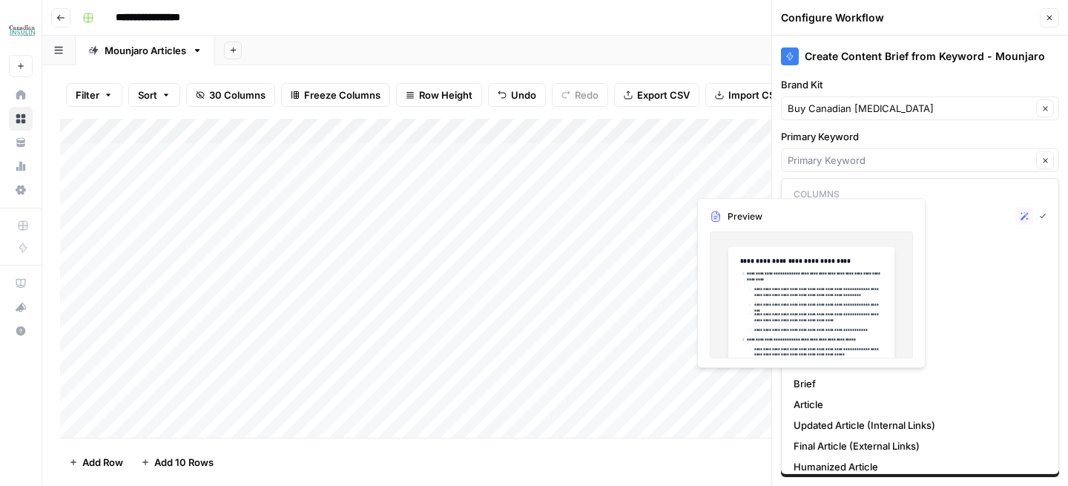
click at [985, 213] on span "Primary Keyword" at bounding box center [902, 216] width 216 height 15
type input "Primary Keyword"
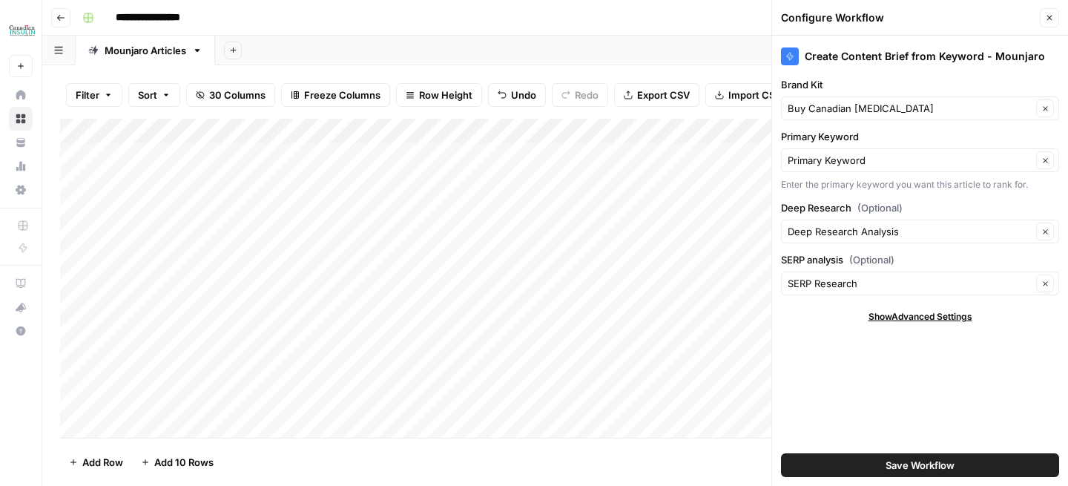
click at [948, 473] on button "Save Workflow" at bounding box center [920, 465] width 278 height 24
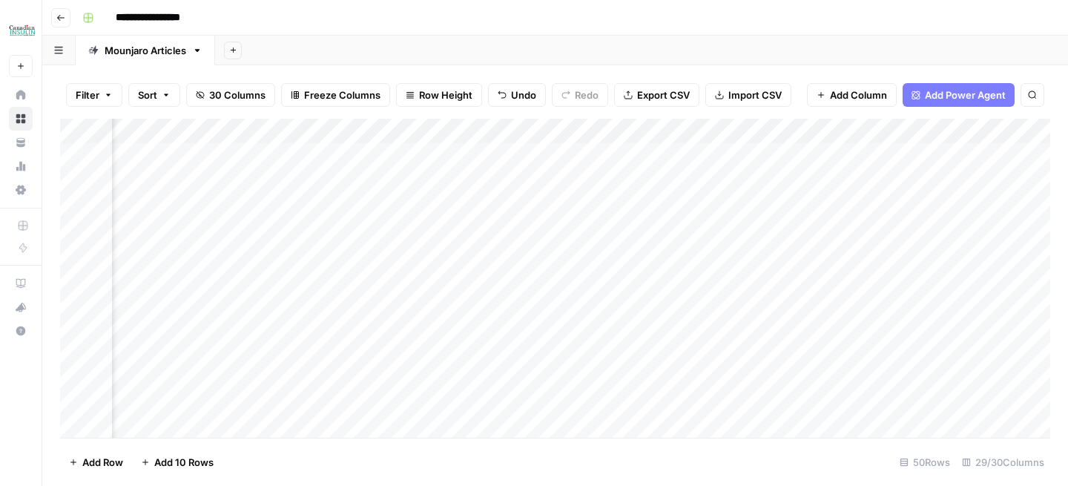
scroll to position [0, 498]
click at [696, 133] on div "Add Column" at bounding box center [555, 278] width 991 height 319
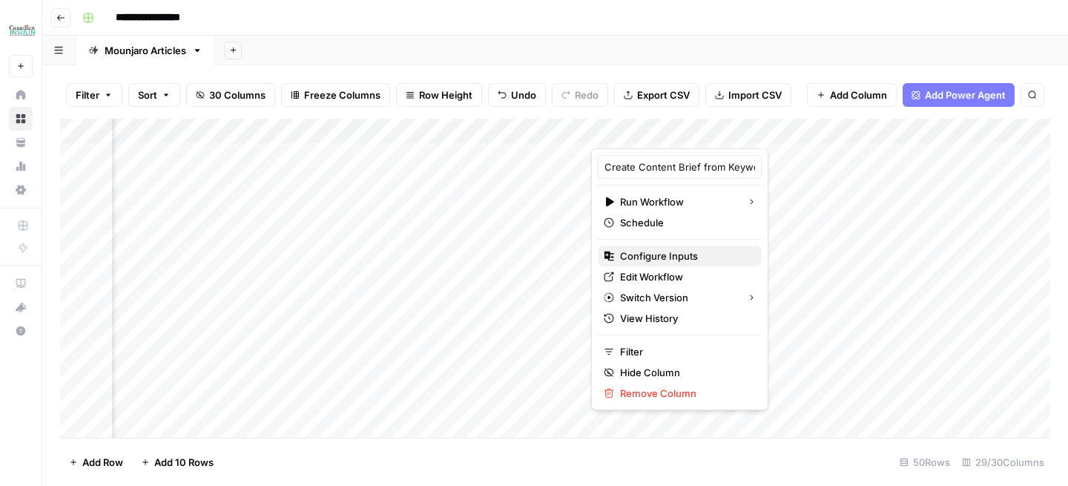
click at [663, 254] on span "Configure Inputs" at bounding box center [685, 256] width 130 height 15
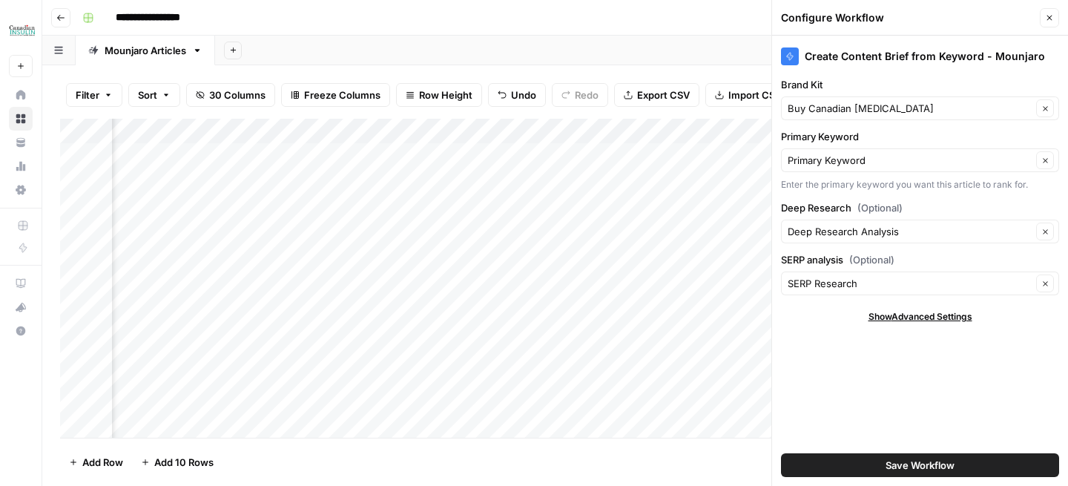
click at [1051, 22] on button "Close" at bounding box center [1049, 17] width 19 height 19
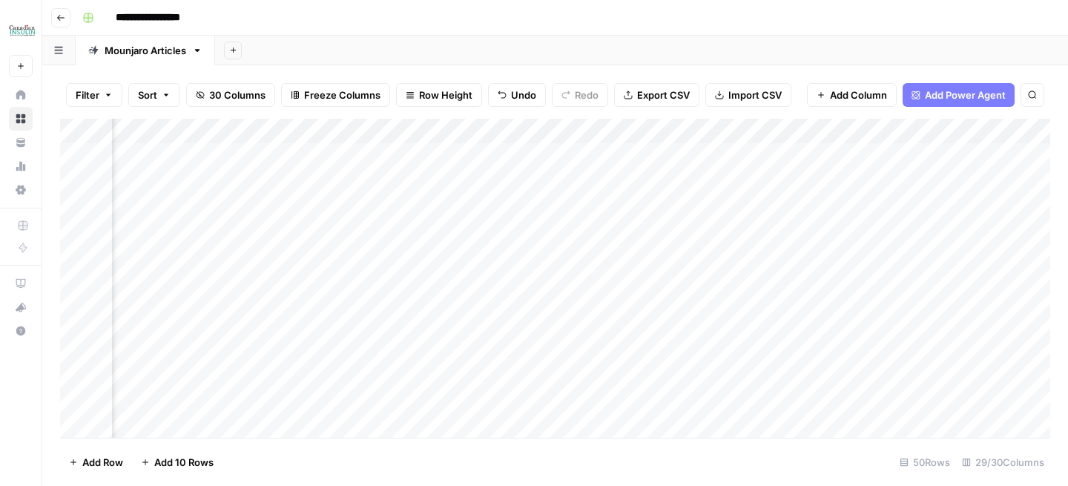
click at [695, 138] on div "Add Column" at bounding box center [555, 278] width 991 height 319
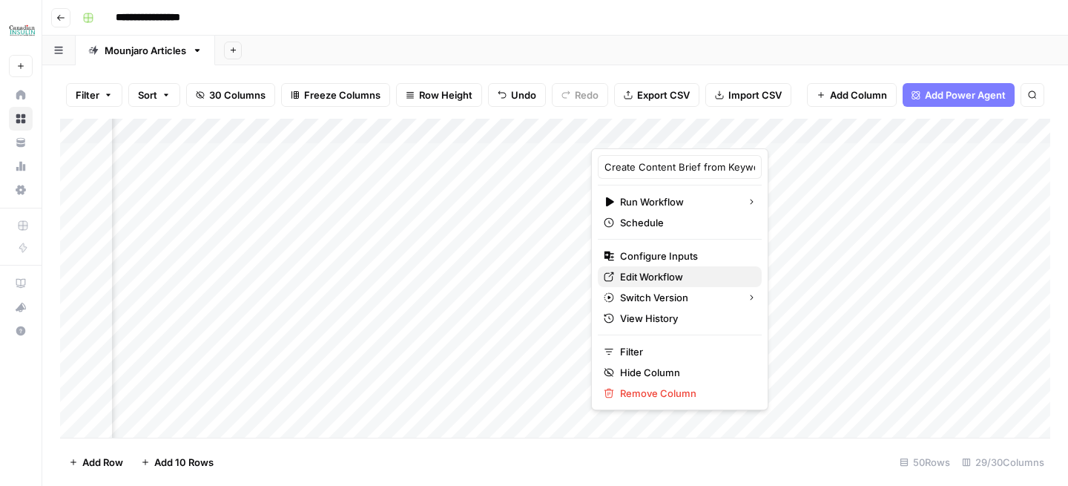
click at [672, 271] on span "Edit Workflow" at bounding box center [685, 276] width 130 height 15
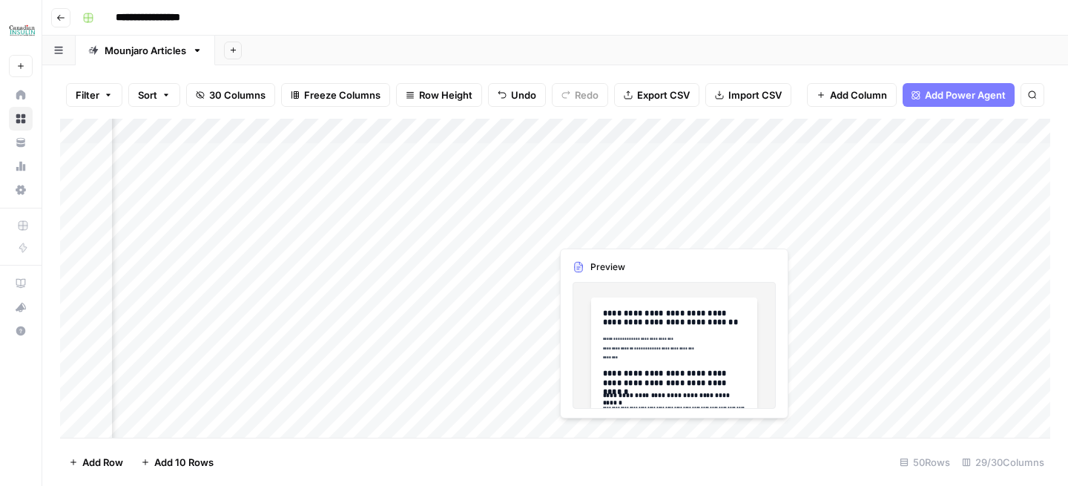
scroll to position [0, 1031]
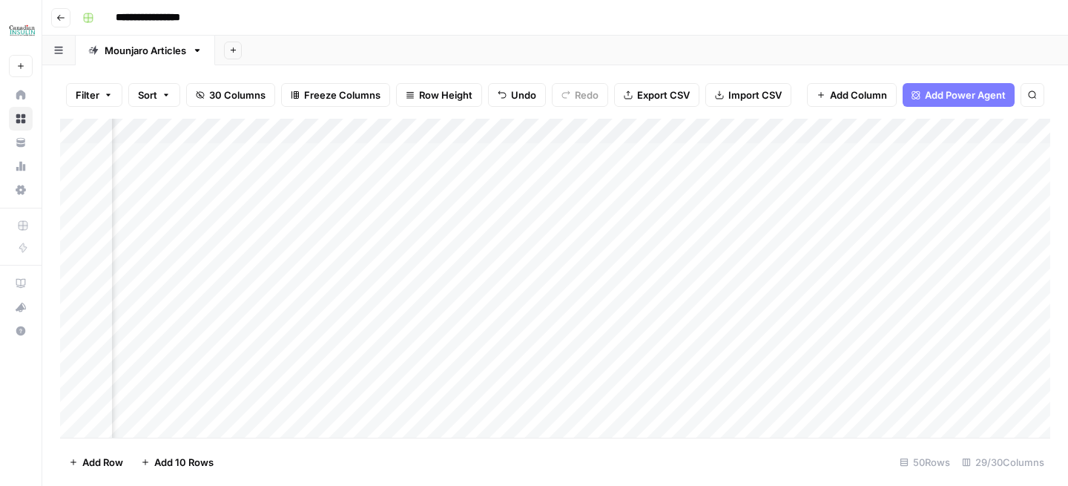
click at [559, 137] on div "Add Column" at bounding box center [555, 278] width 991 height 319
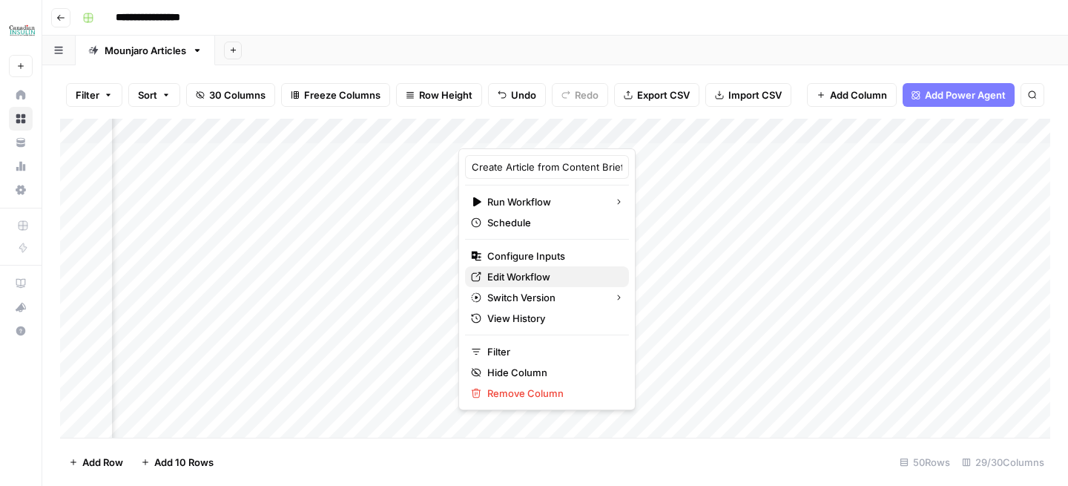
click at [548, 280] on span "Edit Workflow" at bounding box center [553, 276] width 130 height 15
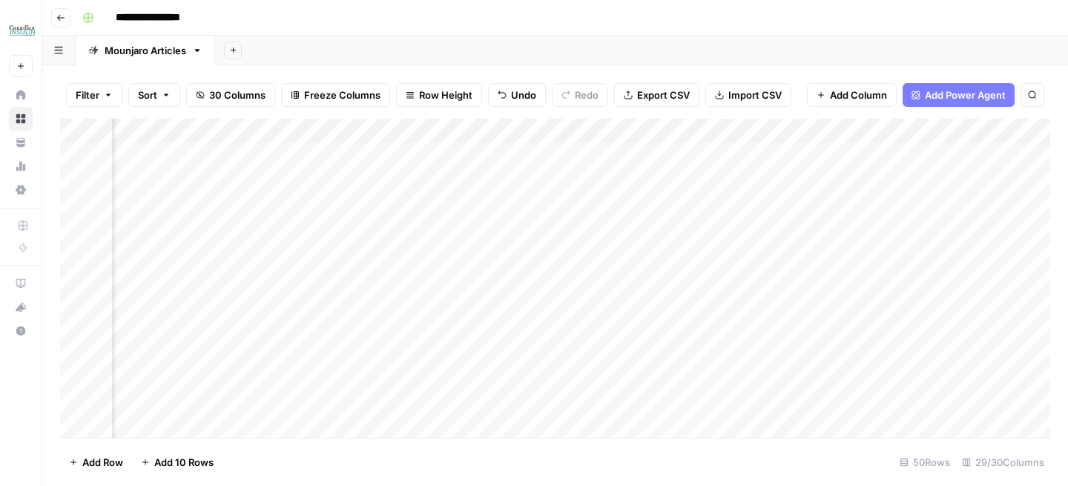
click at [561, 135] on div "Add Column" at bounding box center [555, 278] width 991 height 319
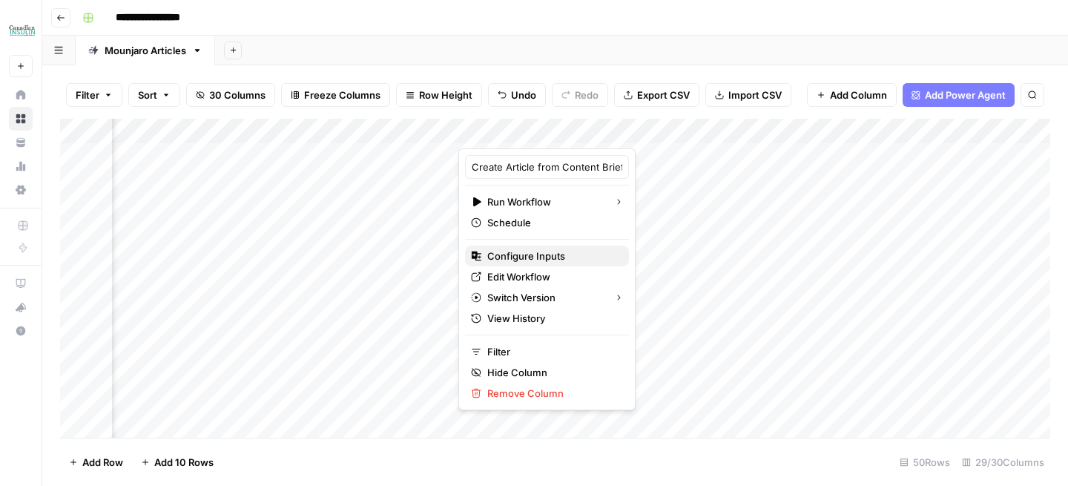
click at [538, 254] on span "Configure Inputs" at bounding box center [553, 256] width 130 height 15
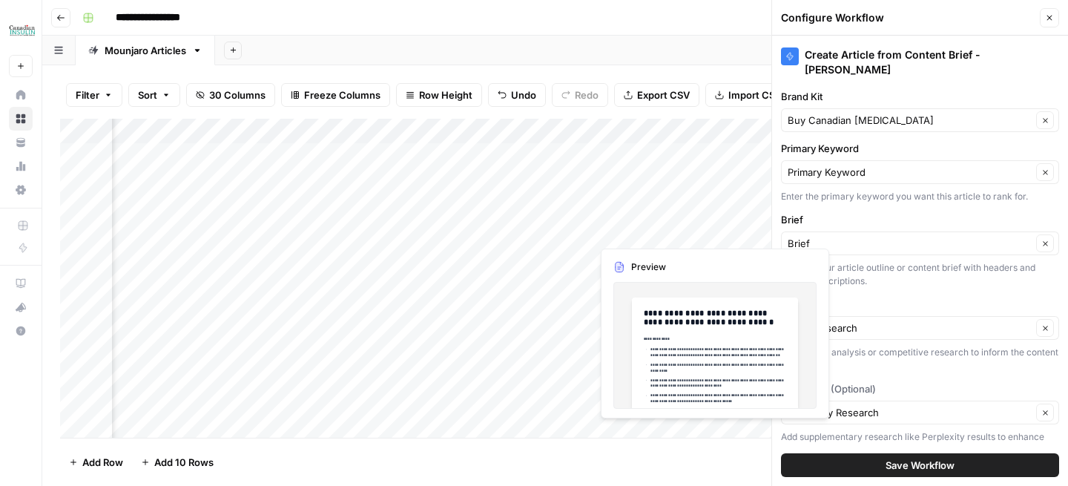
click at [950, 278] on div "Create Article from Content Brief - Mounjaro Brand Kit Buy Canadian Insulin Cle…" at bounding box center [920, 261] width 296 height 450
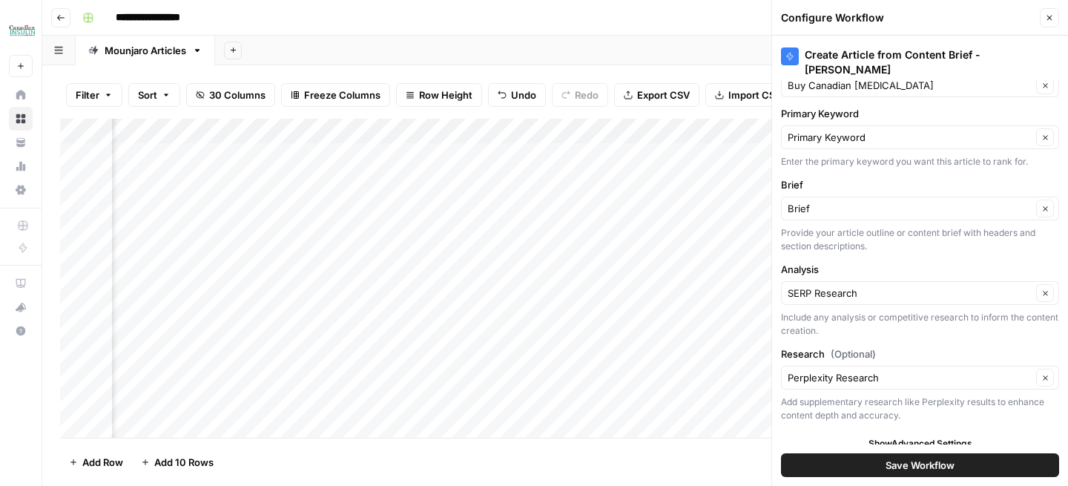
scroll to position [0, 0]
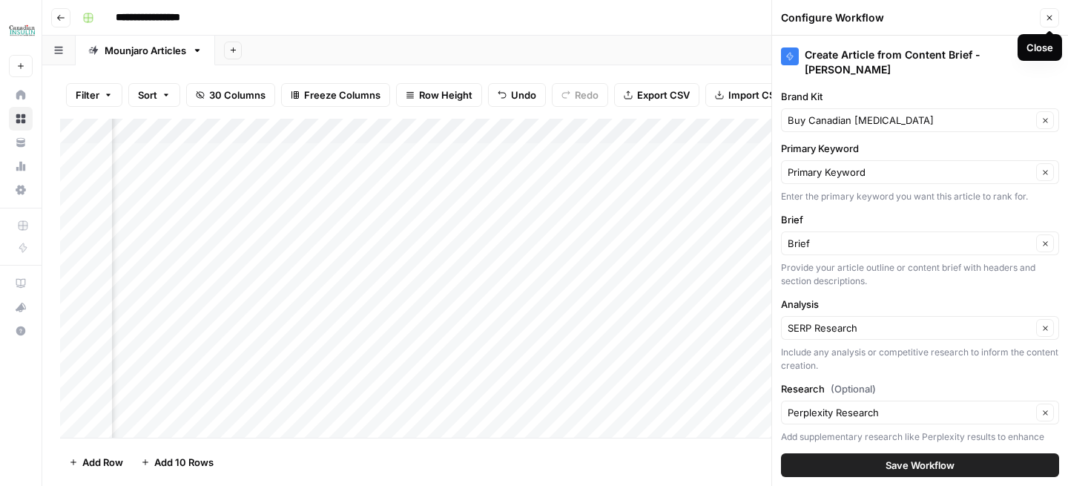
click at [1054, 17] on button "Close" at bounding box center [1049, 17] width 19 height 19
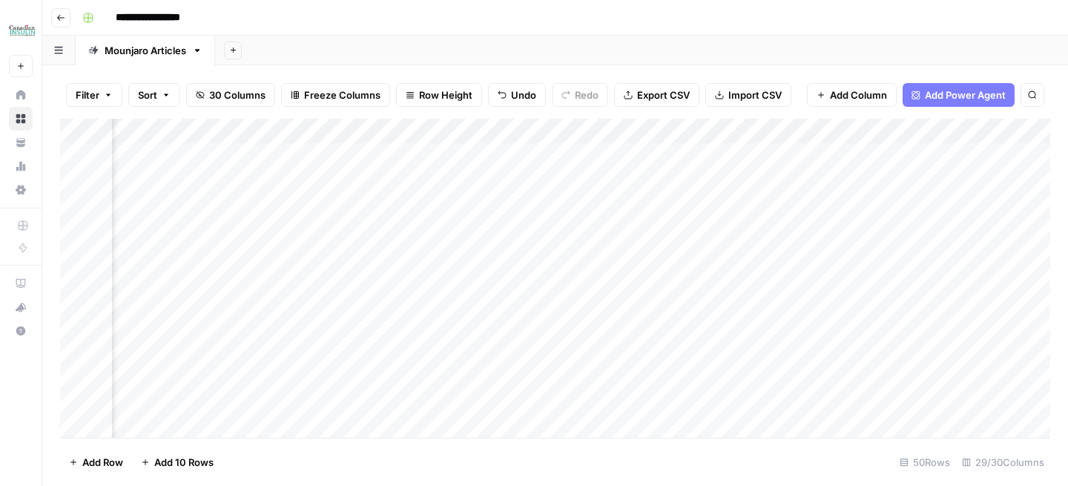
scroll to position [0, 657]
click at [534, 133] on div "Add Column" at bounding box center [555, 278] width 991 height 319
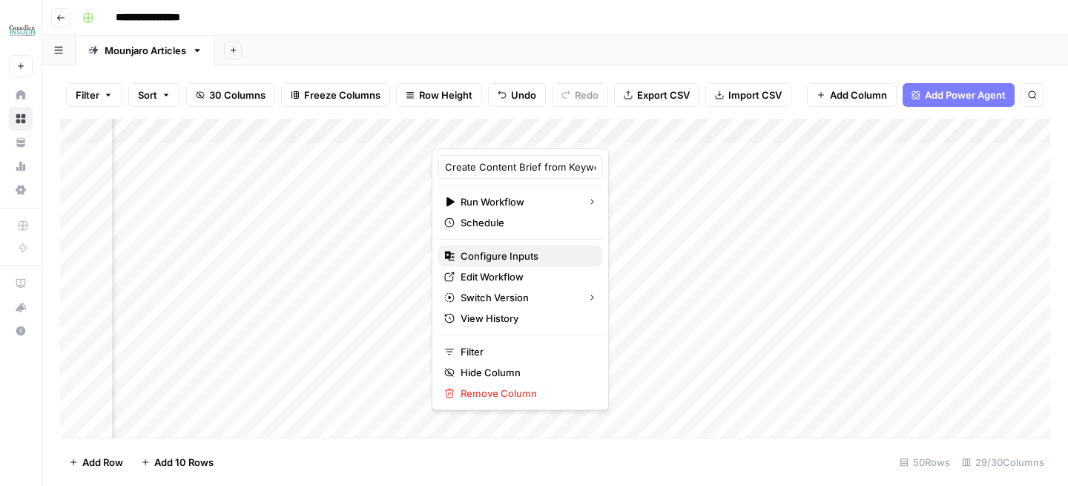
click at [499, 262] on span "Configure Inputs" at bounding box center [526, 256] width 130 height 15
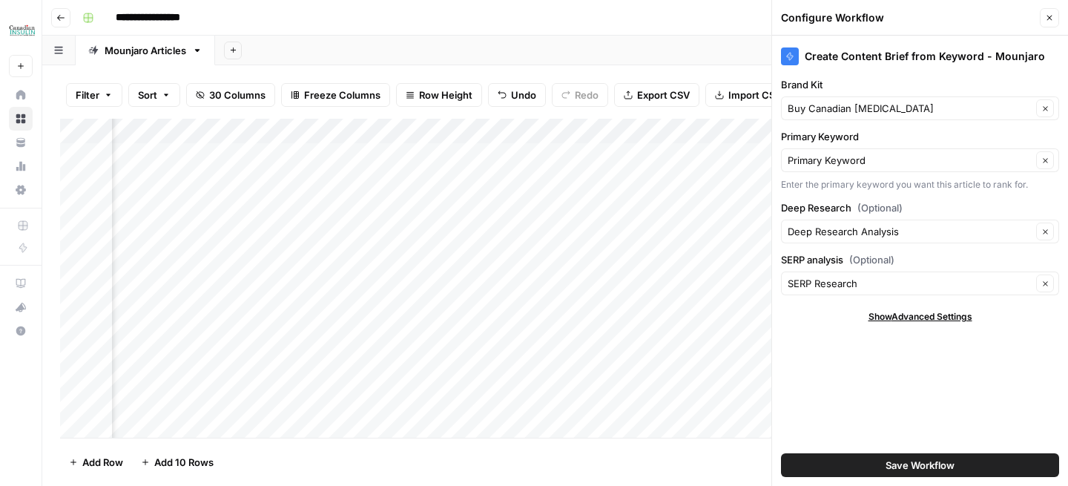
click at [1048, 22] on button "Close" at bounding box center [1049, 17] width 19 height 19
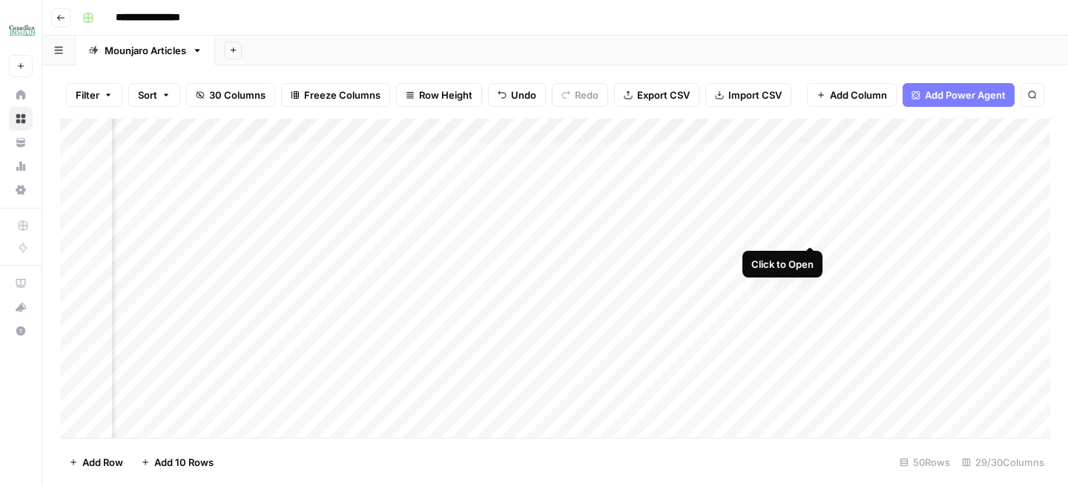
scroll to position [0, 1289]
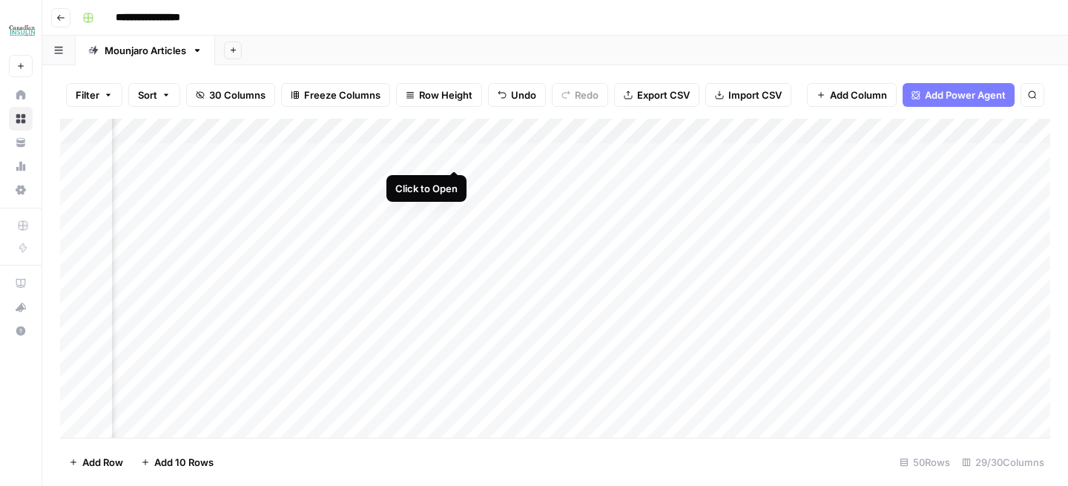
click at [456, 157] on div "Add Column" at bounding box center [555, 278] width 991 height 319
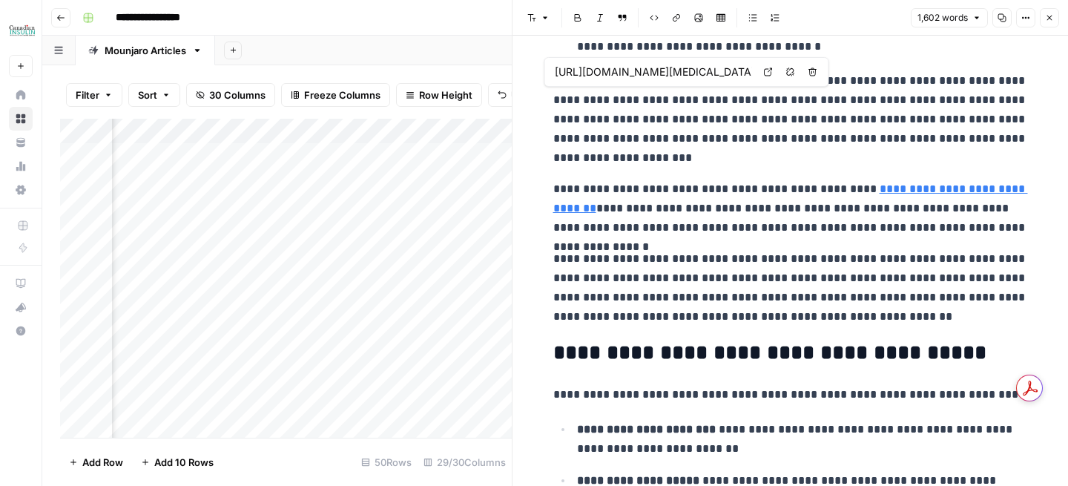
scroll to position [91, 0]
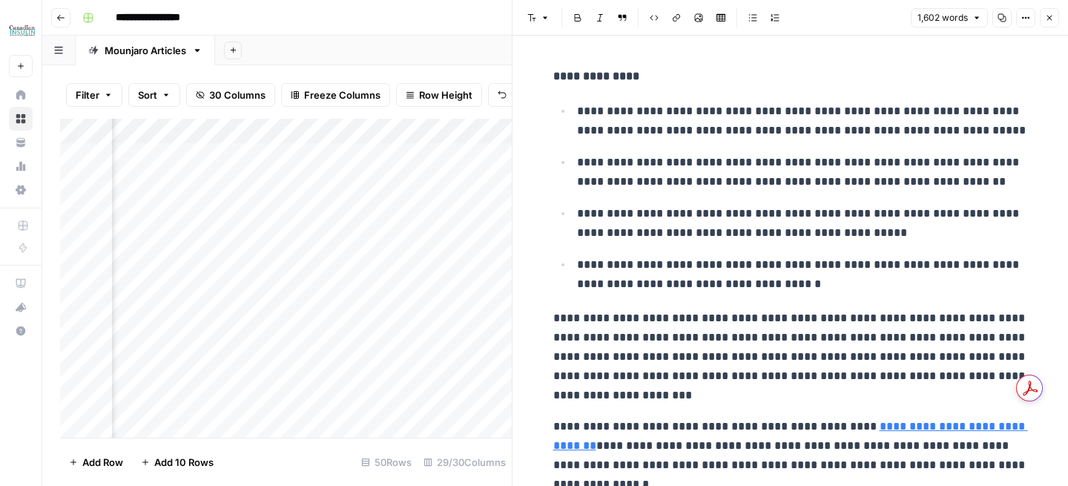
click at [1047, 22] on icon "button" at bounding box center [1049, 17] width 9 height 9
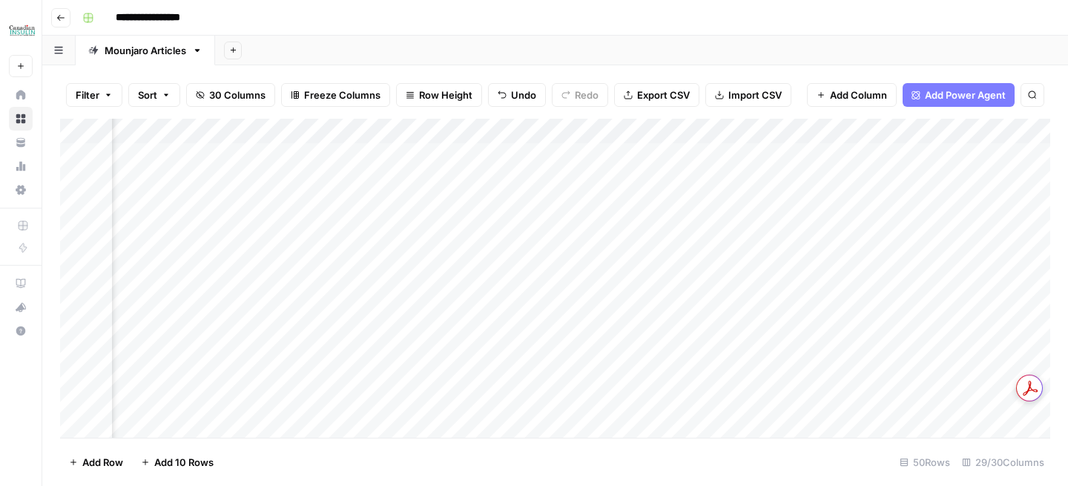
click at [306, 134] on div "Add Column" at bounding box center [555, 278] width 991 height 319
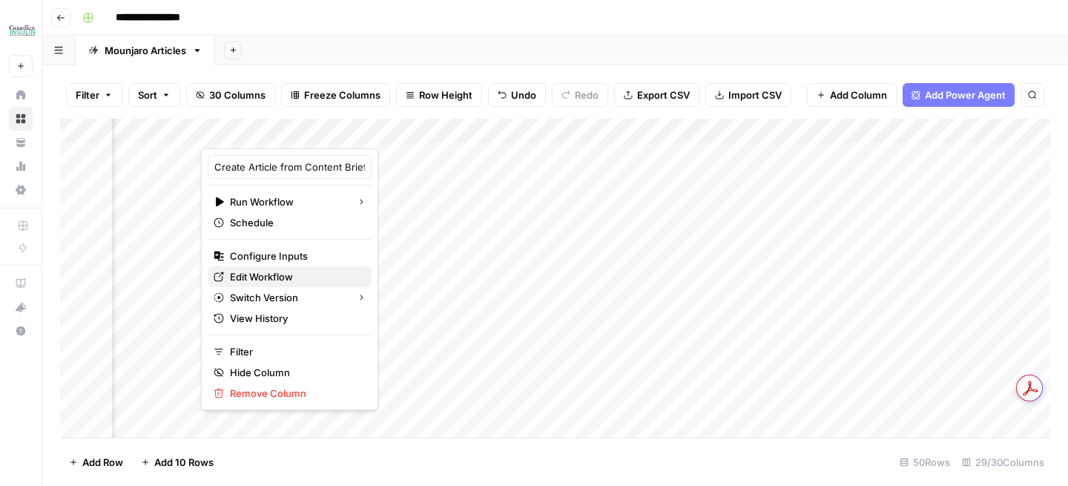
click at [299, 275] on span "Edit Workflow" at bounding box center [295, 276] width 130 height 15
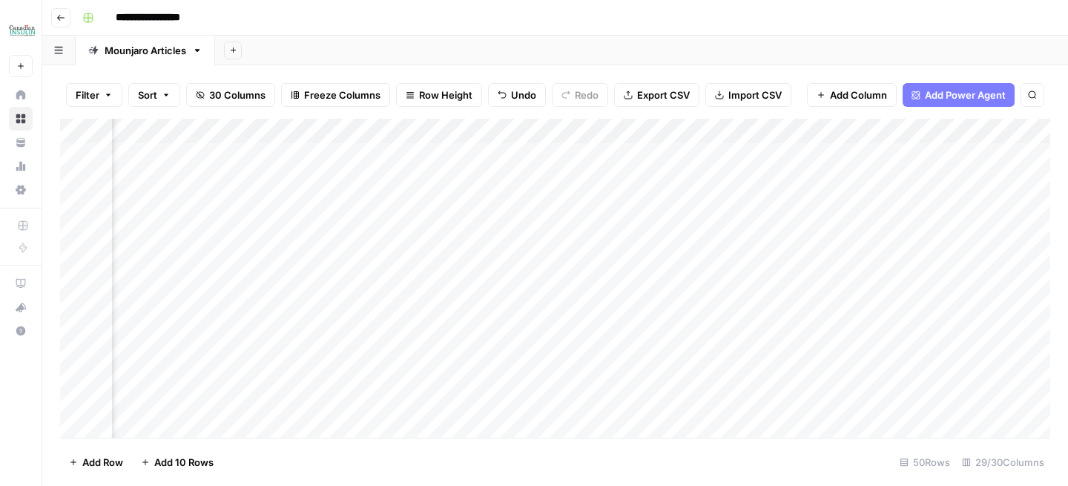
scroll to position [0, 1440]
click at [435, 53] on div "Add Sheet" at bounding box center [614, 51] width 910 height 30
click at [821, 131] on div "Add Column" at bounding box center [555, 206] width 991 height 175
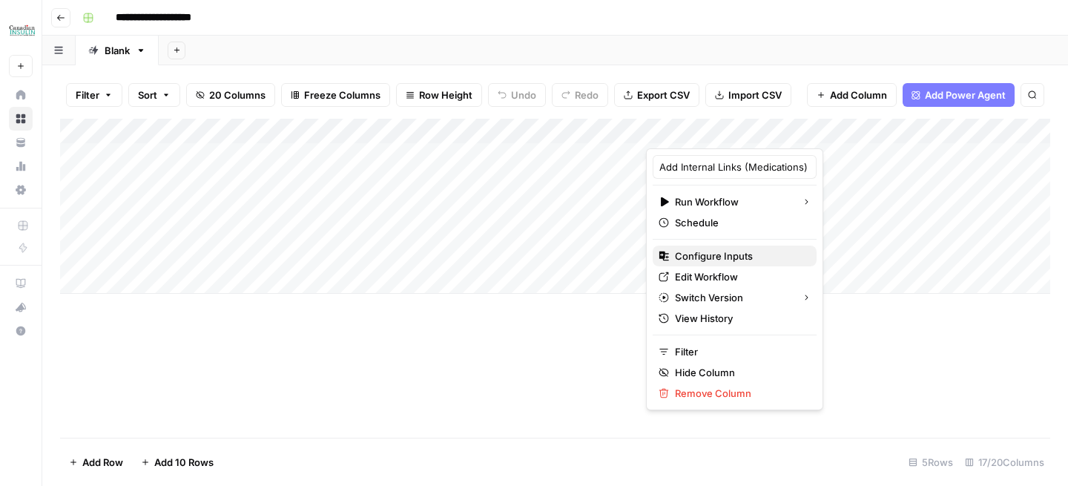
click at [715, 261] on span "Configure Inputs" at bounding box center [740, 256] width 130 height 15
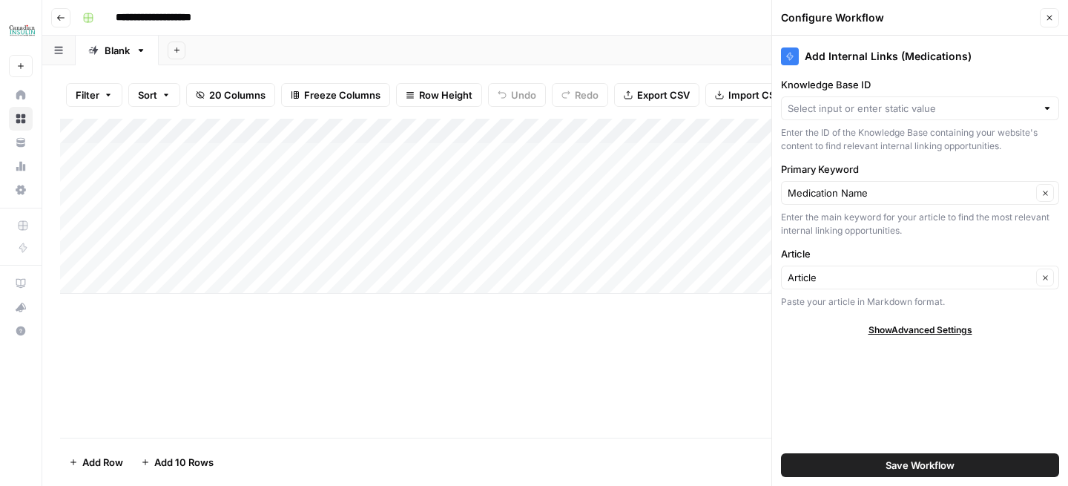
type input "Buy Canadian [MEDICAL_DATA]: Product Pages"
click at [554, 134] on div "Add Column" at bounding box center [555, 206] width 991 height 175
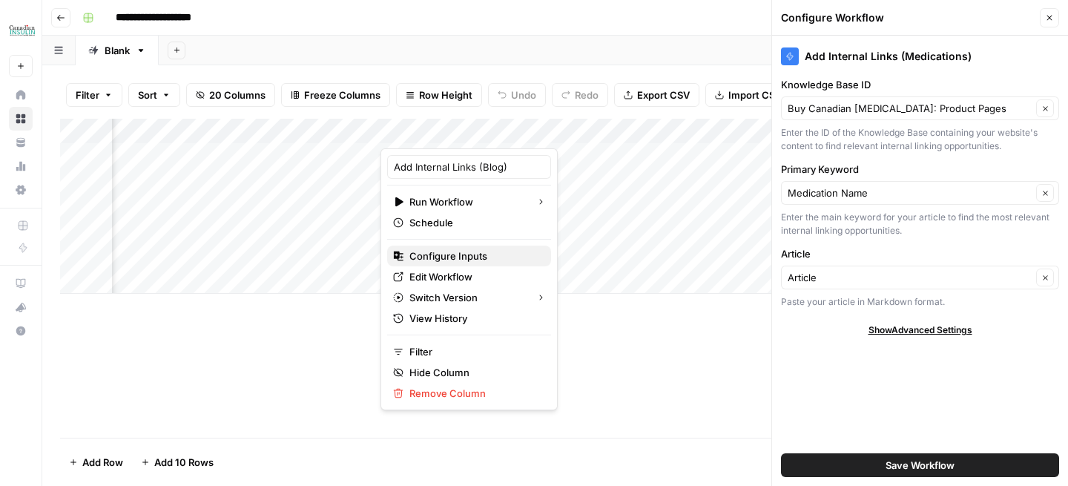
click at [462, 257] on span "Configure Inputs" at bounding box center [475, 256] width 130 height 15
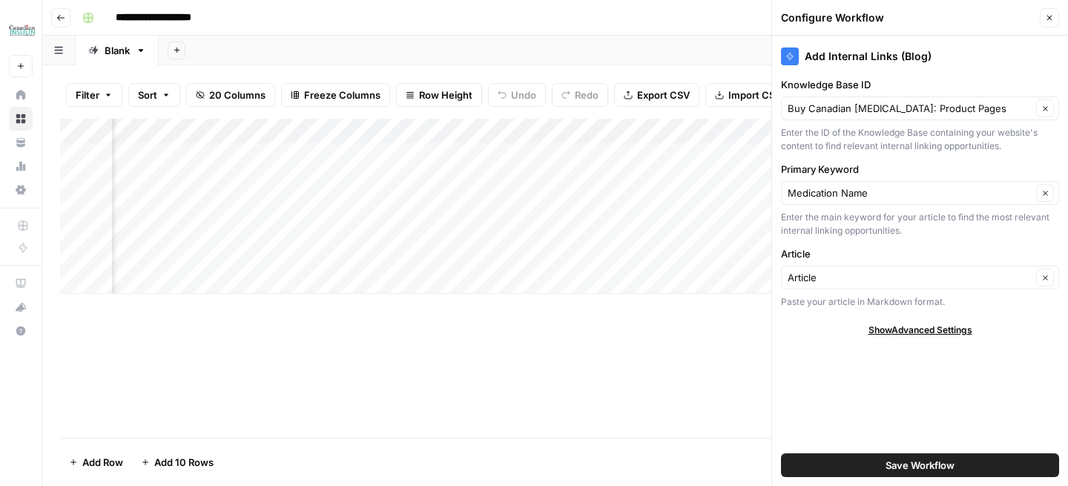
click at [1057, 19] on button "Close" at bounding box center [1049, 17] width 19 height 19
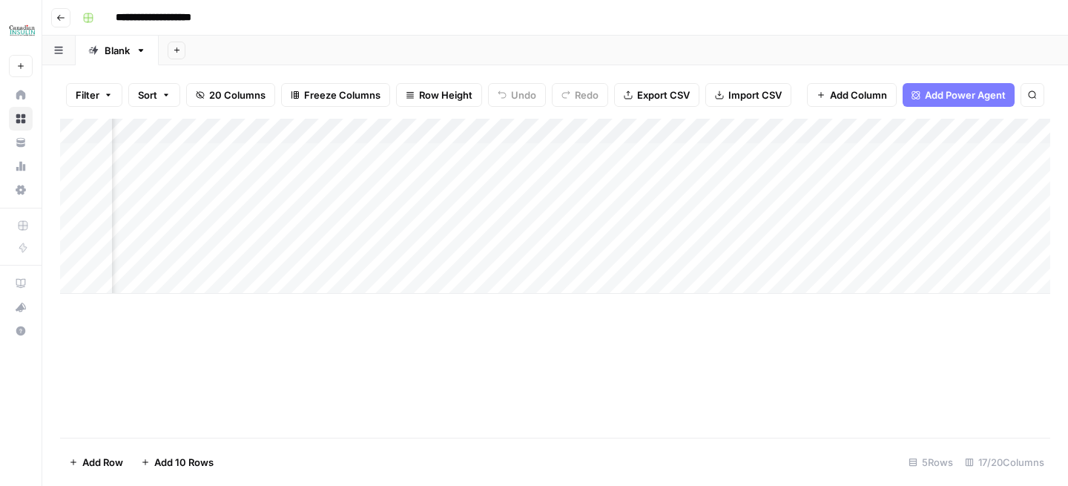
scroll to position [0, 289]
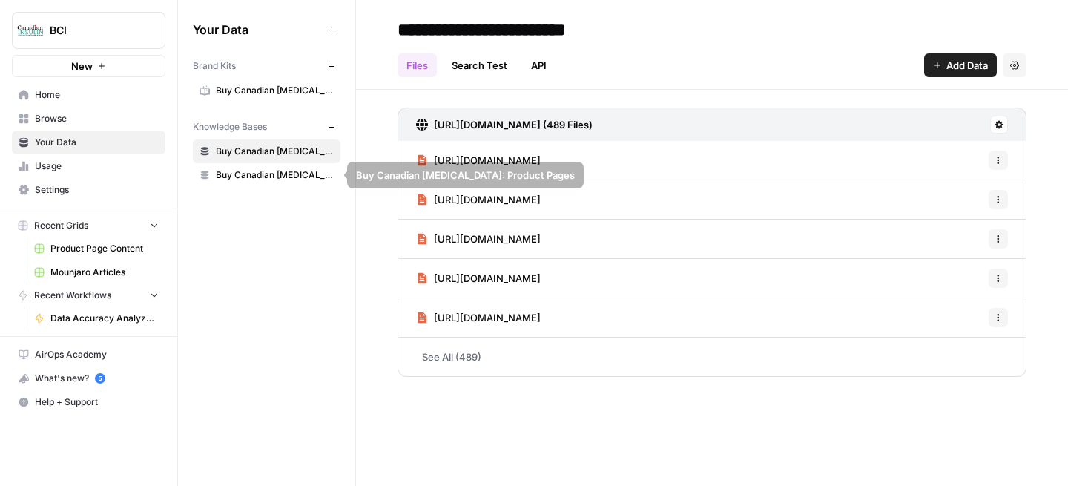
click at [226, 92] on span "Buy Canadian [MEDICAL_DATA]" at bounding box center [275, 90] width 118 height 13
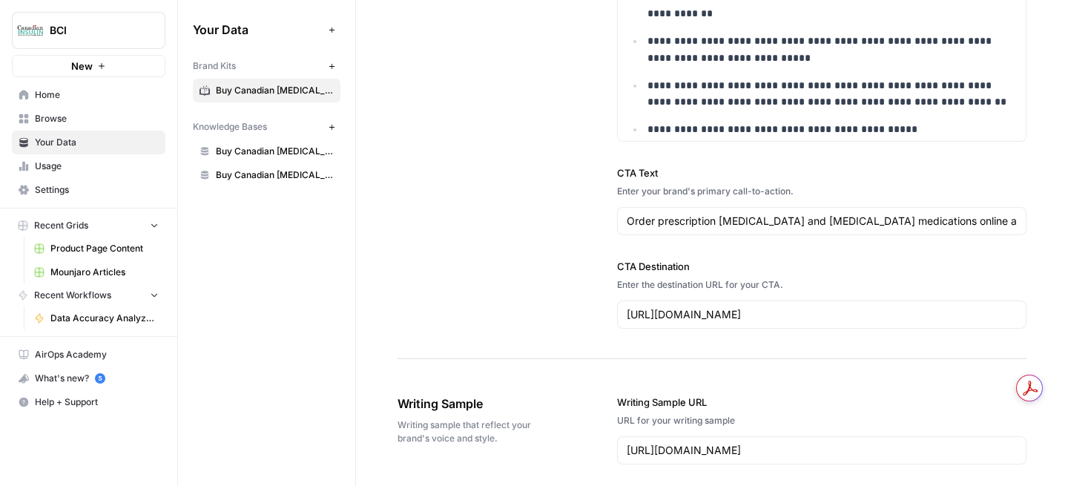
scroll to position [1664, 0]
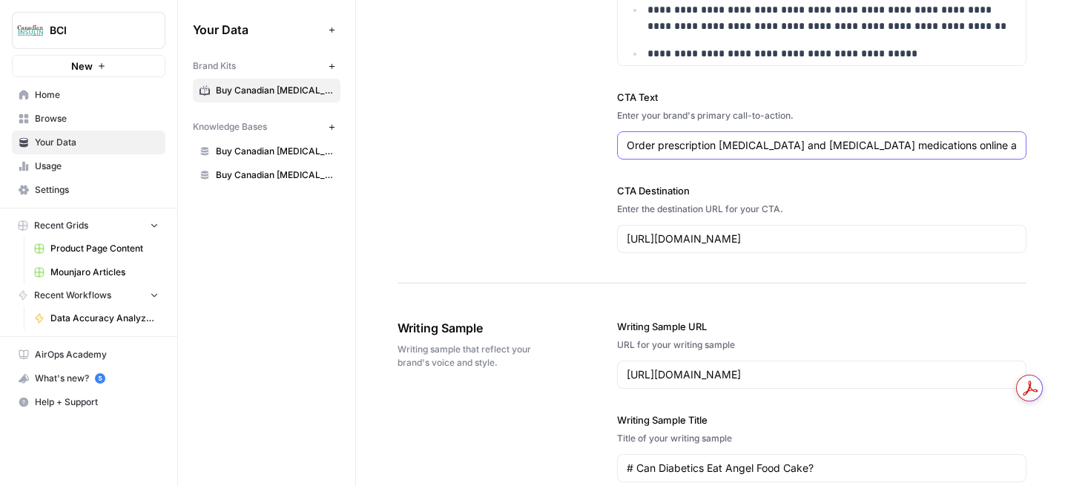
click at [821, 143] on input "Order prescription [MEDICAL_DATA] and [MEDICAL_DATA] medications online at disc…" at bounding box center [822, 145] width 390 height 15
drag, startPoint x: 624, startPoint y: 149, endPoint x: 1065, endPoint y: 154, distance: 440.8
click at [1002, 144] on input "Order prescription [MEDICAL_DATA] and [MEDICAL_DATA] medications online at disc…" at bounding box center [822, 145] width 390 height 15
drag, startPoint x: 1019, startPoint y: 149, endPoint x: 814, endPoint y: 141, distance: 205.0
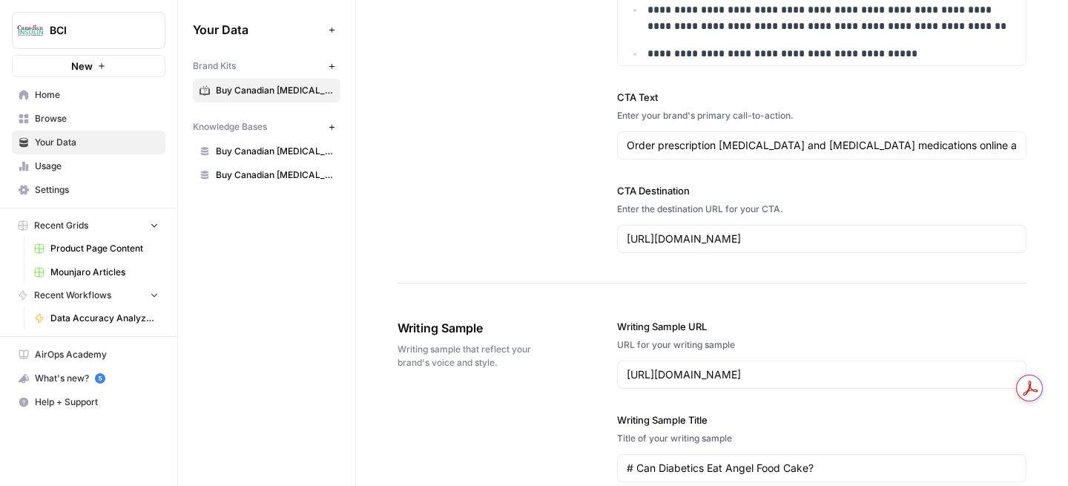
click at [813, 141] on div "Order prescription [MEDICAL_DATA] and [MEDICAL_DATA] medications online at disc…" at bounding box center [822, 145] width 410 height 28
click at [758, 151] on input "Order prescription [MEDICAL_DATA] and [MEDICAL_DATA] medications online at disc…" at bounding box center [822, 145] width 390 height 15
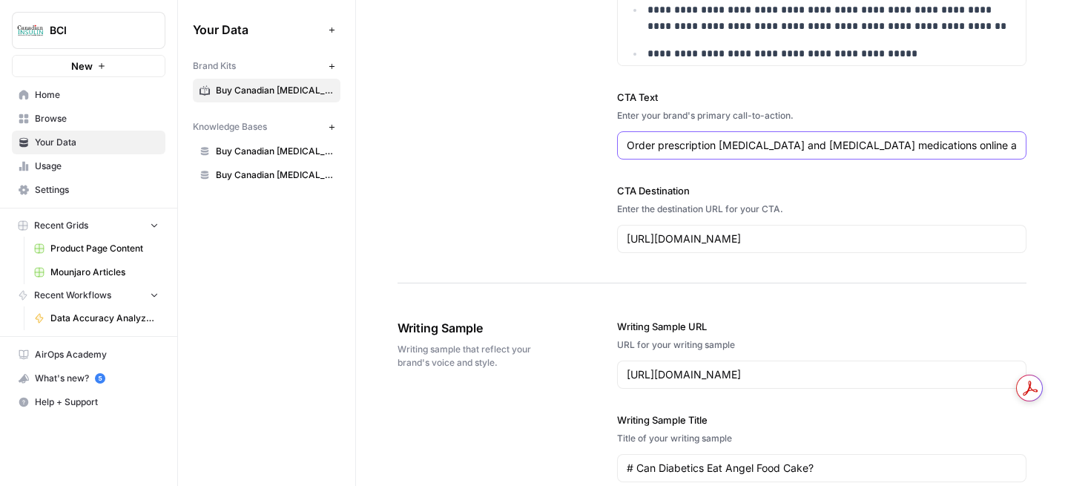
drag, startPoint x: 752, startPoint y: 146, endPoint x: 1054, endPoint y: 147, distance: 302.0
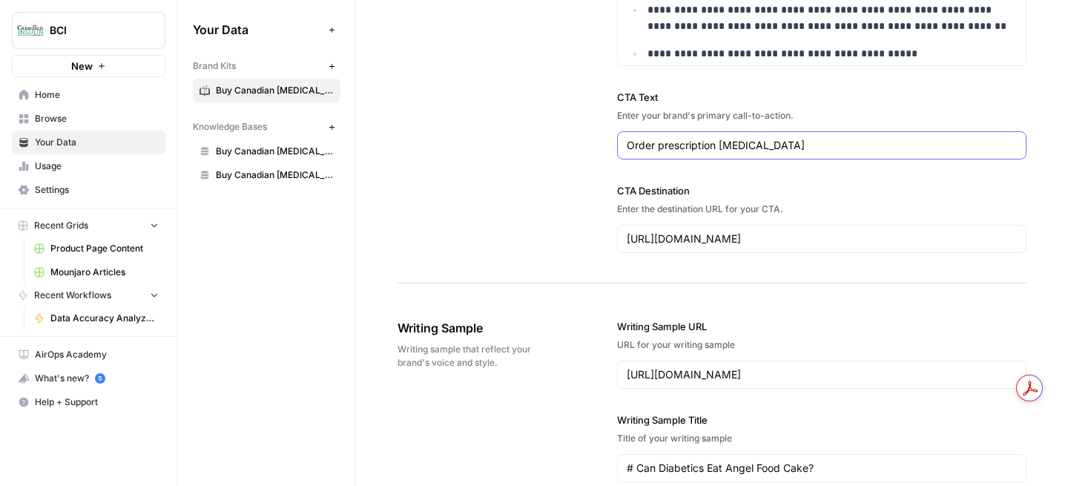
click at [784, 145] on input "Order prescription [MEDICAL_DATA]" at bounding box center [822, 145] width 390 height 15
type input "Order prescription [MEDICAL_DATA]"
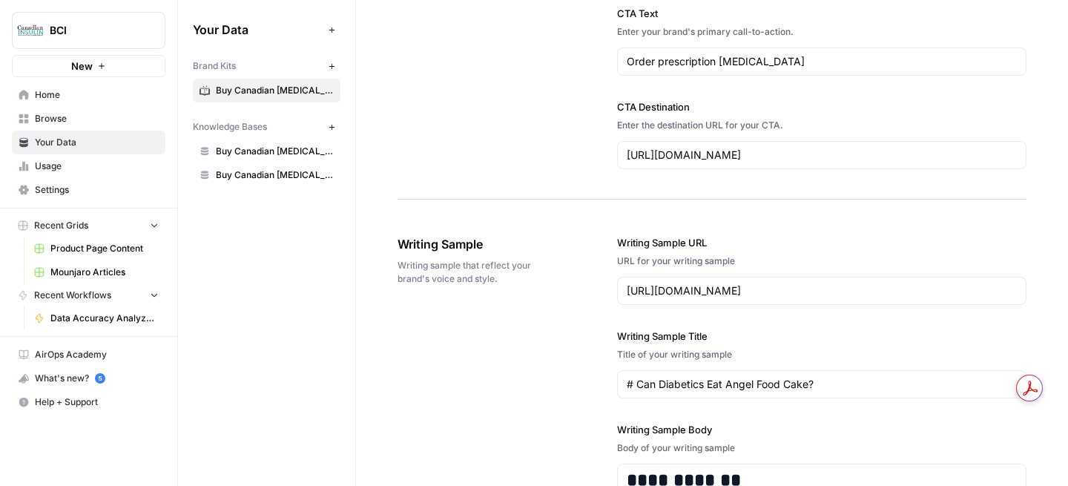
scroll to position [1684, 0]
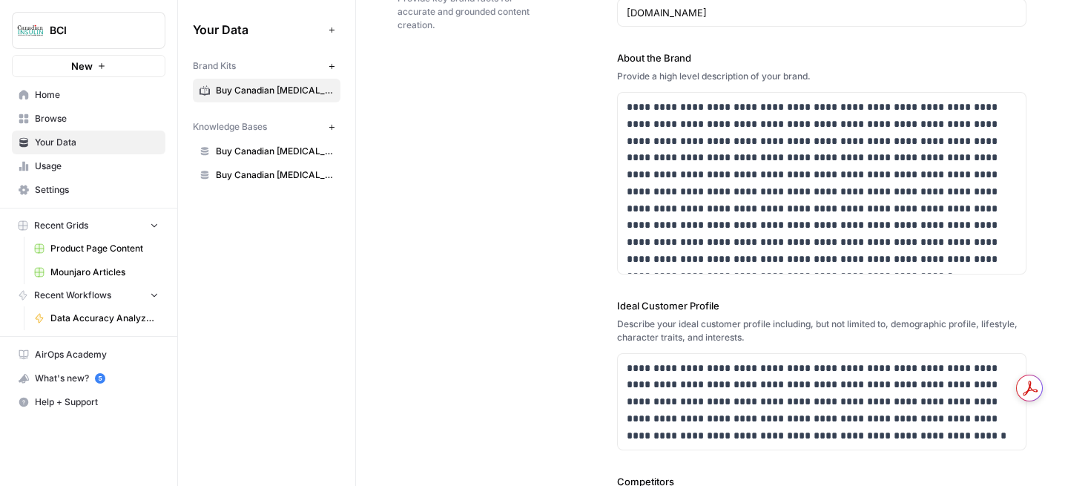
scroll to position [129, 0]
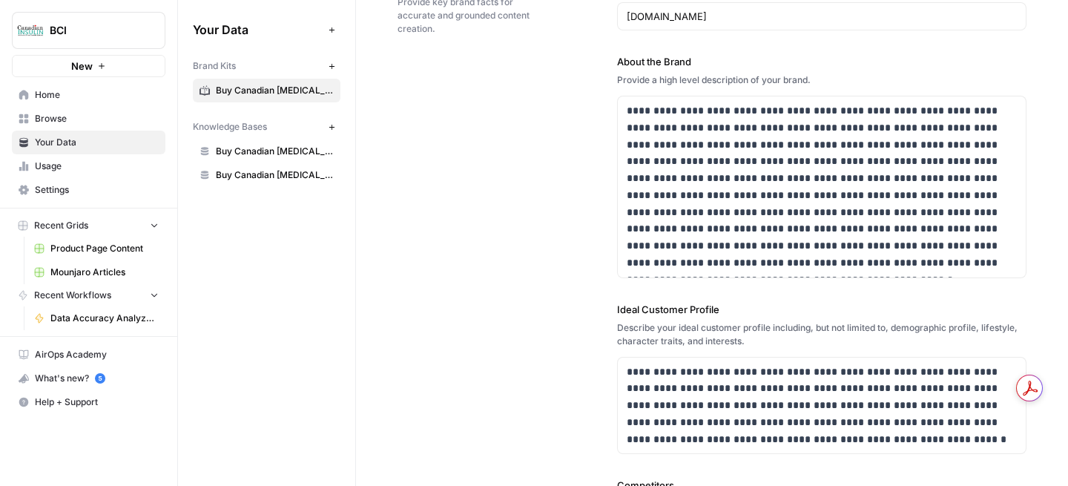
click at [242, 92] on span "Buy Canadian [MEDICAL_DATA]" at bounding box center [275, 90] width 118 height 13
click at [111, 139] on span "Your Data" at bounding box center [97, 142] width 124 height 13
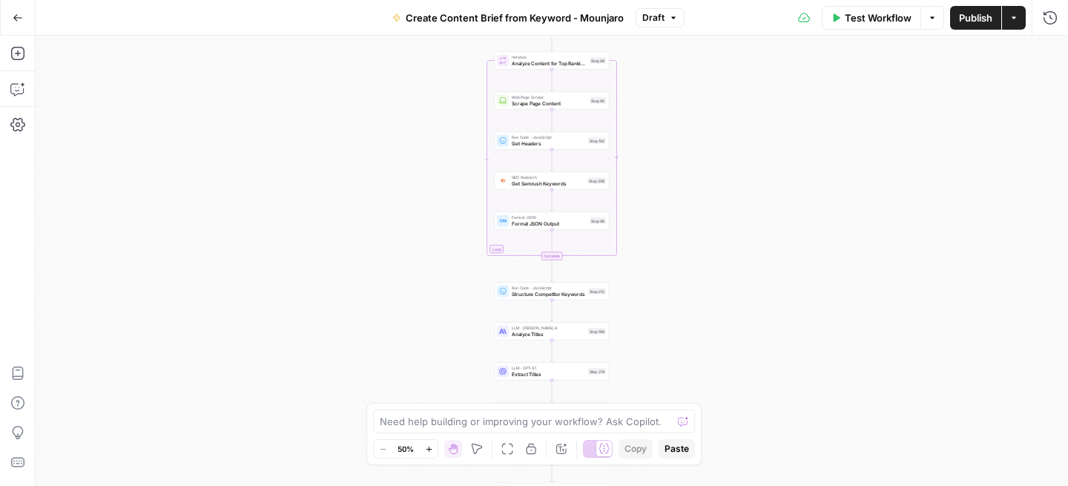
click at [557, 67] on div "Iteration Analyze Content for Top Ranking Pages Step 89 Copy step Delete step E…" at bounding box center [552, 61] width 115 height 18
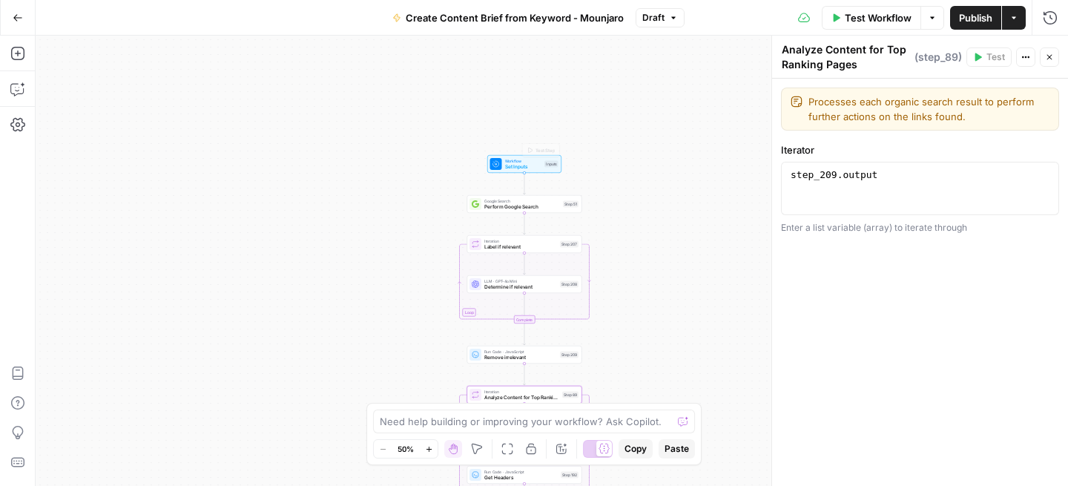
click at [502, 170] on div "Workflow Set Inputs Inputs Test Step" at bounding box center [524, 164] width 68 height 13
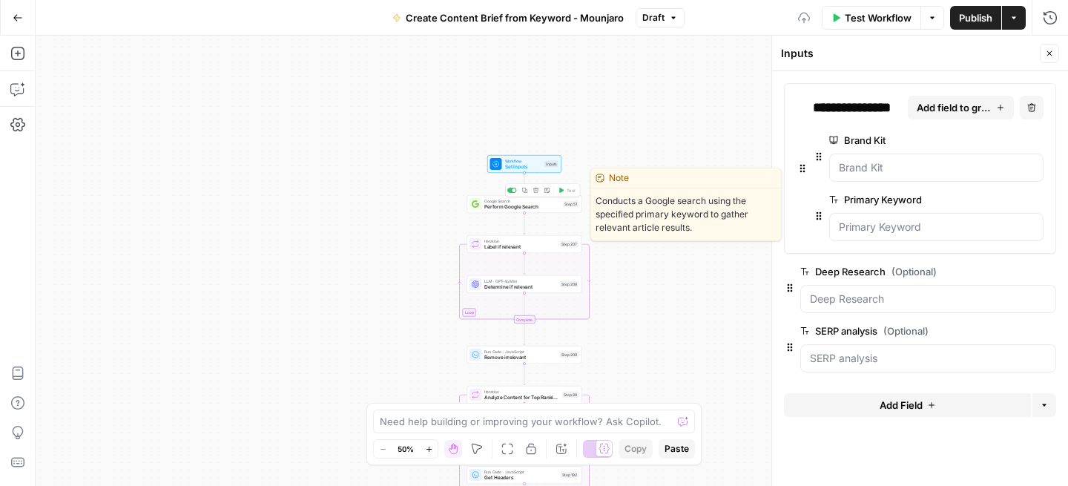
click at [510, 206] on span "Perform Google Search" at bounding box center [523, 206] width 76 height 7
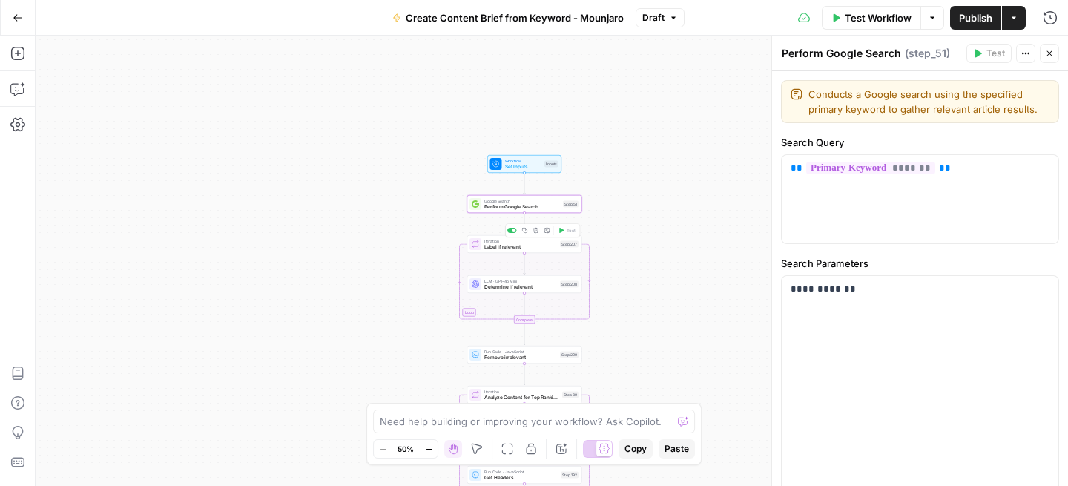
click at [505, 249] on span "Label if relevant" at bounding box center [521, 246] width 73 height 7
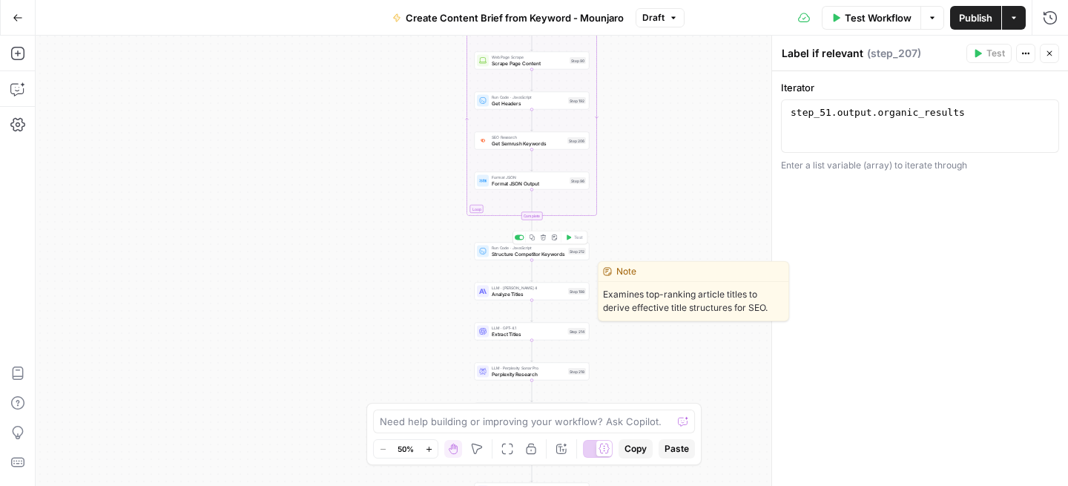
click at [496, 292] on span "Analyze Titles" at bounding box center [528, 293] width 73 height 7
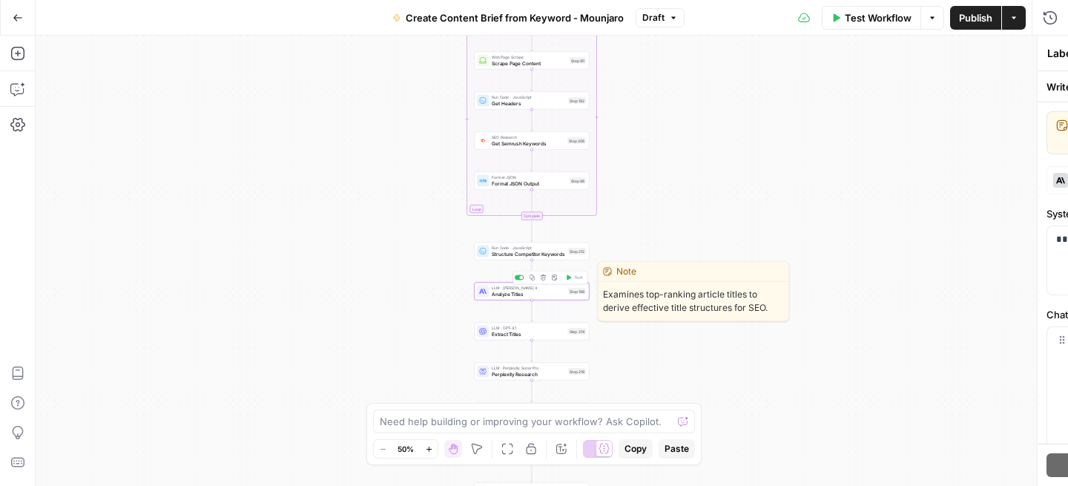
type textarea "Analyze Titles"
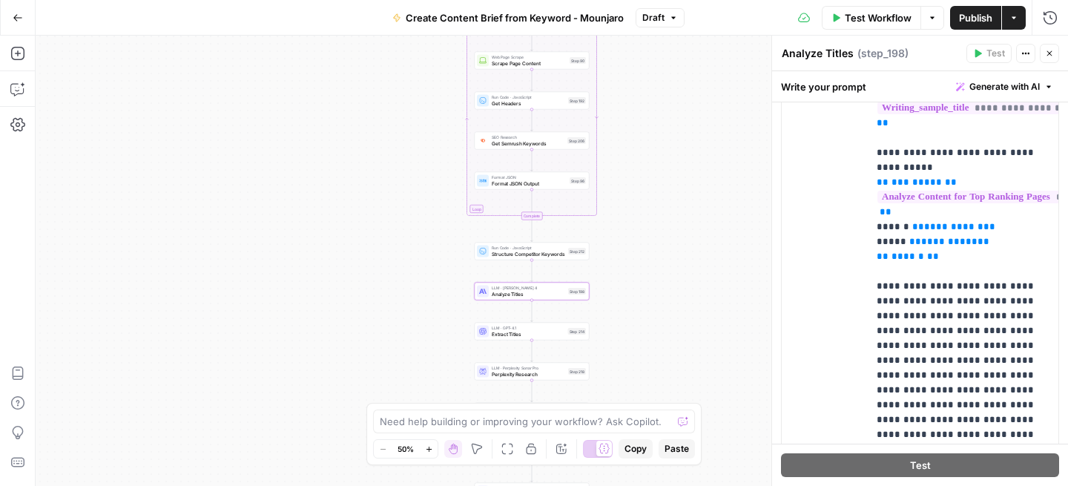
scroll to position [567, 0]
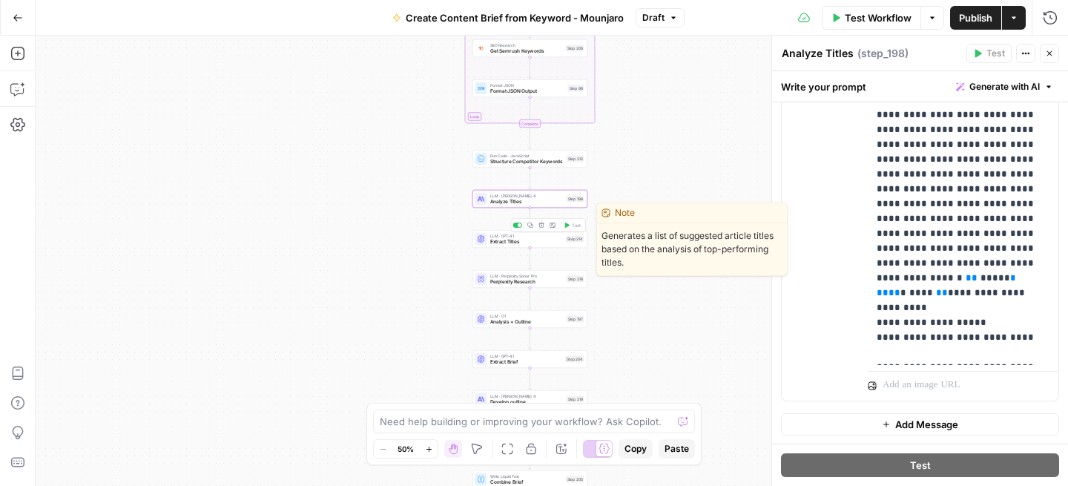
click at [514, 247] on div "LLM · GPT-4.1 Extract Titles Step 214 Copy step Delete step Edit Note Test" at bounding box center [530, 239] width 115 height 18
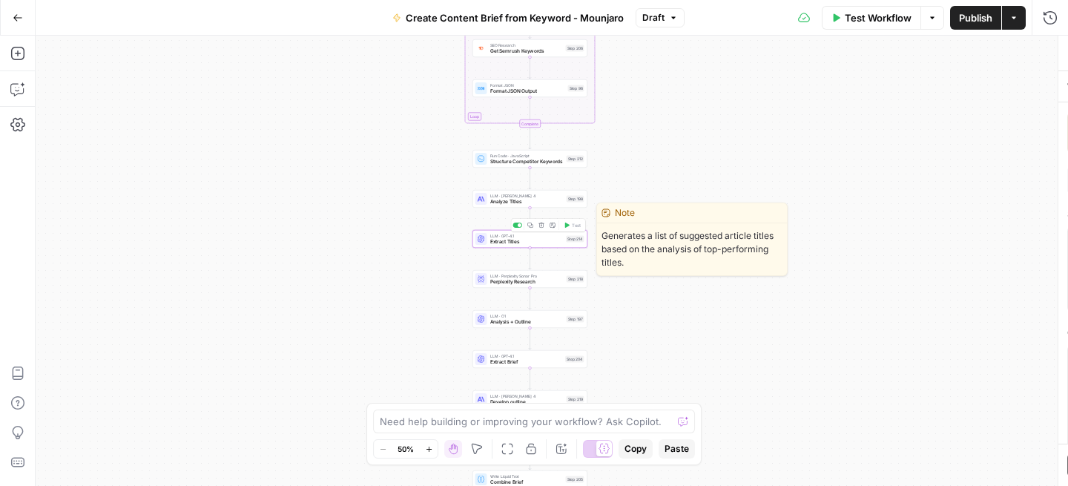
type textarea "Extract Titles"
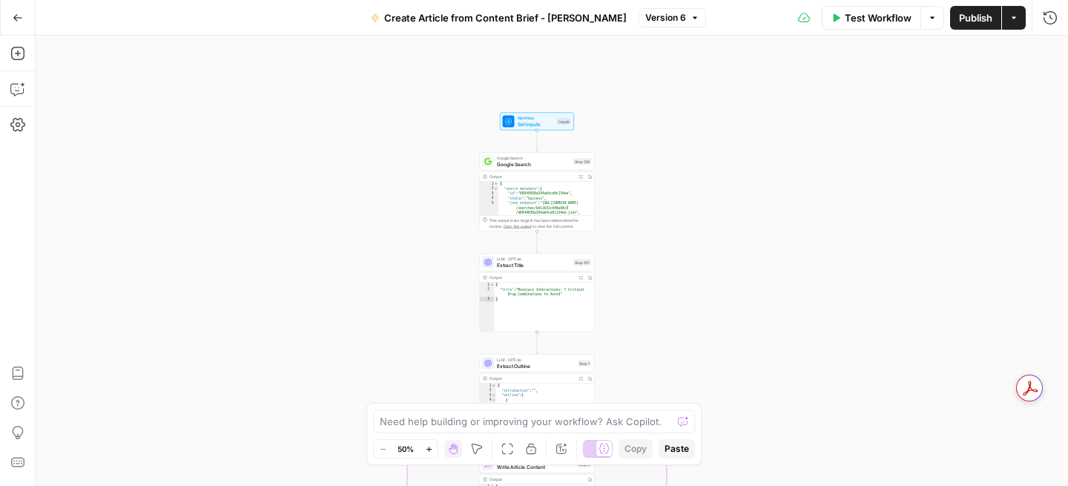
click at [539, 164] on span "Google Search" at bounding box center [533, 163] width 73 height 7
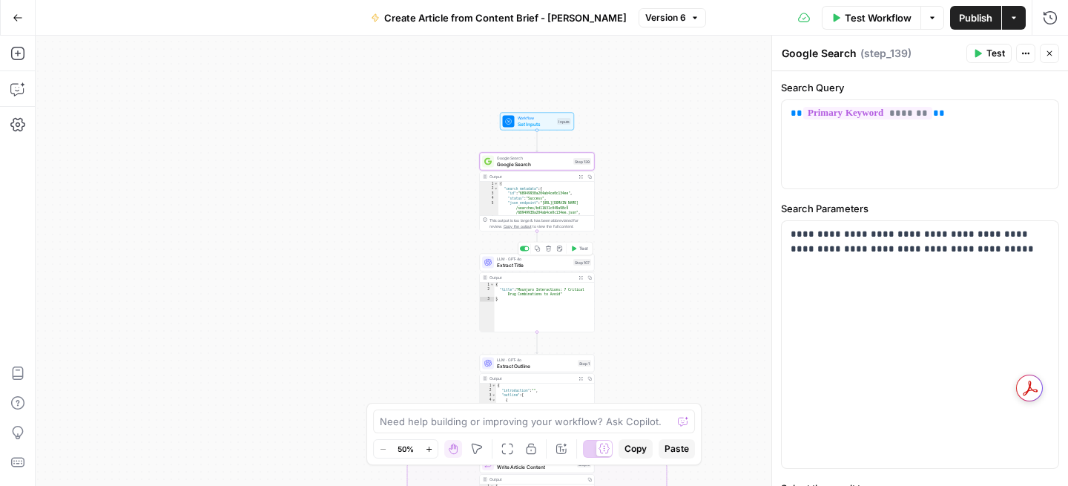
click at [531, 268] on span "Extract Title" at bounding box center [533, 264] width 73 height 7
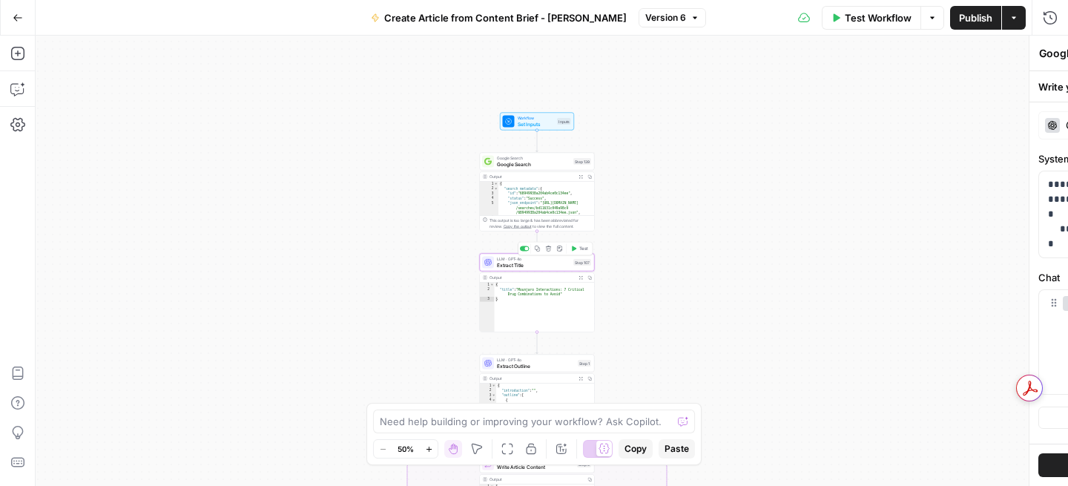
type textarea "Extract Title"
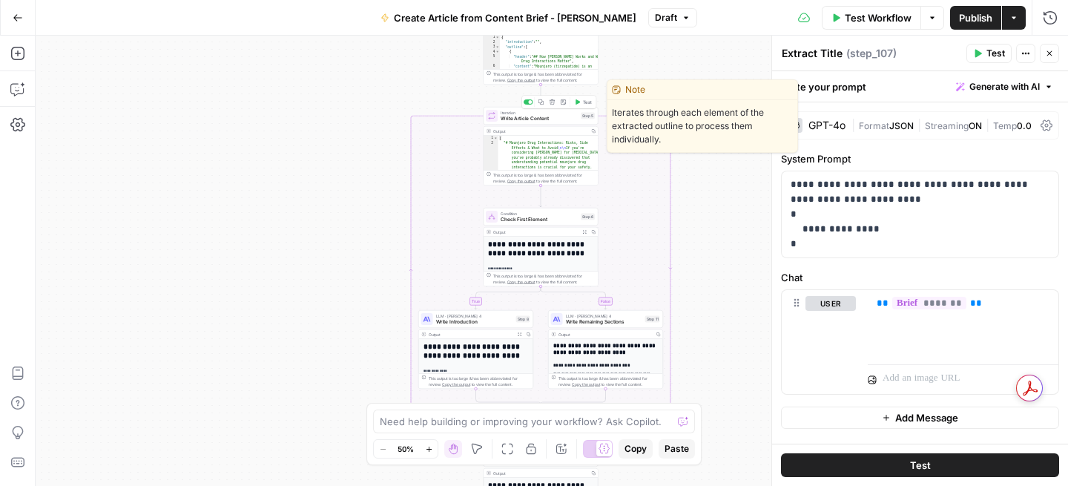
click at [545, 118] on span "Write Article Content" at bounding box center [539, 118] width 77 height 7
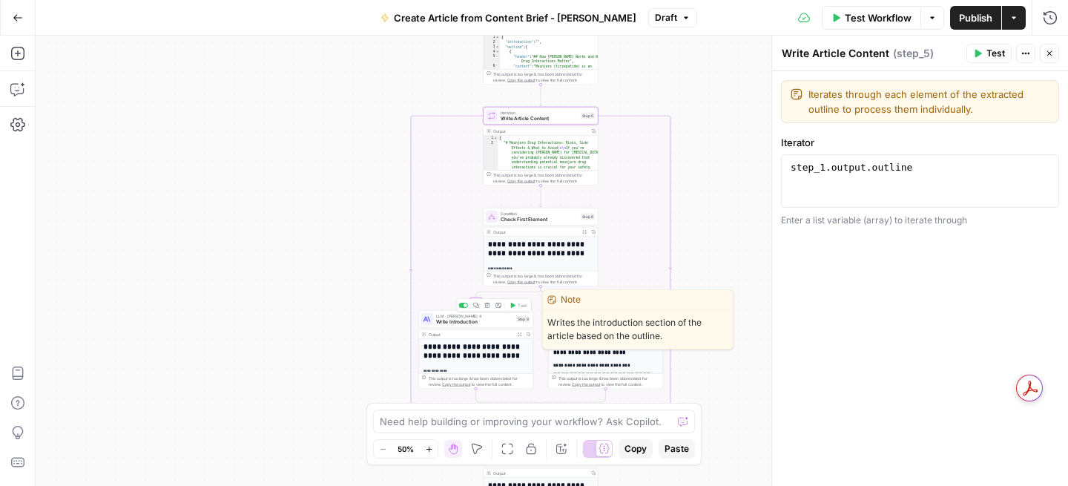
click at [486, 319] on span "Write Introduction" at bounding box center [474, 321] width 77 height 7
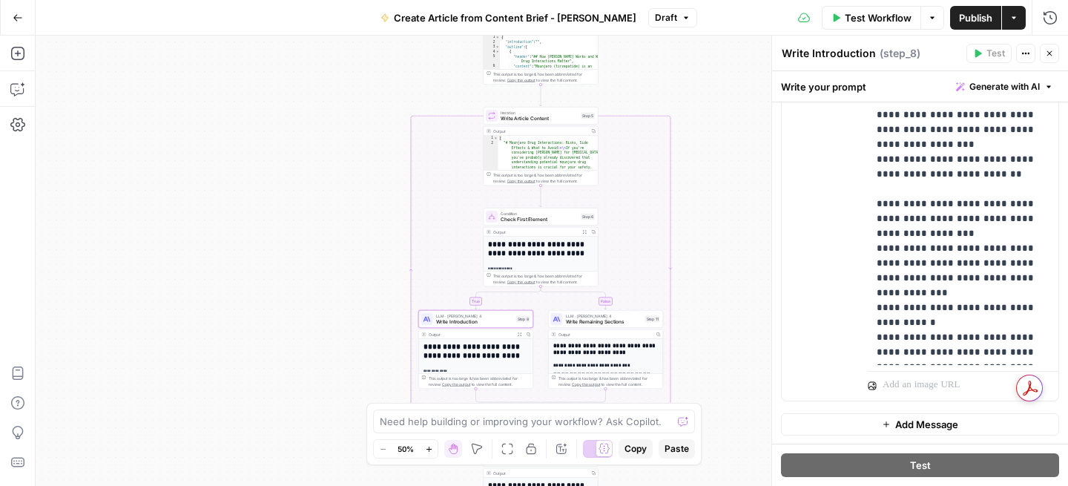
scroll to position [5284, 0]
click at [599, 322] on span "Write Remaining Sections" at bounding box center [604, 321] width 76 height 7
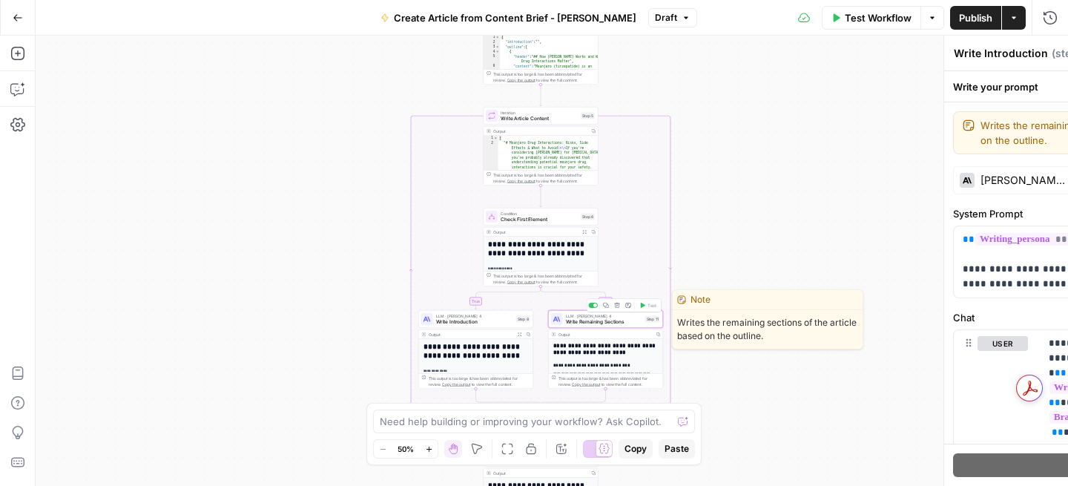
type textarea "Write Remaining Sections"
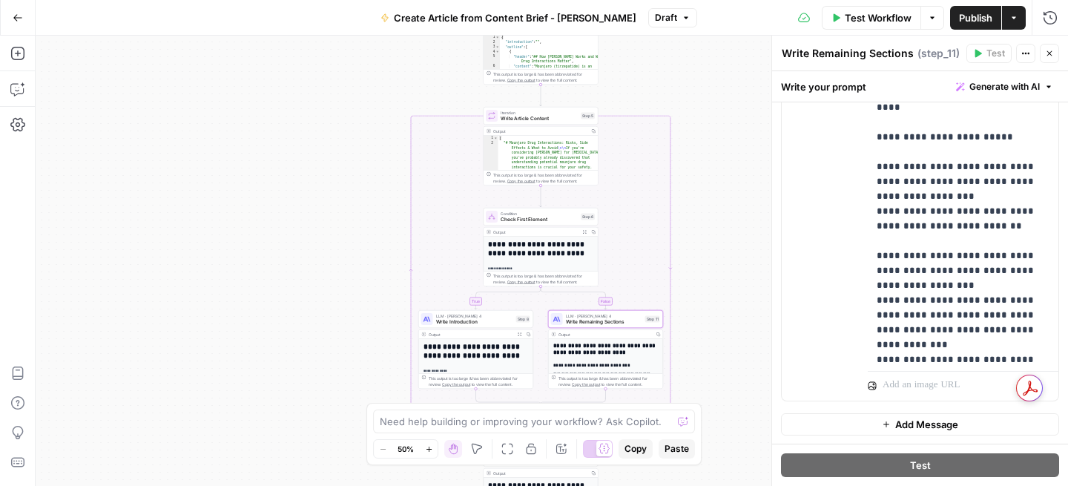
scroll to position [4943, 0]
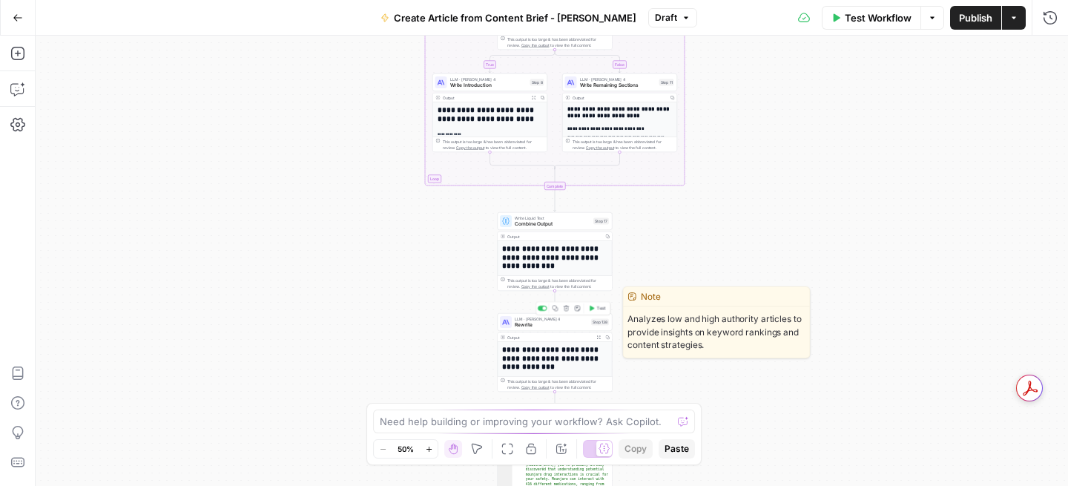
click at [559, 324] on span "Rewrite" at bounding box center [551, 324] width 73 height 7
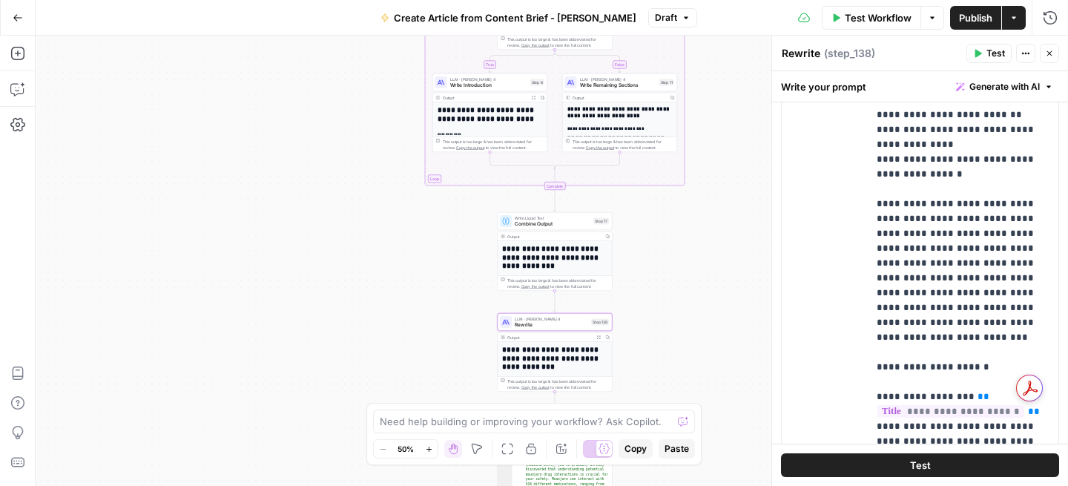
scroll to position [5400, 0]
